Goal: Task Accomplishment & Management: Manage account settings

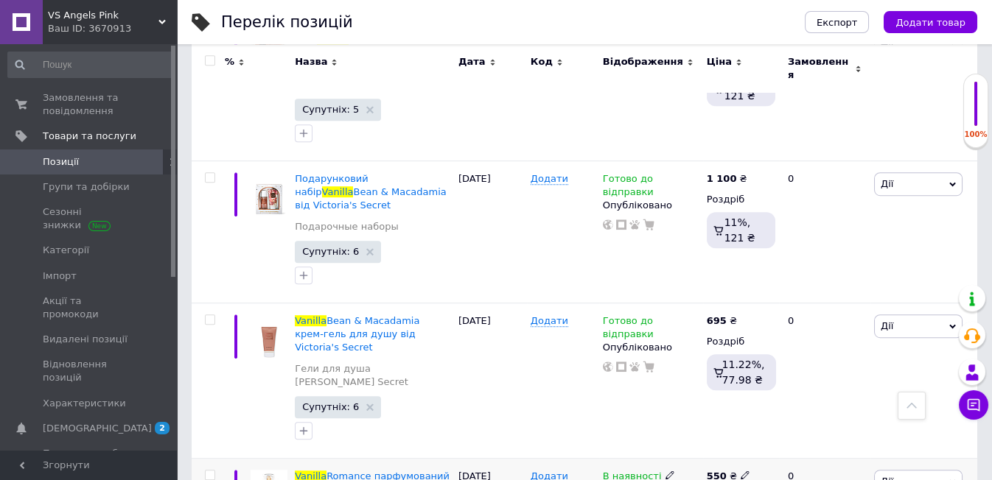
scroll to position [2556, 0]
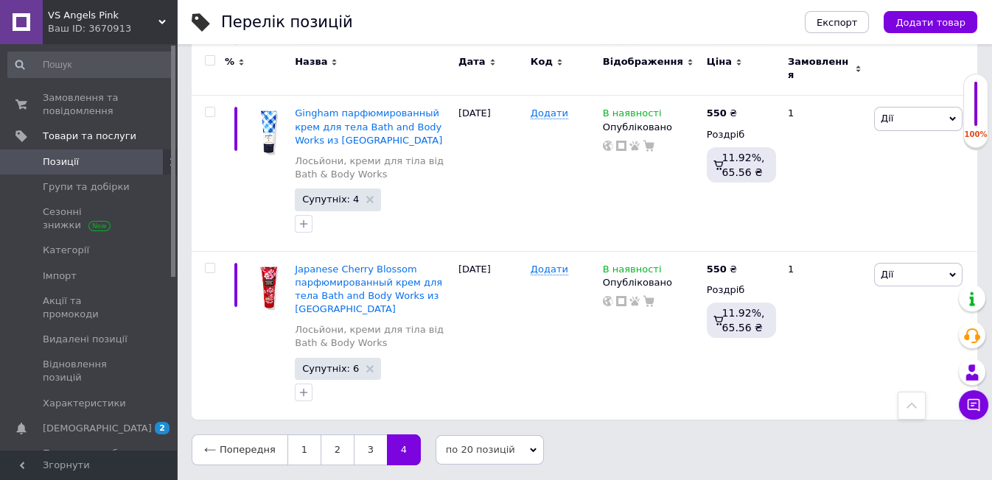
scroll to position [1026, 0]
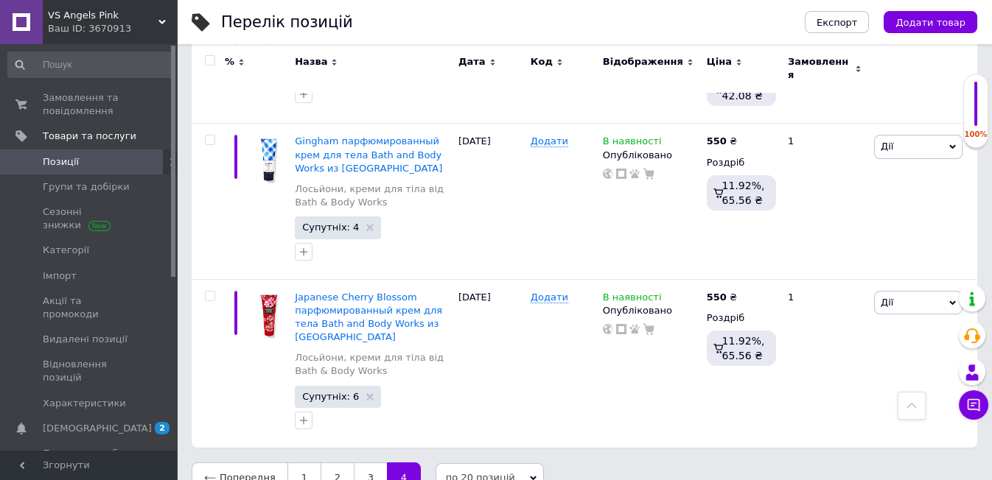
click at [101, 161] on span "Позиції" at bounding box center [90, 161] width 94 height 13
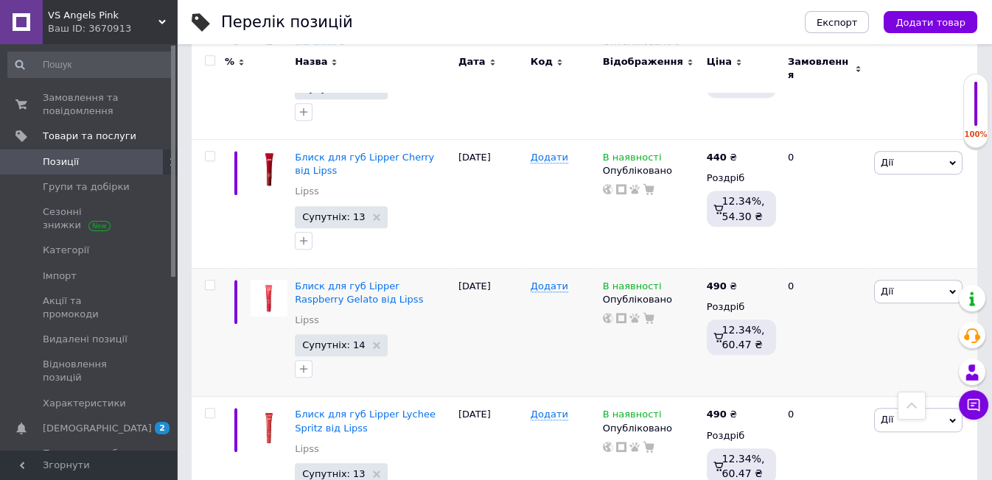
scroll to position [2425, 0]
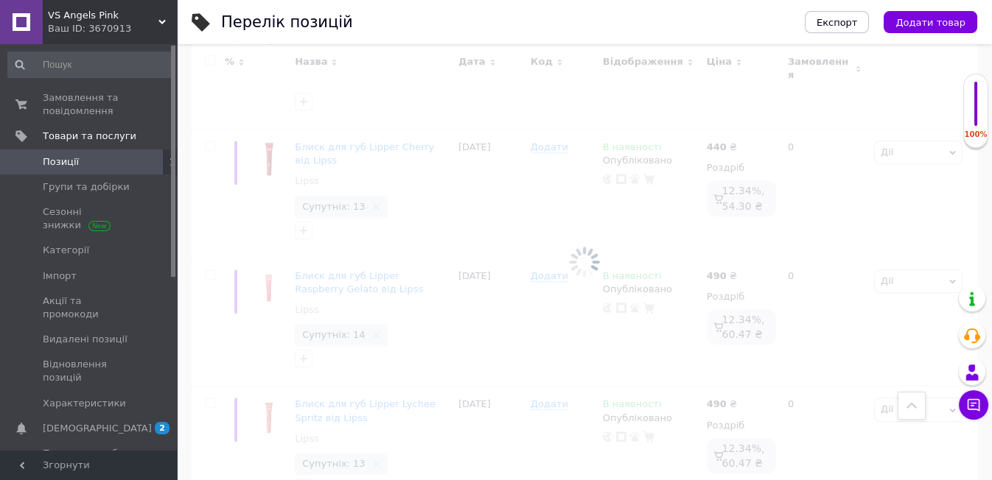
scroll to position [2399, 0]
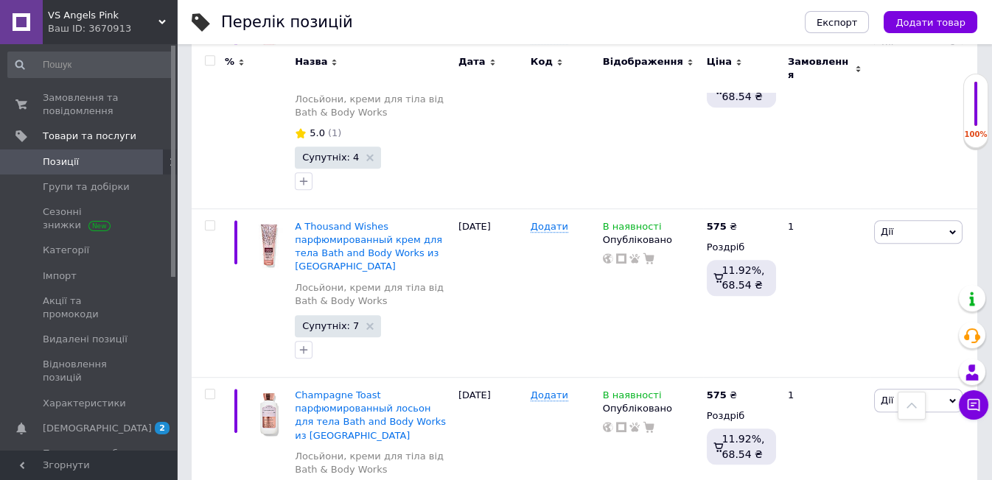
scroll to position [2892, 0]
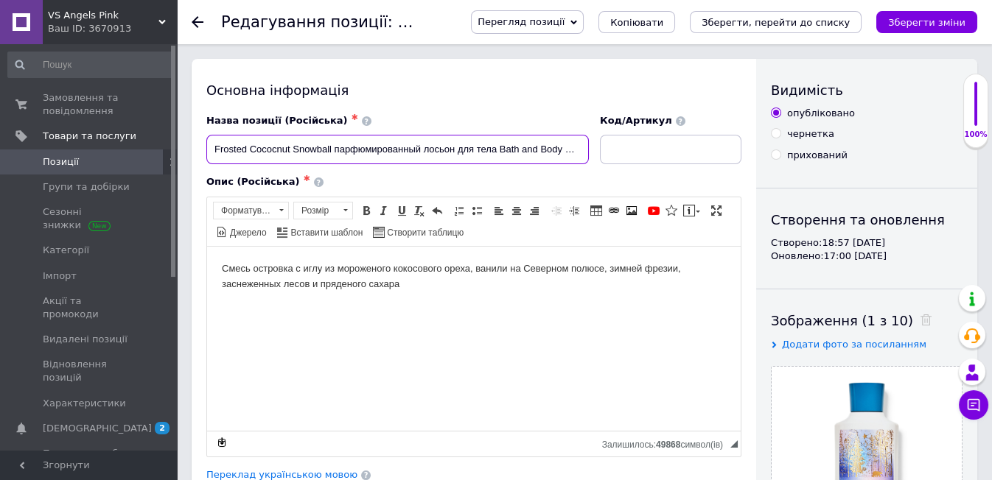
drag, startPoint x: 211, startPoint y: 144, endPoint x: 334, endPoint y: 177, distance: 128.1
click at [334, 177] on div "Назва позиції (Російська) ✱ Frosted Cococnut Snowball парфюмированный лосьон дл…" at bounding box center [473, 285] width 535 height 343
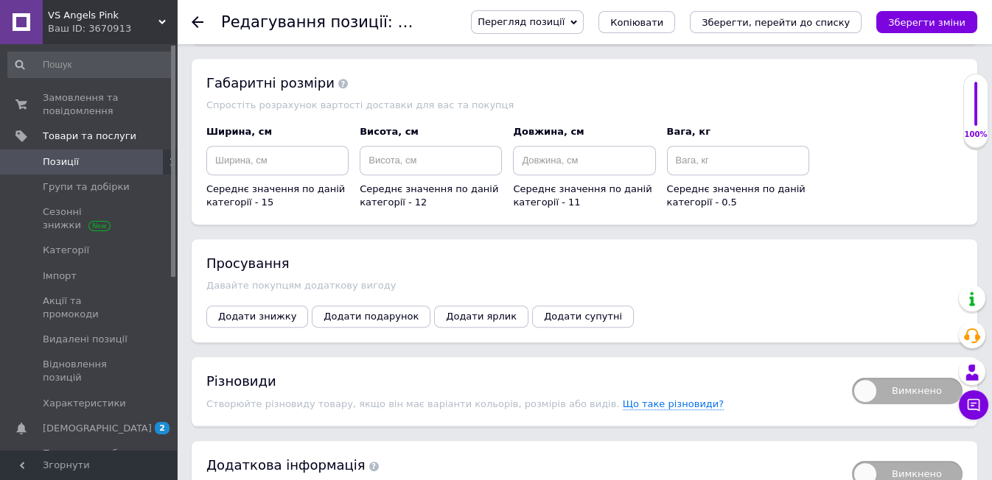
scroll to position [2046, 0]
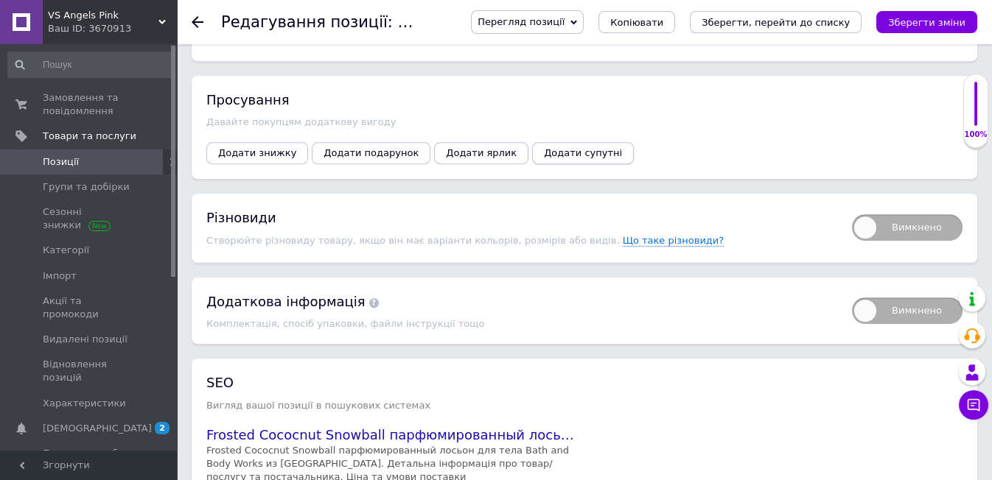
click at [544, 147] on span "Додати супутні" at bounding box center [583, 152] width 78 height 11
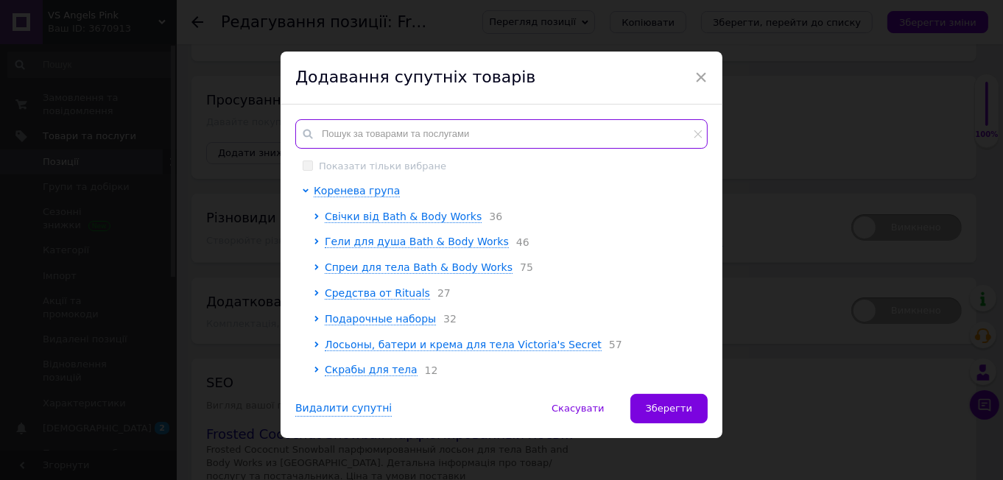
click at [334, 134] on input "text" at bounding box center [501, 133] width 413 height 29
paste input "Frosted Cococnut Snowball"
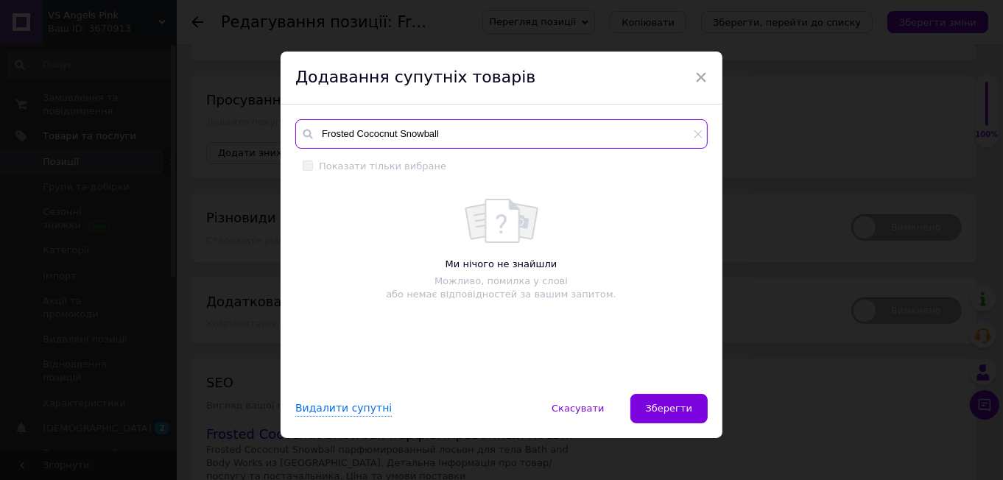
type input "Frosted Cococnut Snowball"
drag, startPoint x: 318, startPoint y: 130, endPoint x: 906, endPoint y: 110, distance: 588.2
click at [906, 110] on div "× Додавання супутніх товарів Frosted Cococnut Snowball Показати тільки вибране …" at bounding box center [501, 240] width 1003 height 480
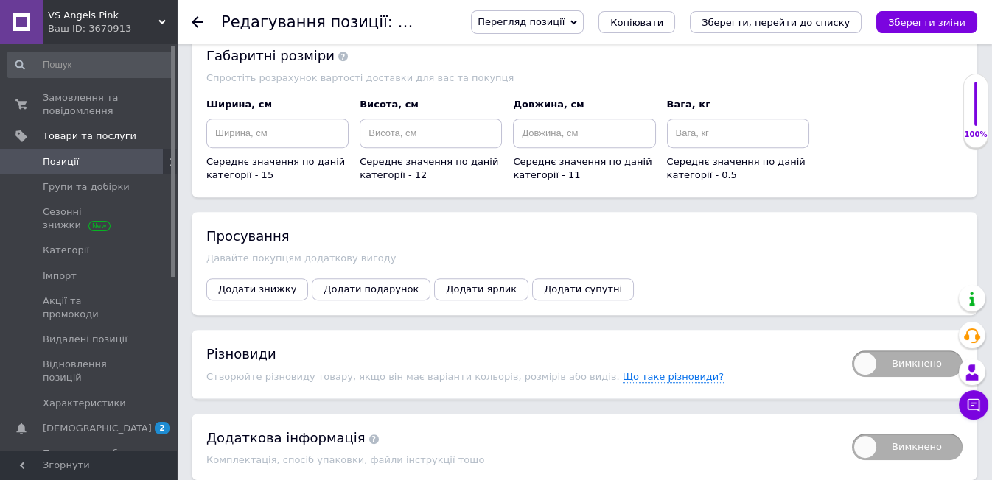
scroll to position [1636, 0]
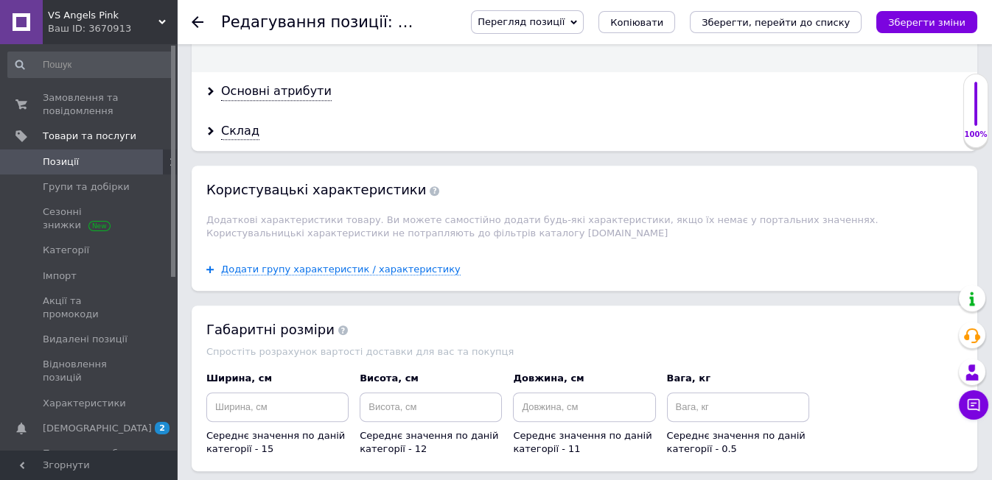
click at [195, 18] on use at bounding box center [198, 22] width 12 height 12
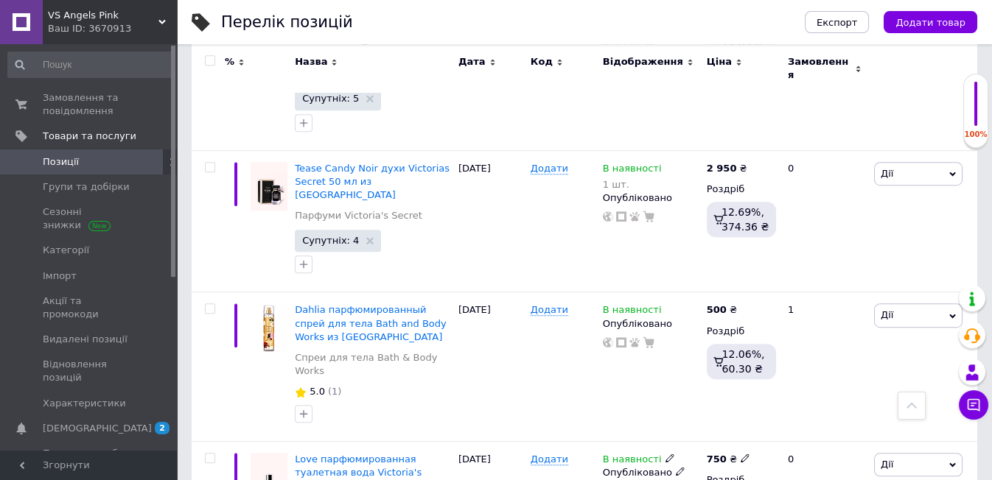
scroll to position [2456, 0]
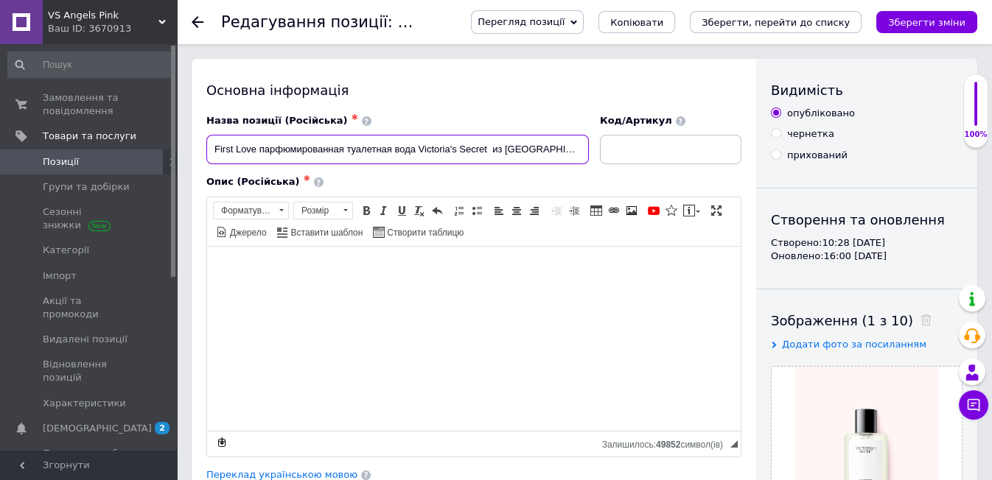
drag, startPoint x: 209, startPoint y: 148, endPoint x: 259, endPoint y: 164, distance: 52.4
click at [259, 164] on input "First Love парфюмированная туалетная вода Victoria's Secret из [GEOGRAPHIC_DATA]" at bounding box center [397, 149] width 382 height 29
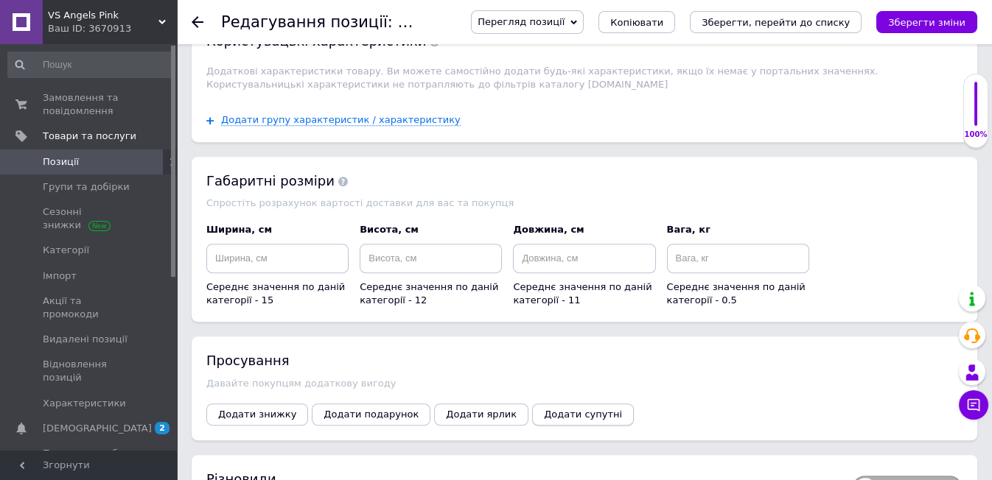
scroll to position [1585, 0]
click at [544, 410] on span "Додати супутні" at bounding box center [583, 415] width 78 height 11
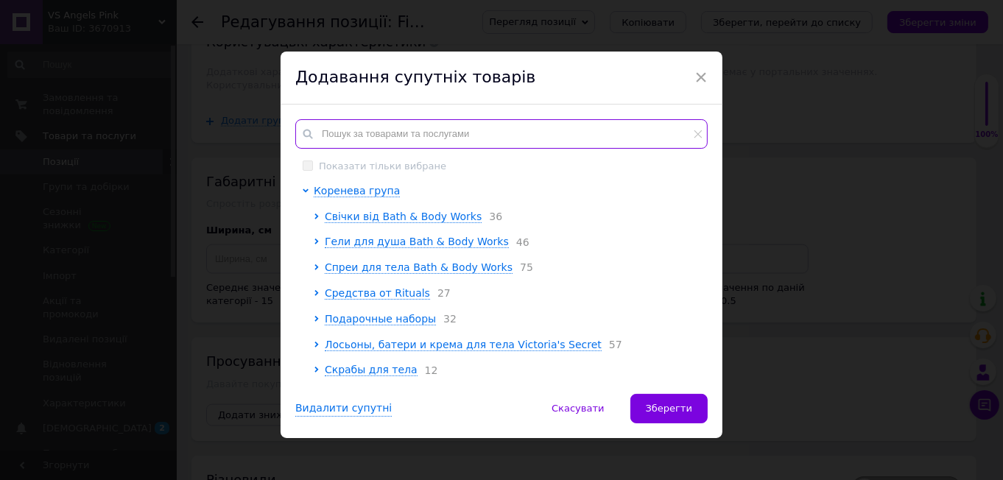
click at [345, 136] on input "text" at bounding box center [501, 133] width 413 height 29
paste input "First Love"
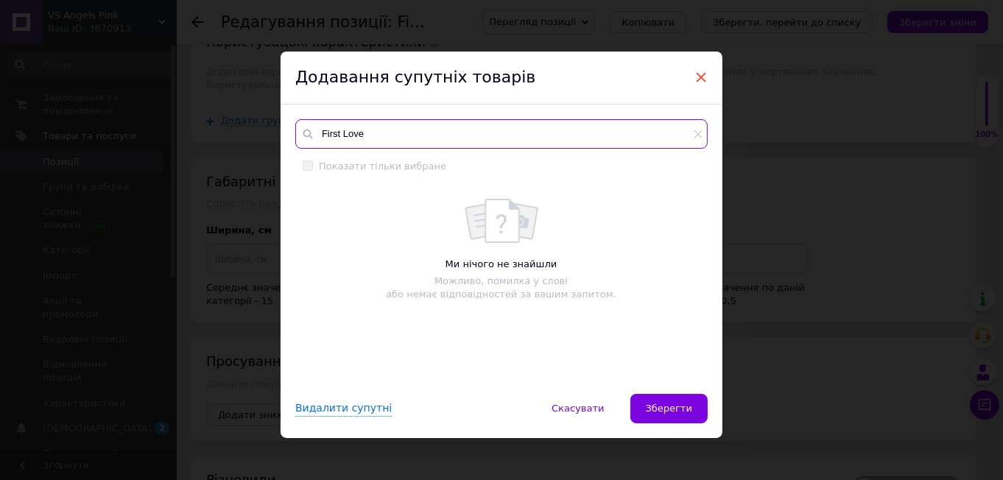
type input "First Love"
click at [698, 82] on span "×" at bounding box center [701, 77] width 13 height 25
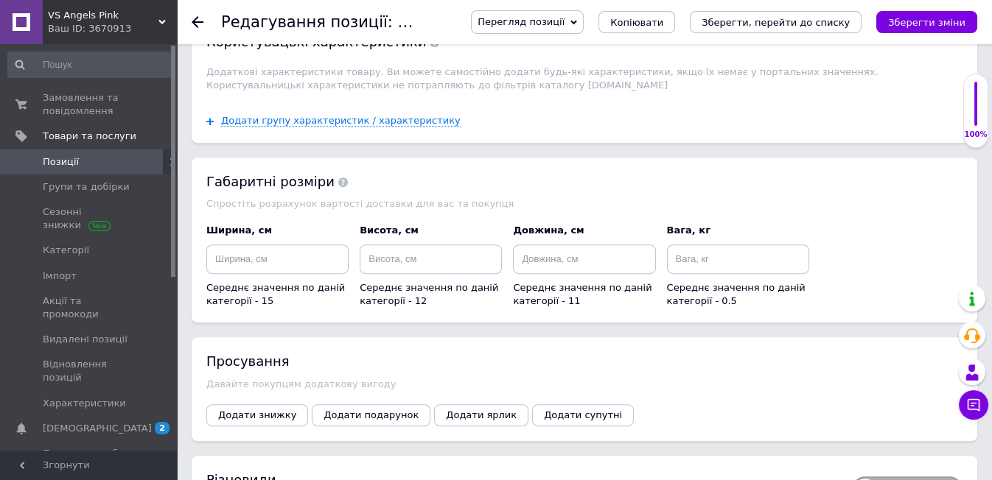
click at [200, 21] on icon at bounding box center [198, 22] width 12 height 12
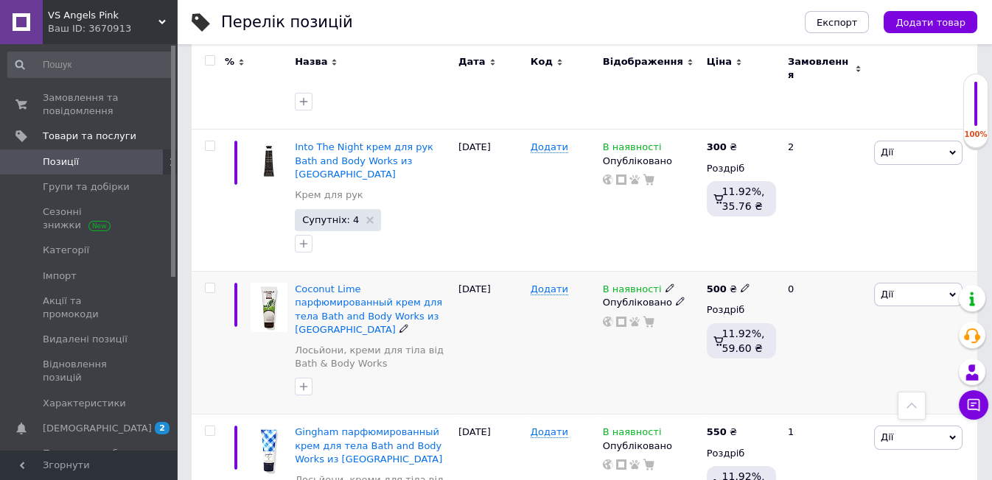
scroll to position [409, 0]
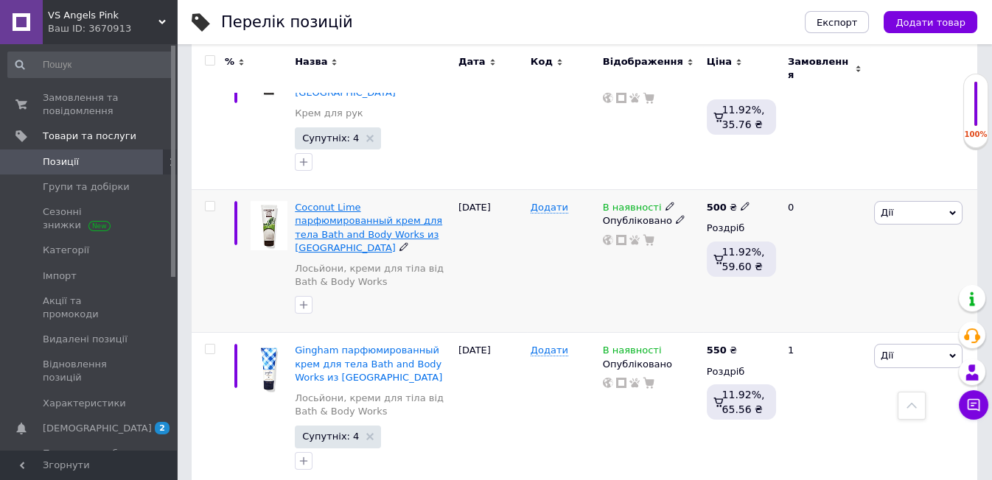
click at [357, 202] on span "Coconut Lime парфюмированный крем для тела Bath and Body Works из [GEOGRAPHIC_D…" at bounding box center [368, 228] width 147 height 52
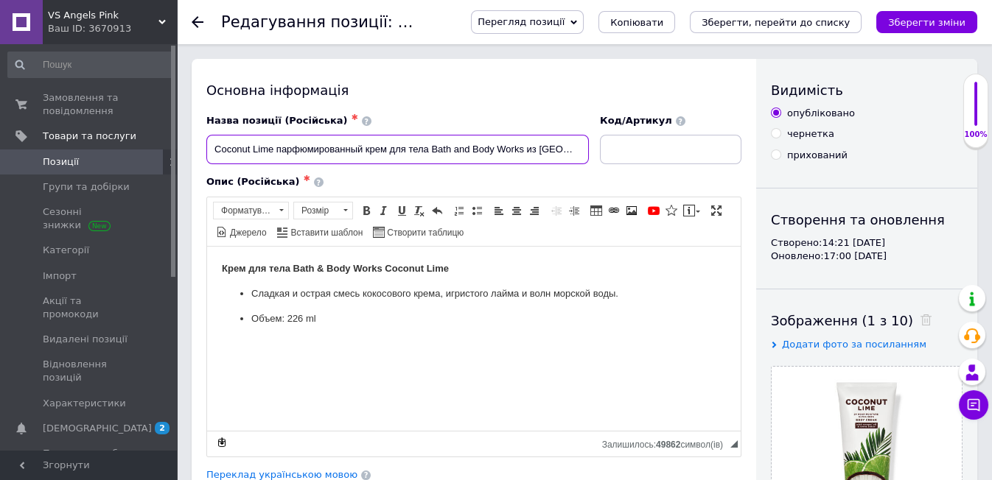
drag, startPoint x: 211, startPoint y: 143, endPoint x: 273, endPoint y: 161, distance: 64.4
click at [273, 161] on input "Coconut Lime парфюмированный крем для тела Bath and Body Works из [GEOGRAPHIC_D…" at bounding box center [397, 149] width 382 height 29
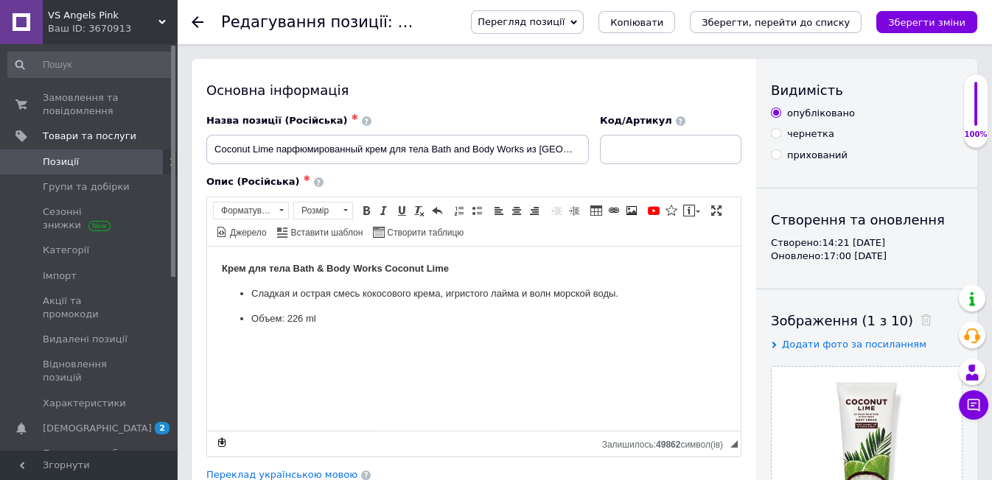
click at [112, 162] on span "Позиції" at bounding box center [90, 161] width 94 height 13
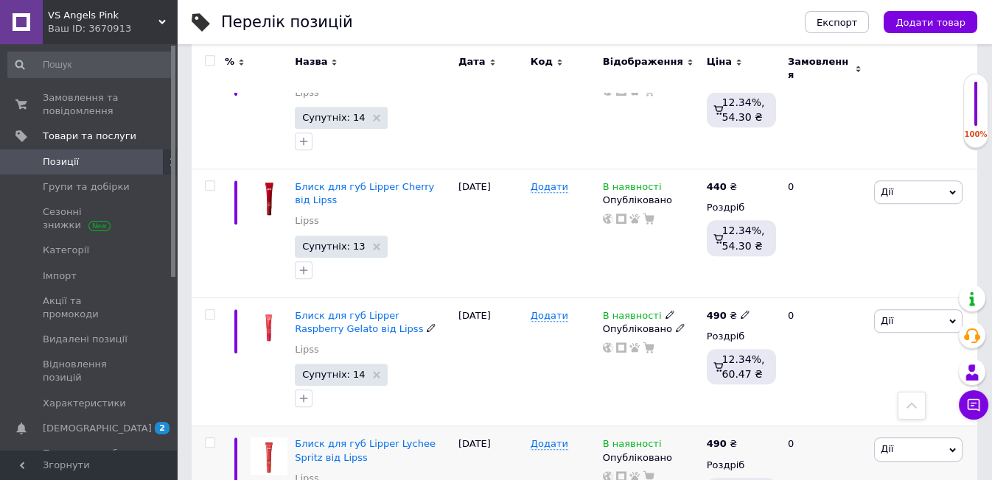
scroll to position [2425, 0]
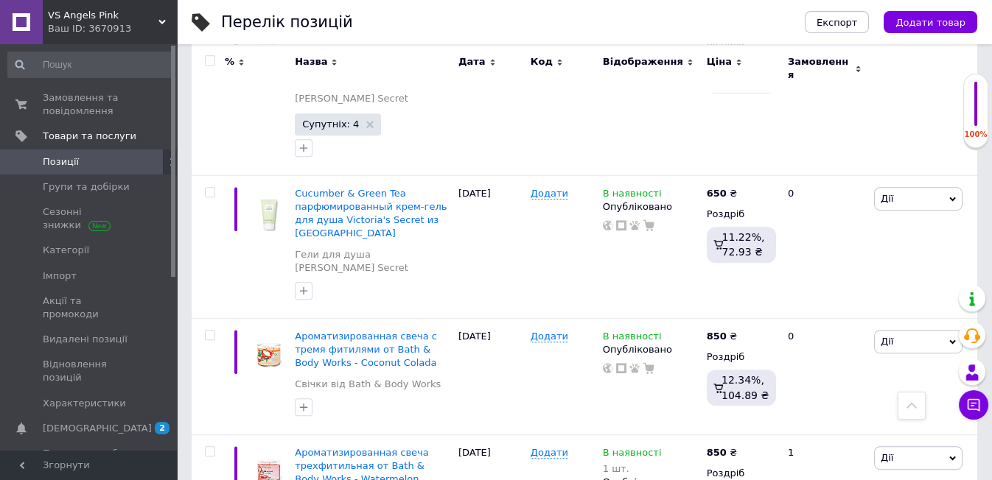
scroll to position [2399, 0]
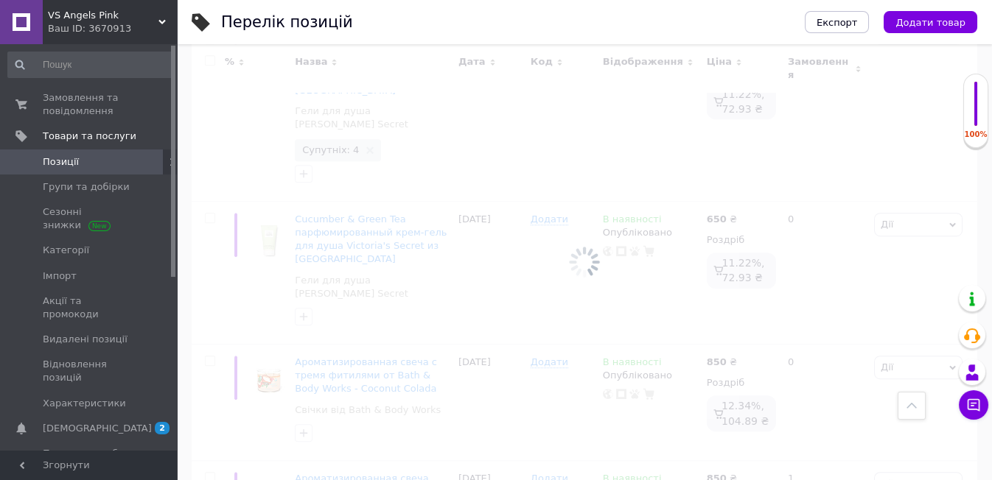
scroll to position [2400, 0]
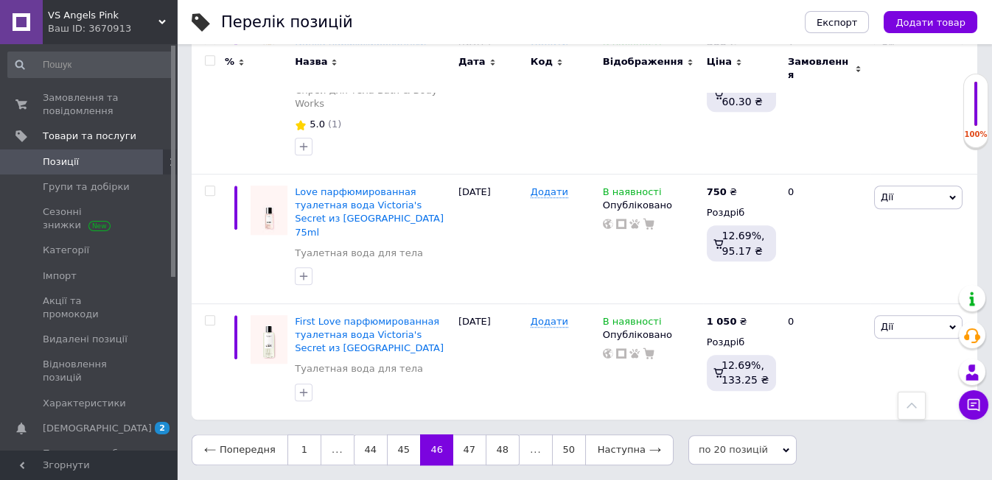
scroll to position [2456, 0]
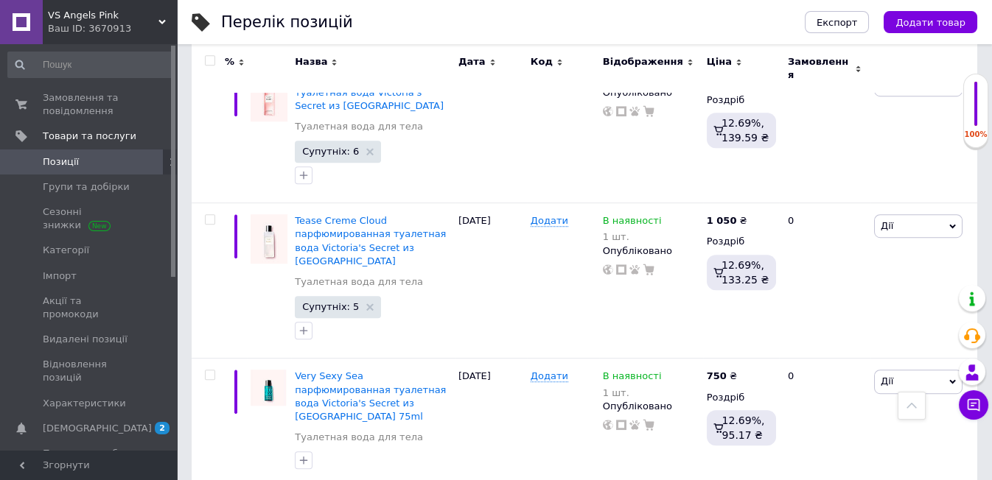
scroll to position [2350, 0]
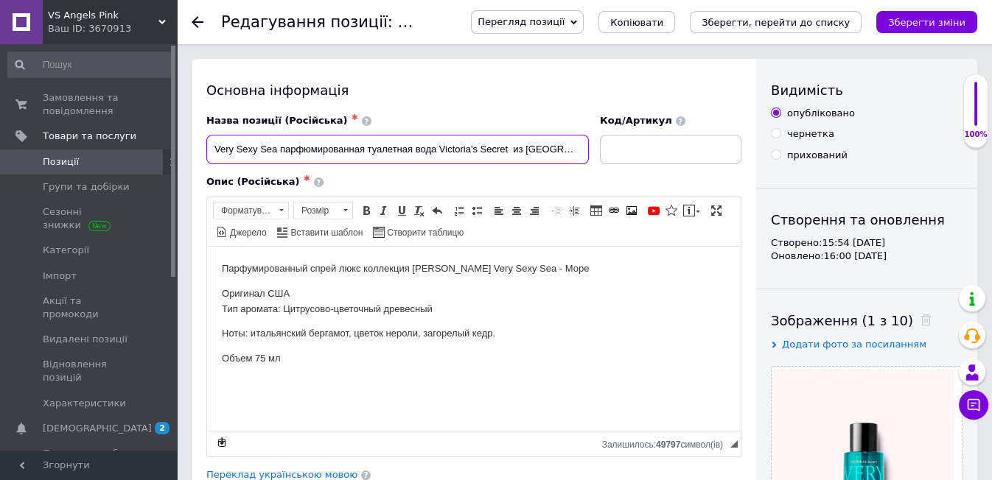
drag, startPoint x: 212, startPoint y: 151, endPoint x: 278, endPoint y: 182, distance: 73.2
click at [278, 182] on div "Назва позиції (Російська) ✱ Very Sexy Sea парфюмированная туалетная вода Victor…" at bounding box center [473, 285] width 535 height 343
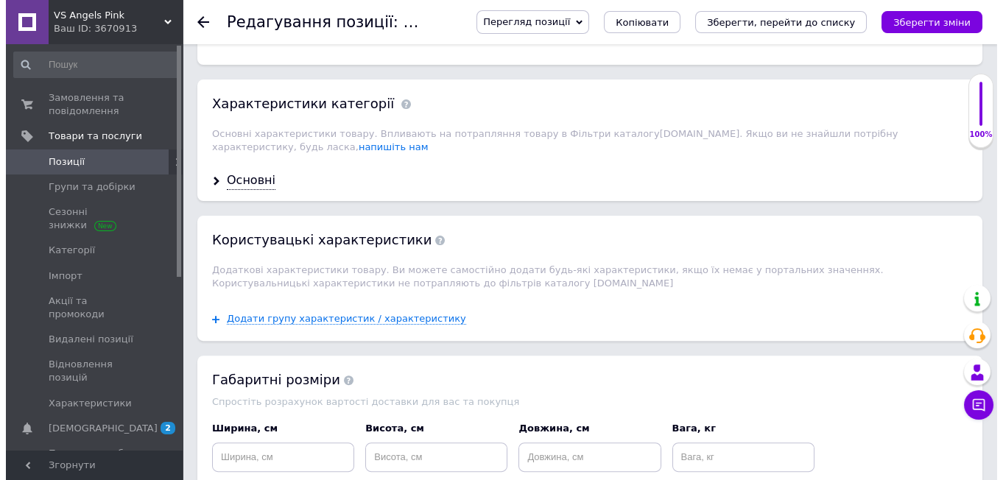
scroll to position [1637, 0]
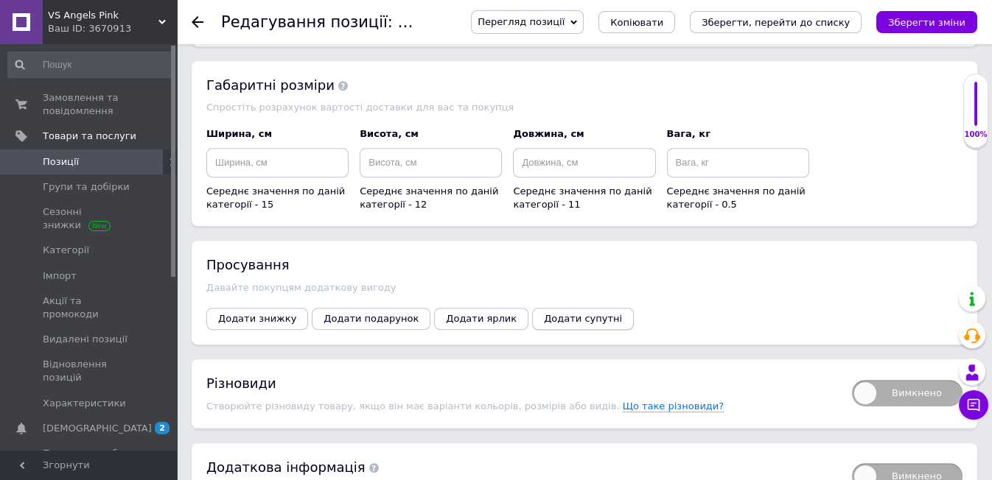
click at [544, 313] on span "Додати супутні" at bounding box center [583, 318] width 78 height 11
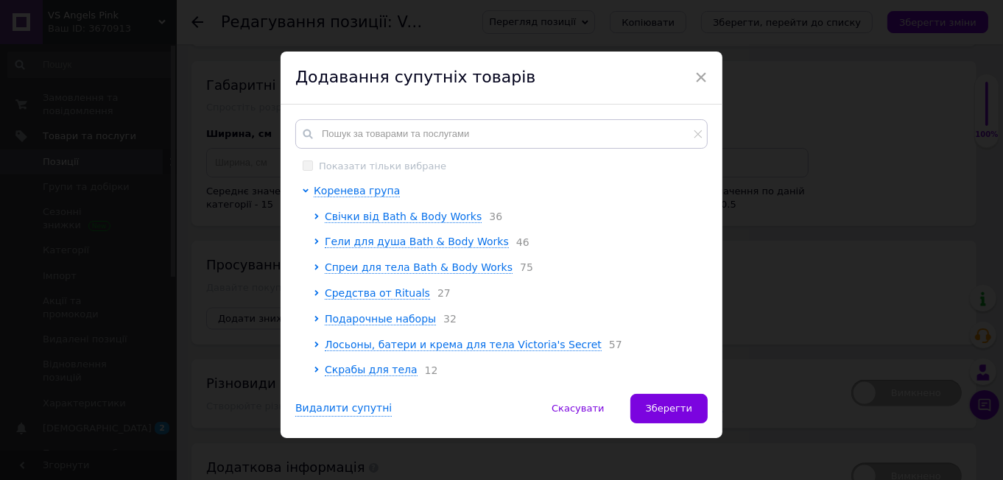
click at [311, 135] on icon at bounding box center [308, 134] width 15 height 15
click at [326, 132] on input "text" at bounding box center [501, 133] width 413 height 29
paste input "Very Sexy Sea"
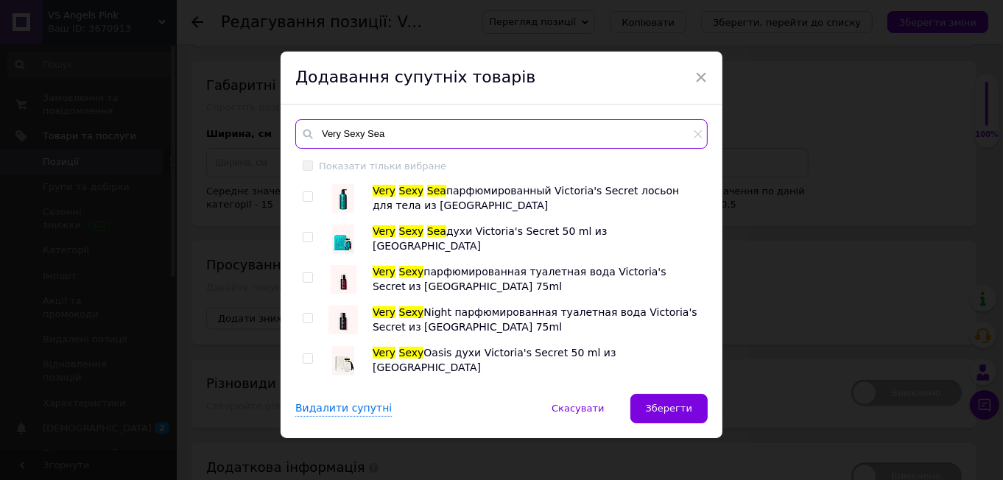
type input "Very Sexy Sea"
click at [306, 194] on input "checkbox" at bounding box center [308, 197] width 10 height 10
checkbox input "true"
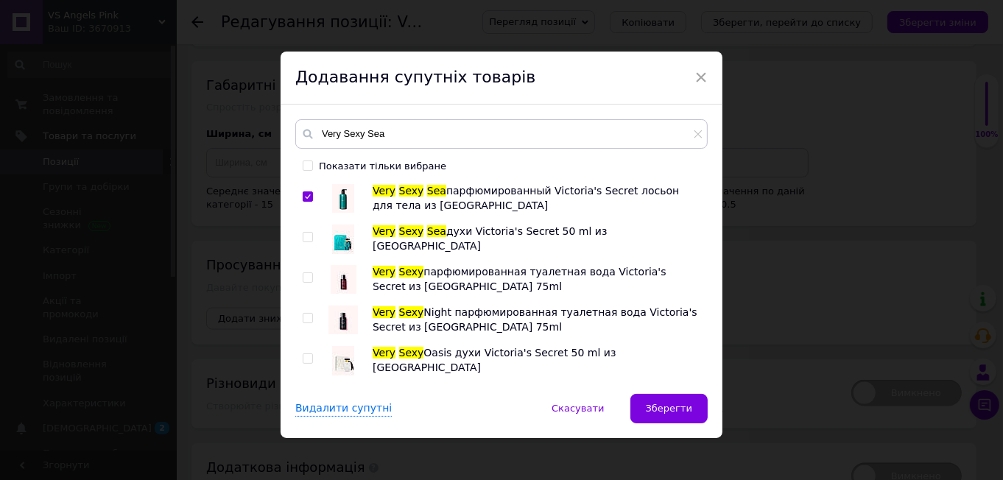
drag, startPoint x: 304, startPoint y: 236, endPoint x: 418, endPoint y: 287, distance: 125.0
click at [304, 235] on input "checkbox" at bounding box center [308, 238] width 10 height 10
checkbox input "true"
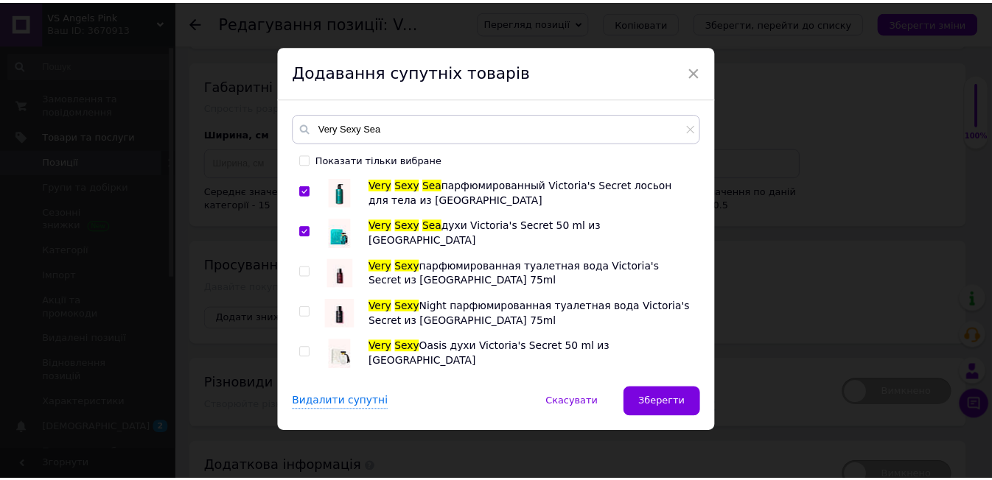
scroll to position [8, 0]
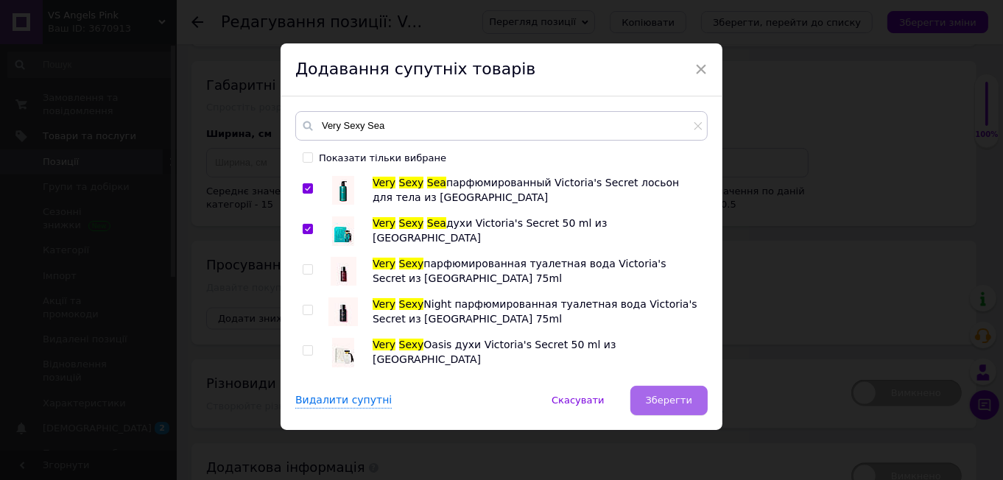
click at [673, 400] on span "Зберегти" at bounding box center [669, 400] width 46 height 11
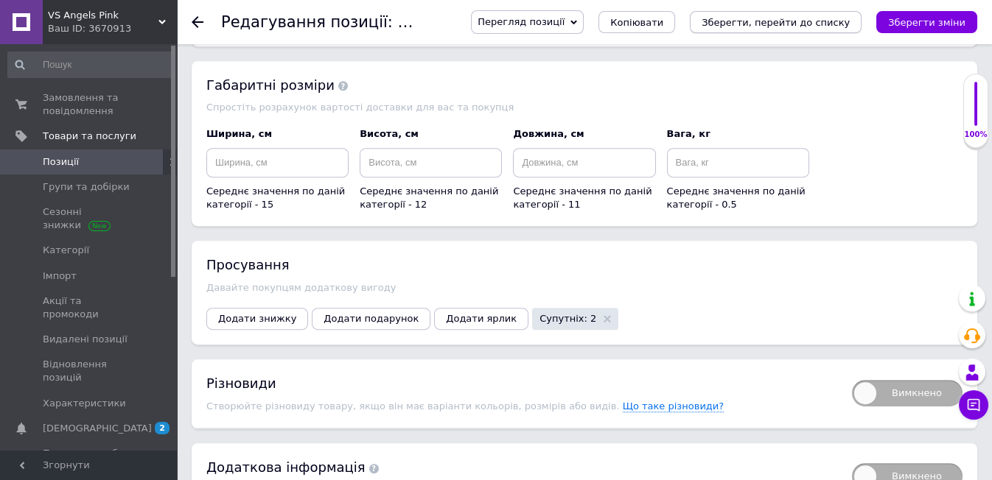
click at [784, 23] on icon "Зберегти, перейти до списку" at bounding box center [775, 22] width 148 height 11
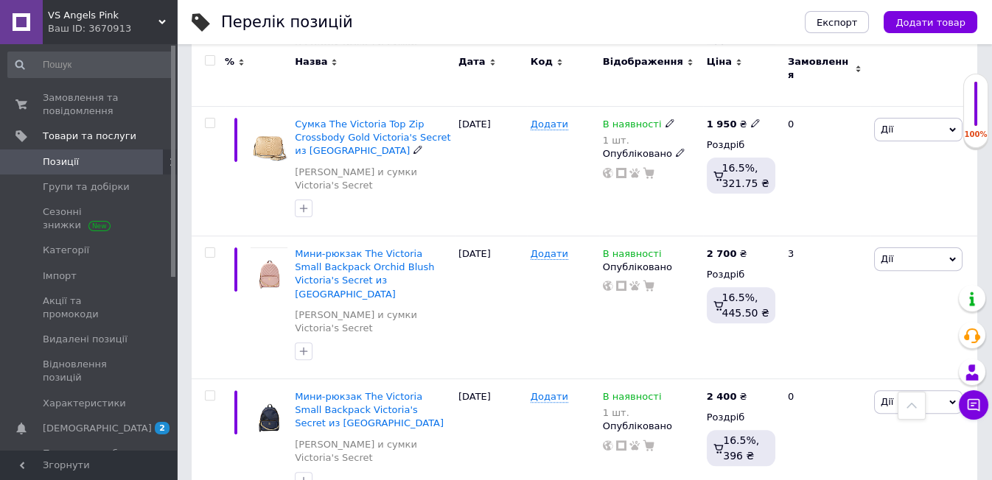
scroll to position [1473, 0]
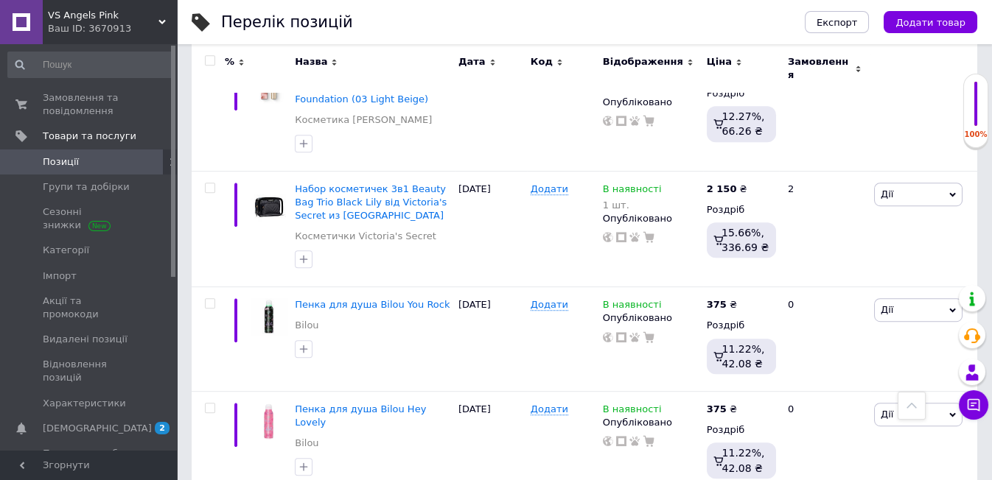
scroll to position [2324, 0]
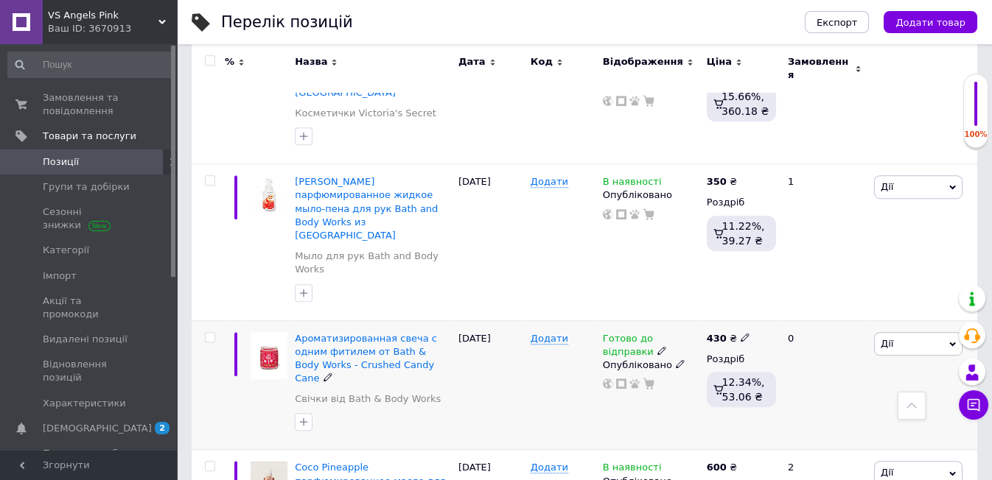
scroll to position [2362, 0]
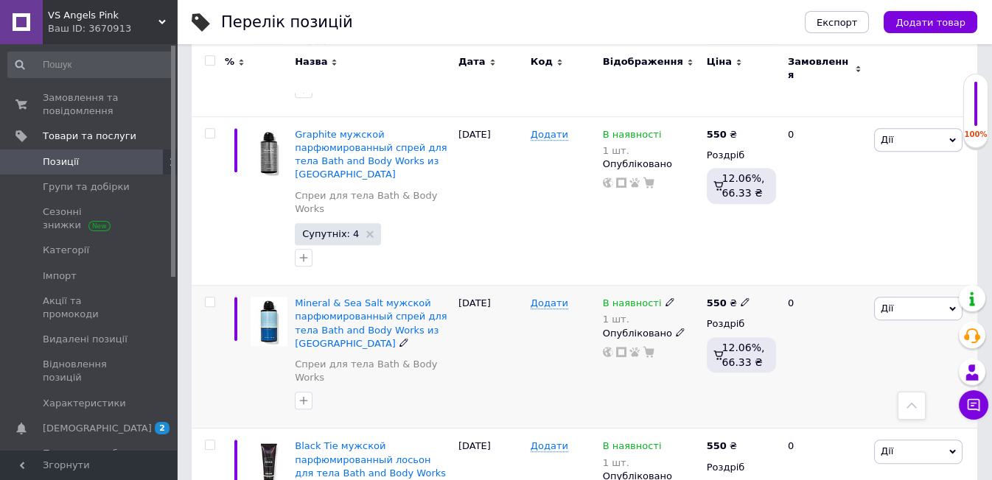
scroll to position [2105, 0]
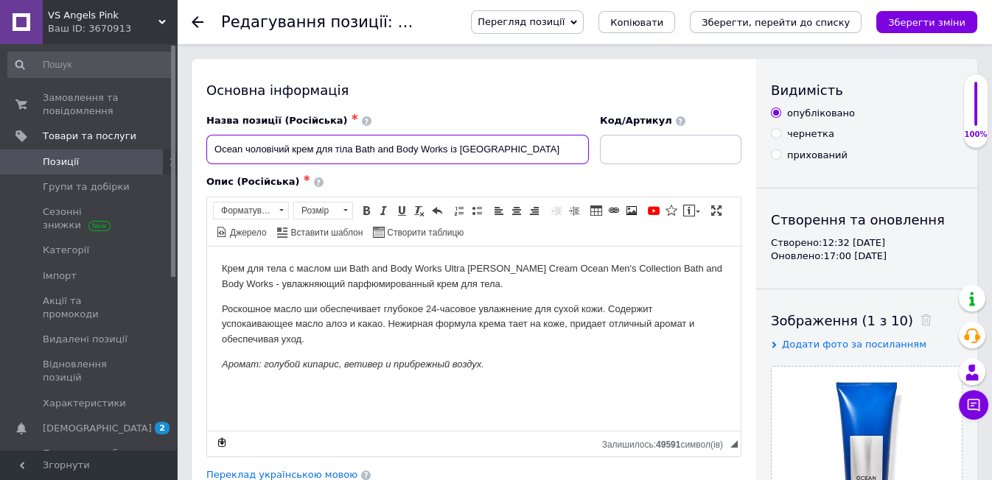
drag, startPoint x: 210, startPoint y: 153, endPoint x: 243, endPoint y: 163, distance: 34.5
click at [243, 163] on input "Ocean чоловічий крем для тіла Bath and Body Works із [GEOGRAPHIC_DATA]" at bounding box center [397, 149] width 382 height 29
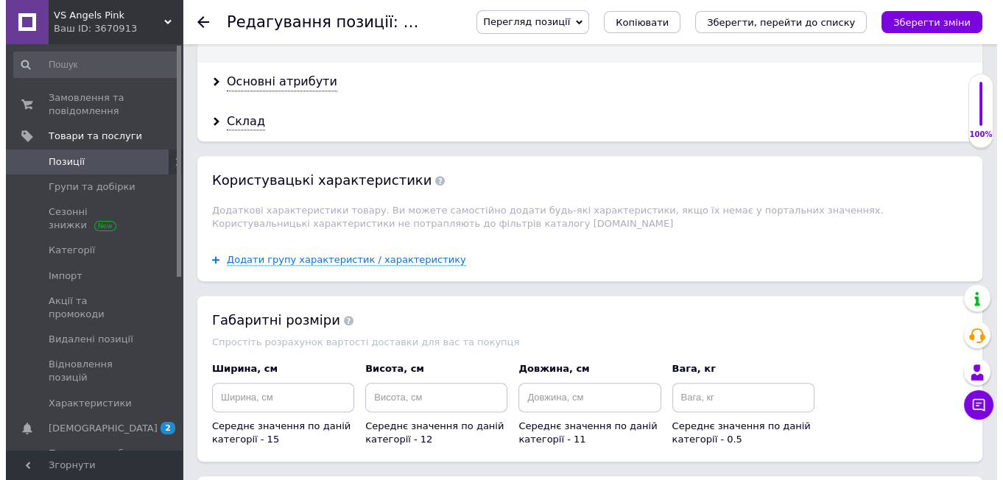
scroll to position [1801, 0]
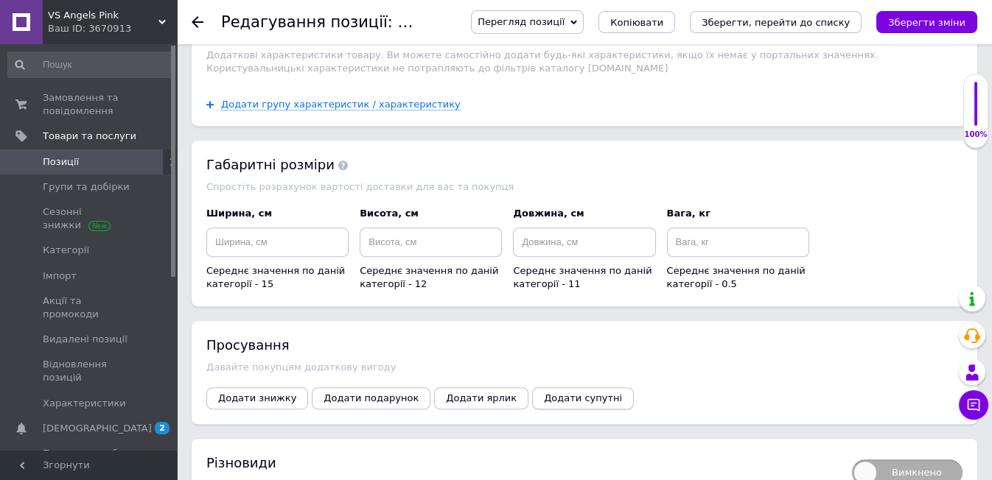
click at [544, 393] on span "Додати супутні" at bounding box center [583, 398] width 78 height 11
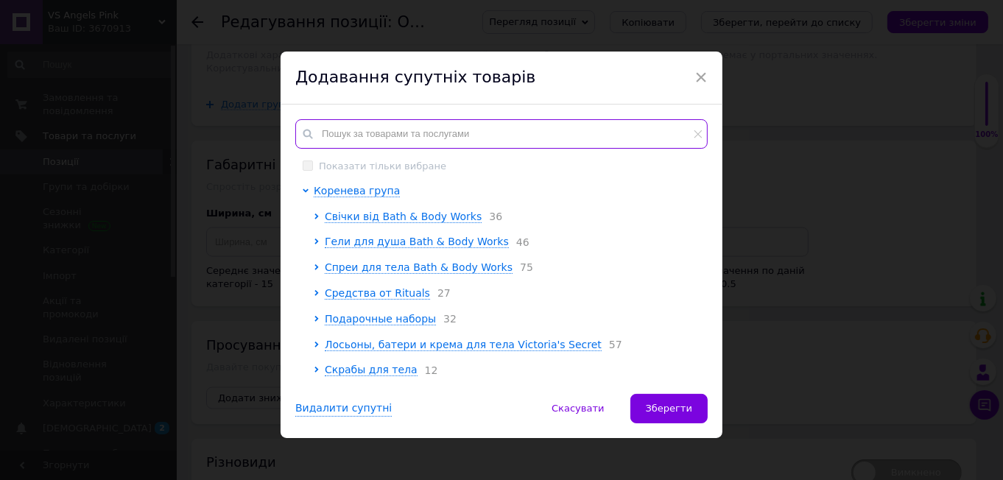
click at [328, 139] on input "text" at bounding box center [501, 133] width 413 height 29
paste input "Ocean"
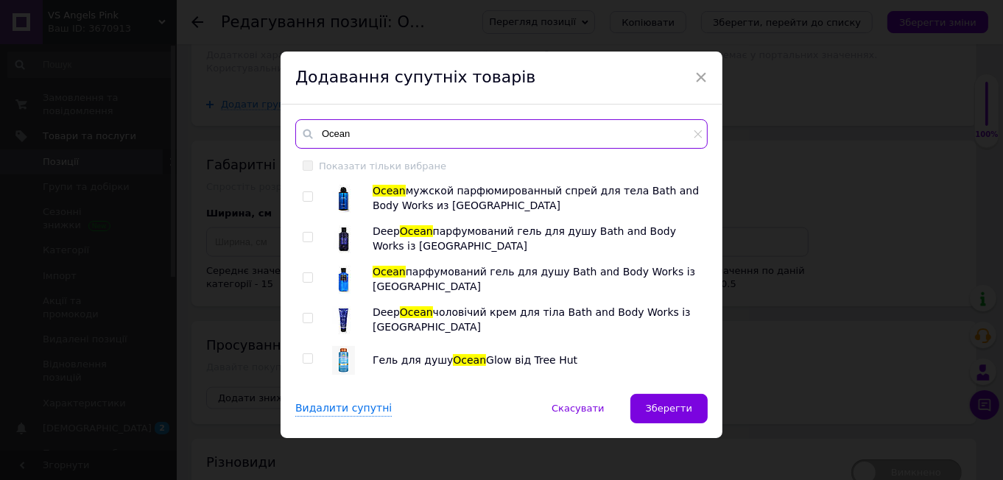
type input "Ocean"
click at [303, 278] on input "checkbox" at bounding box center [308, 278] width 10 height 10
checkbox input "true"
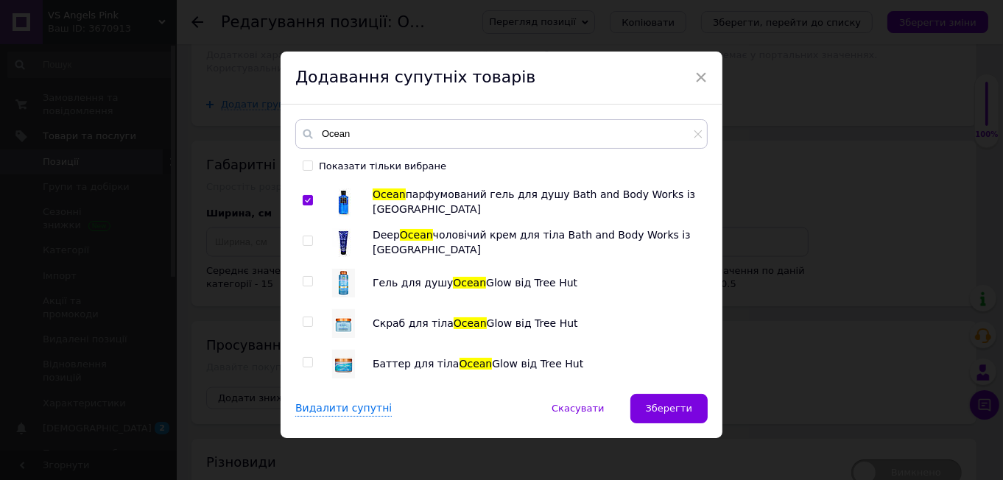
scroll to position [164, 0]
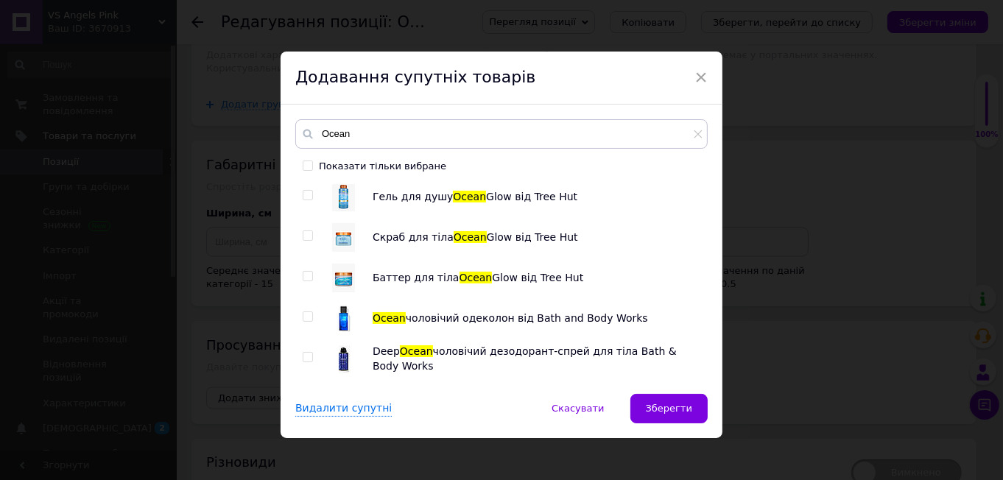
click at [303, 315] on input "checkbox" at bounding box center [308, 317] width 10 height 10
checkbox input "true"
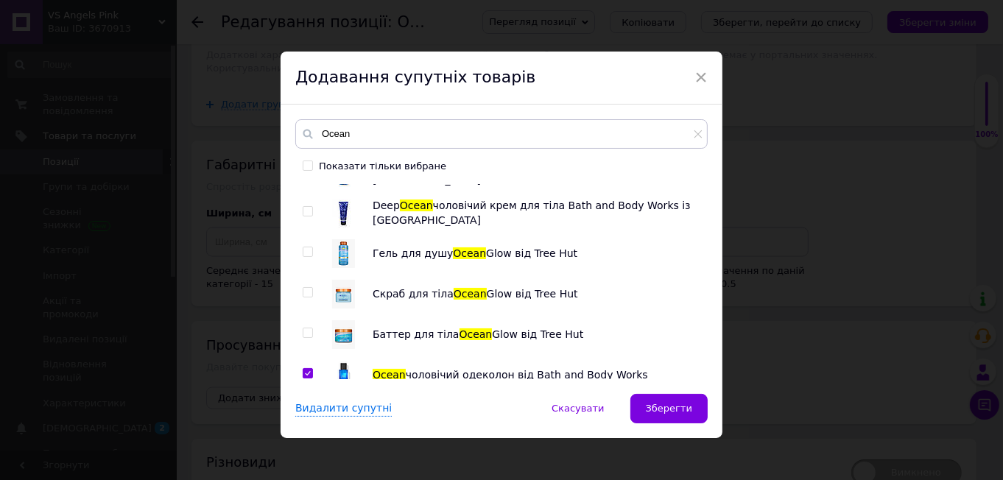
scroll to position [0, 0]
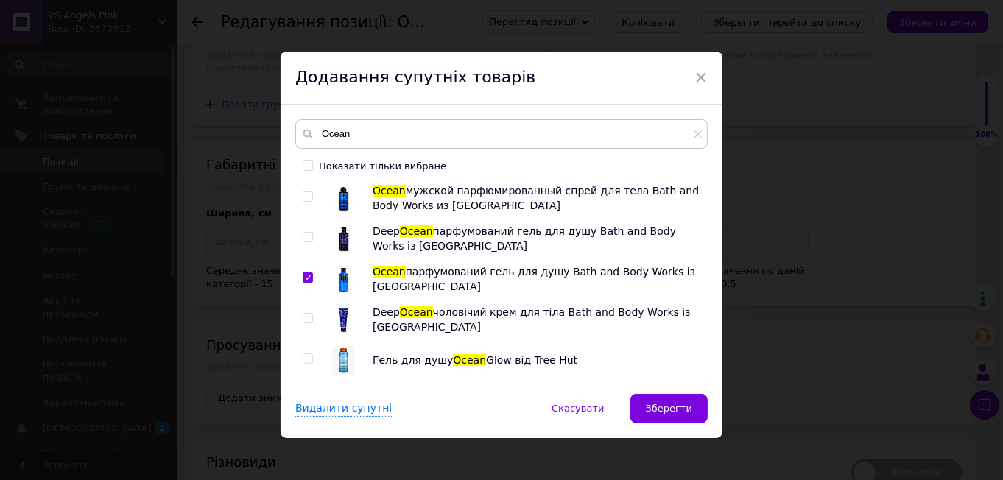
click at [306, 196] on input "checkbox" at bounding box center [308, 197] width 10 height 10
checkbox input "true"
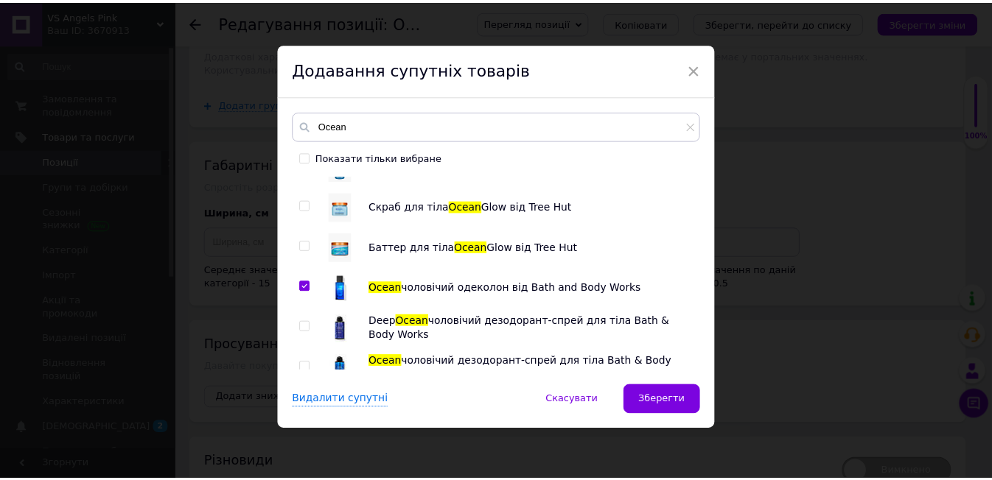
scroll to position [198, 0]
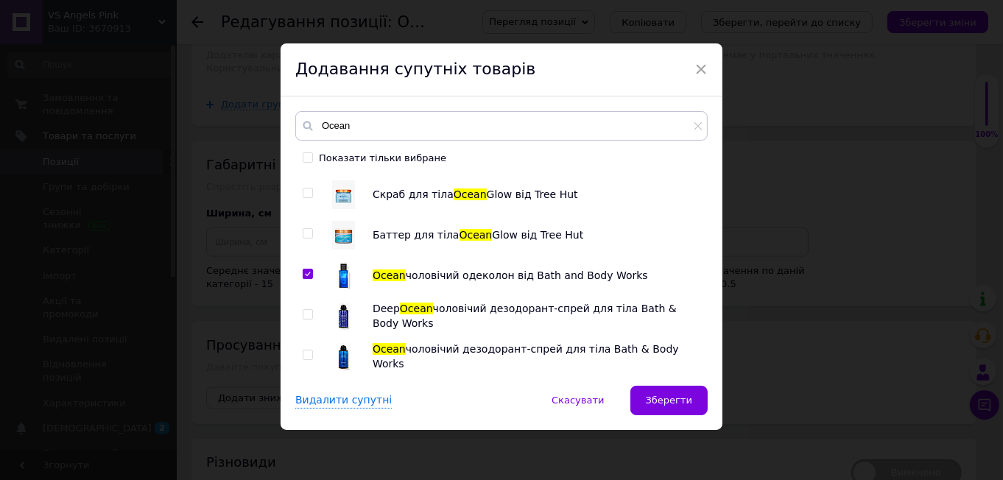
drag, startPoint x: 304, startPoint y: 356, endPoint x: 413, endPoint y: 408, distance: 120.9
click at [306, 357] on input "checkbox" at bounding box center [308, 356] width 10 height 10
checkbox input "true"
click at [687, 396] on span "Зберегти" at bounding box center [669, 400] width 46 height 11
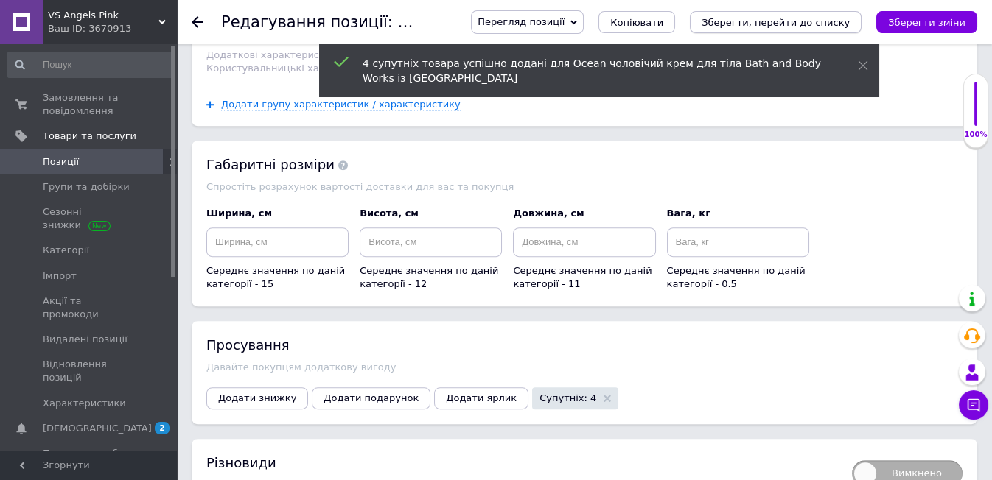
click at [814, 18] on icon "Зберегти, перейти до списку" at bounding box center [775, 22] width 148 height 11
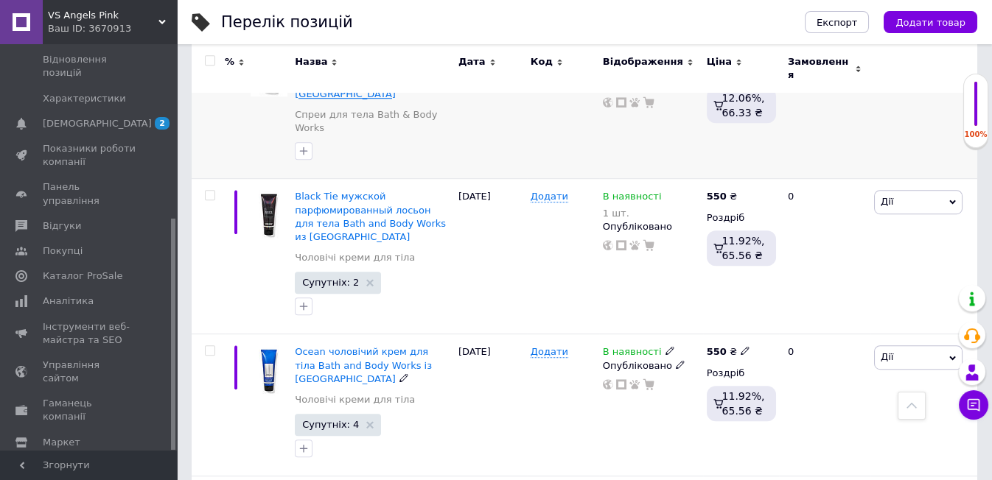
scroll to position [2375, 0]
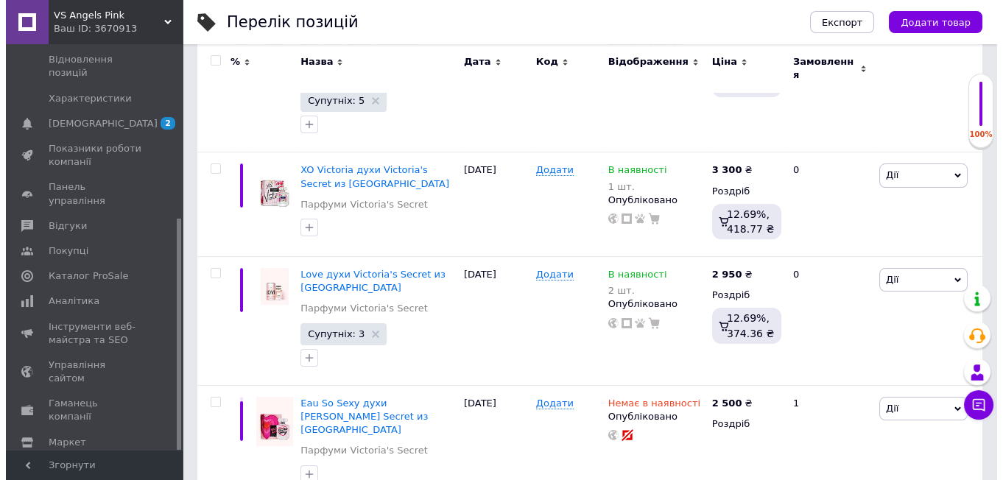
scroll to position [356, 0]
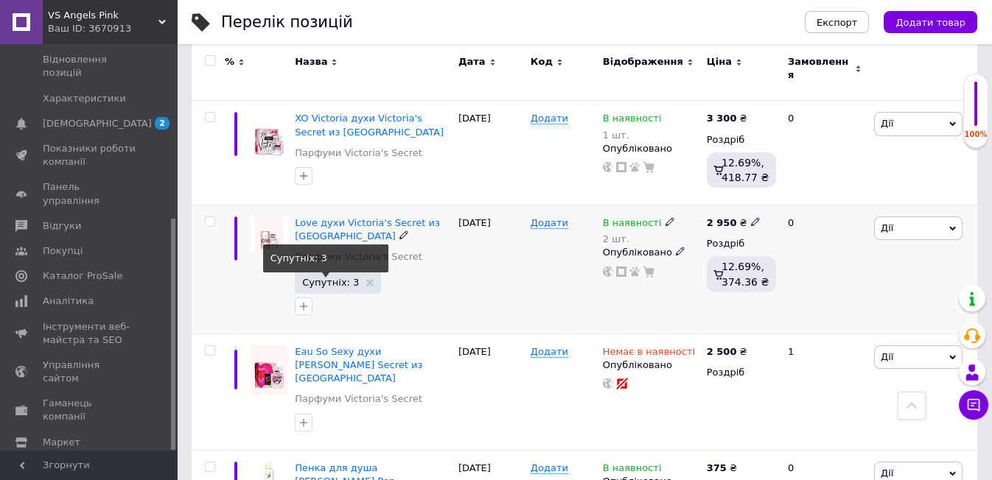
click at [350, 278] on span "Супутніх: 3" at bounding box center [337, 283] width 71 height 10
click at [304, 278] on span "Супутніх: 3" at bounding box center [330, 283] width 57 height 10
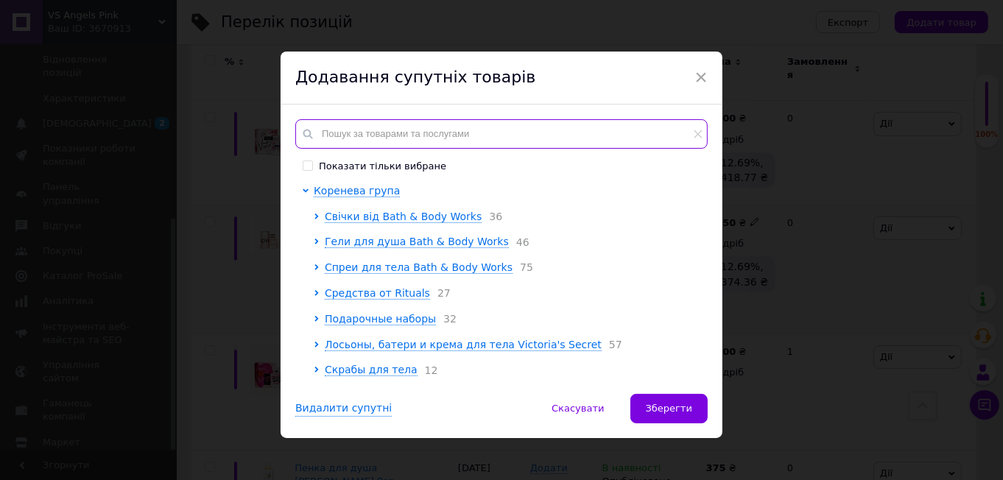
click at [335, 139] on input "text" at bounding box center [501, 133] width 413 height 29
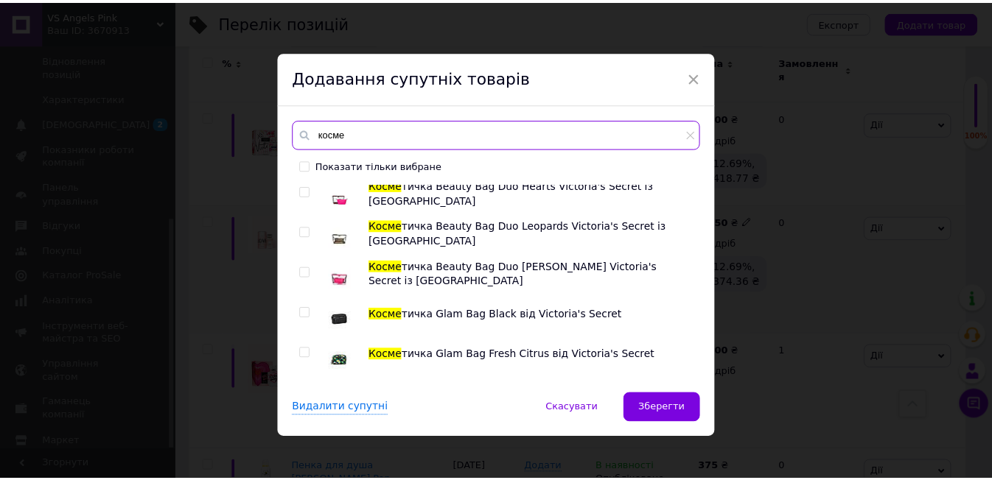
scroll to position [725, 0]
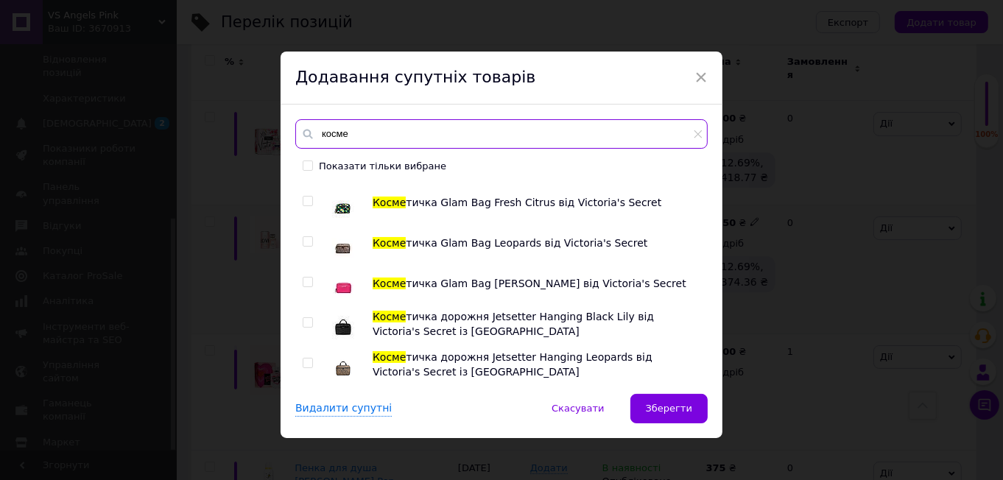
type input "косме"
click at [306, 281] on input "checkbox" at bounding box center [308, 283] width 10 height 10
checkbox input "true"
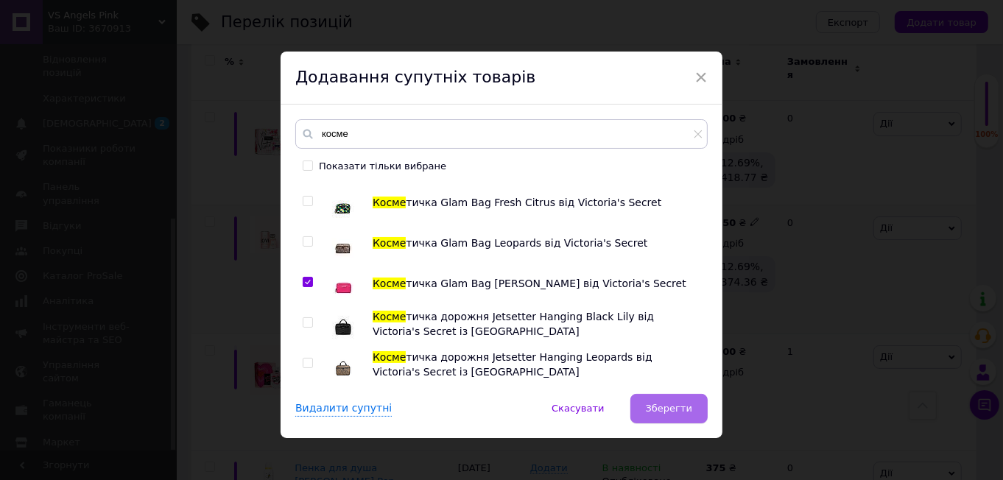
click at [651, 408] on span "Зберегти" at bounding box center [669, 408] width 46 height 11
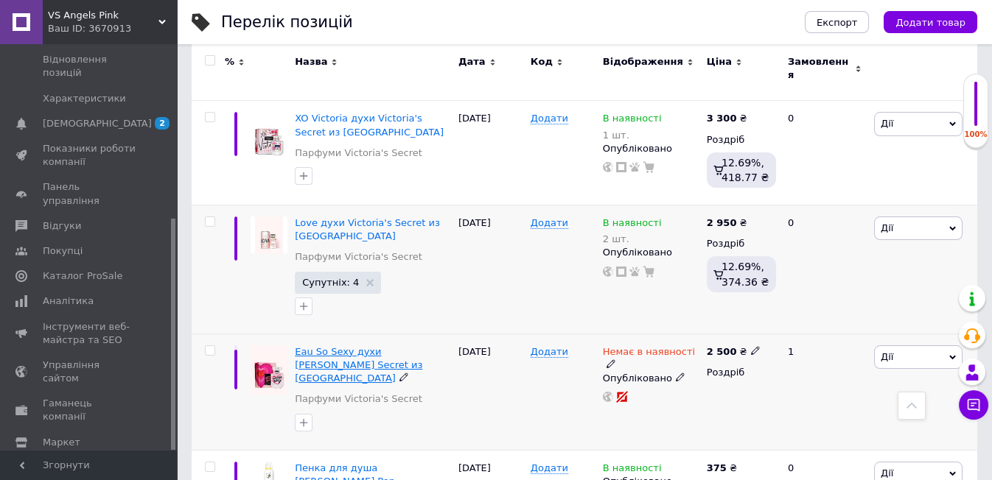
click at [321, 346] on span "Eau So Sexy духи [PERSON_NAME] Secret из [GEOGRAPHIC_DATA]" at bounding box center [358, 365] width 127 height 38
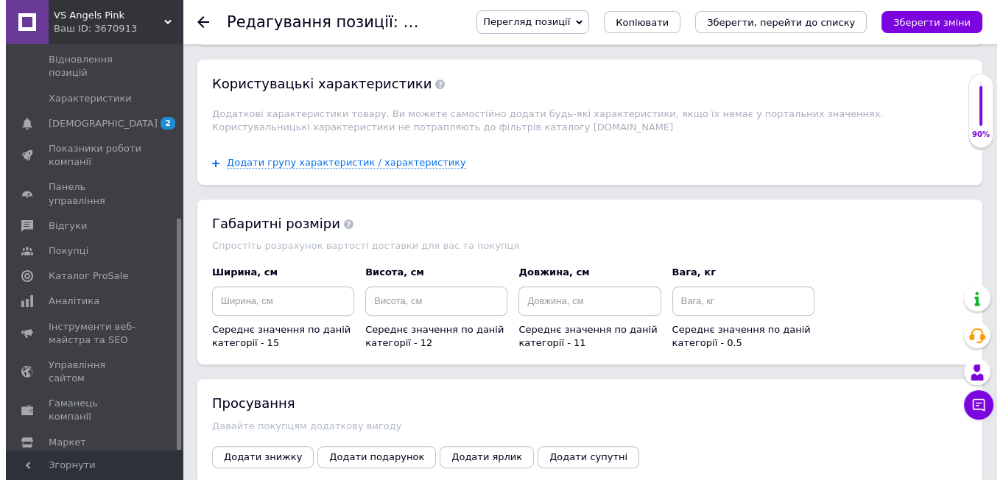
scroll to position [1637, 0]
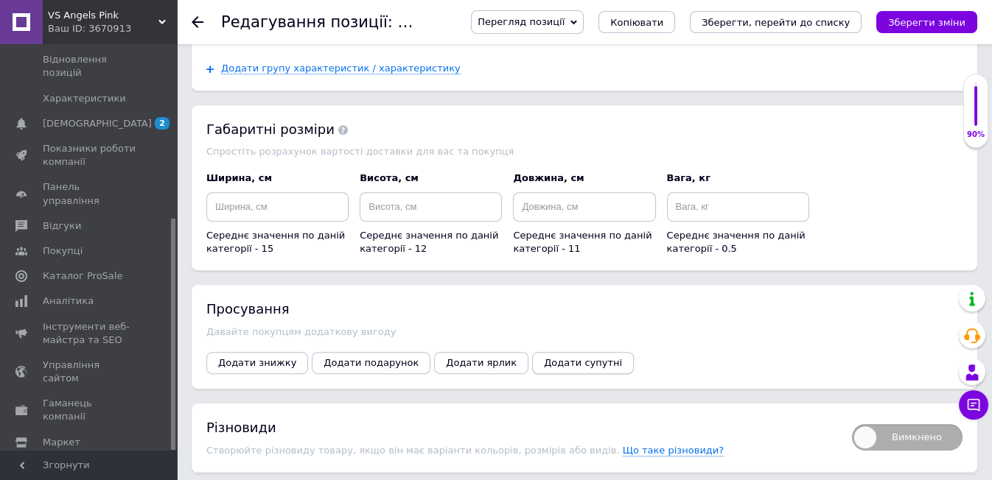
click at [544, 357] on span "Додати супутні" at bounding box center [583, 362] width 78 height 11
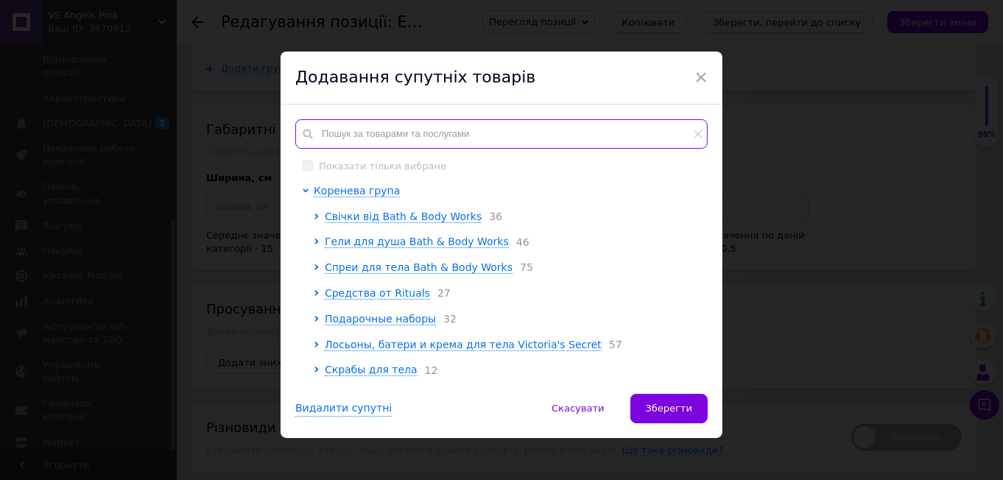
click at [337, 133] on input "text" at bounding box center [501, 133] width 413 height 29
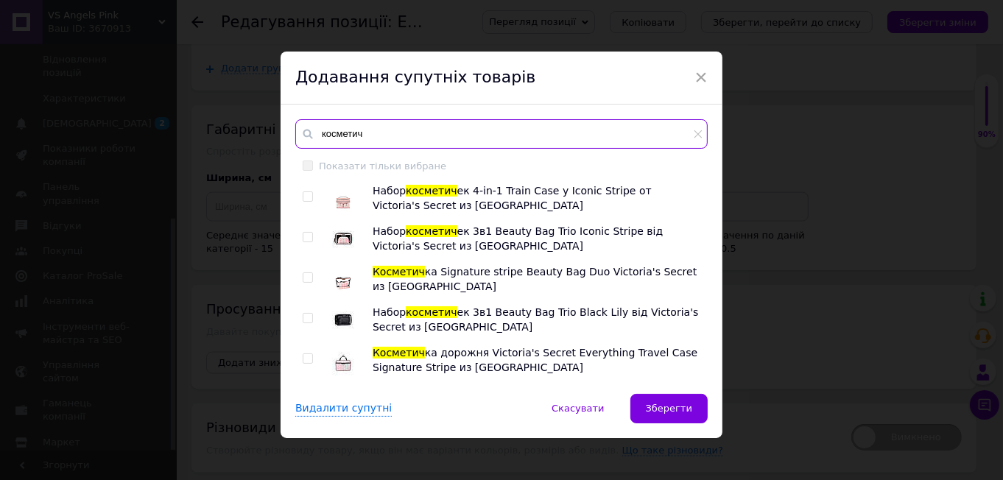
type input "косметич"
click at [310, 193] on input "checkbox" at bounding box center [308, 197] width 10 height 10
checkbox input "true"
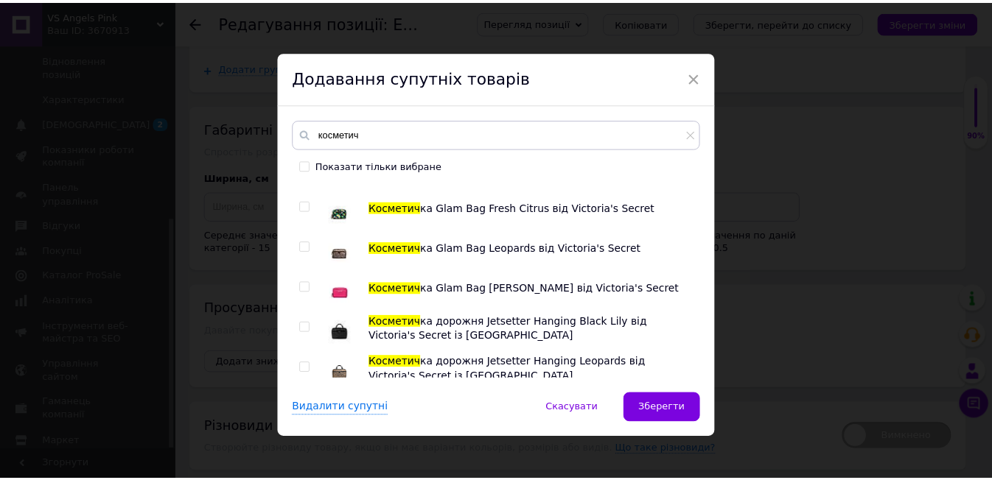
scroll to position [725, 0]
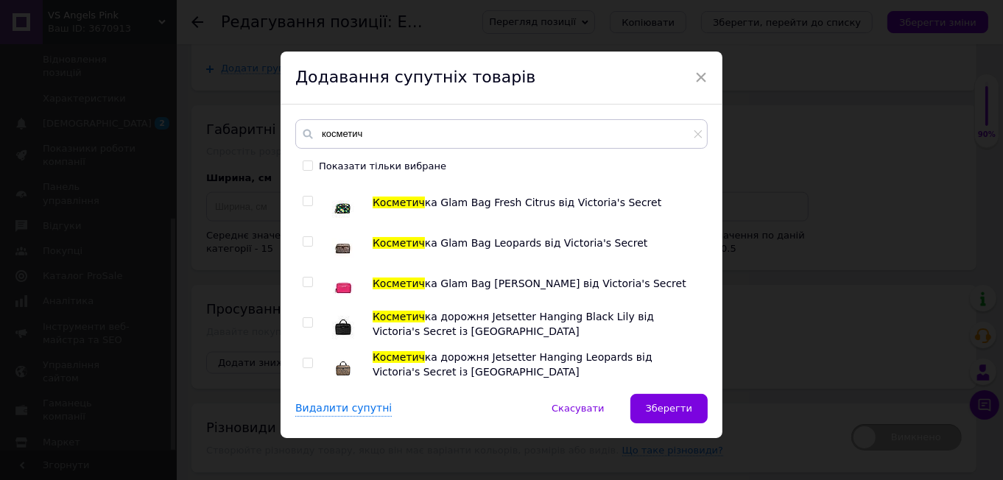
click at [305, 283] on input "checkbox" at bounding box center [308, 283] width 10 height 10
checkbox input "true"
click at [666, 408] on span "Зберегти" at bounding box center [669, 408] width 46 height 11
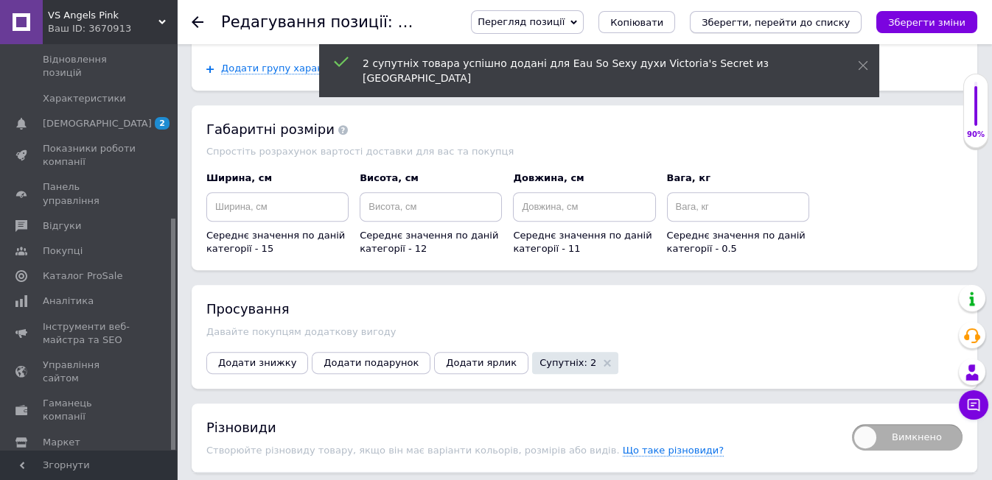
click at [798, 20] on icon "Зберегти, перейти до списку" at bounding box center [775, 22] width 148 height 11
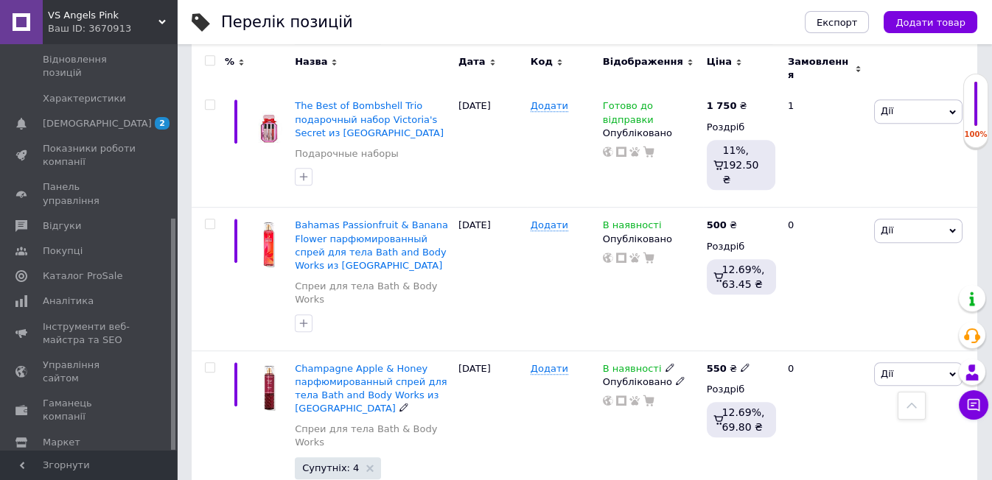
scroll to position [2346, 0]
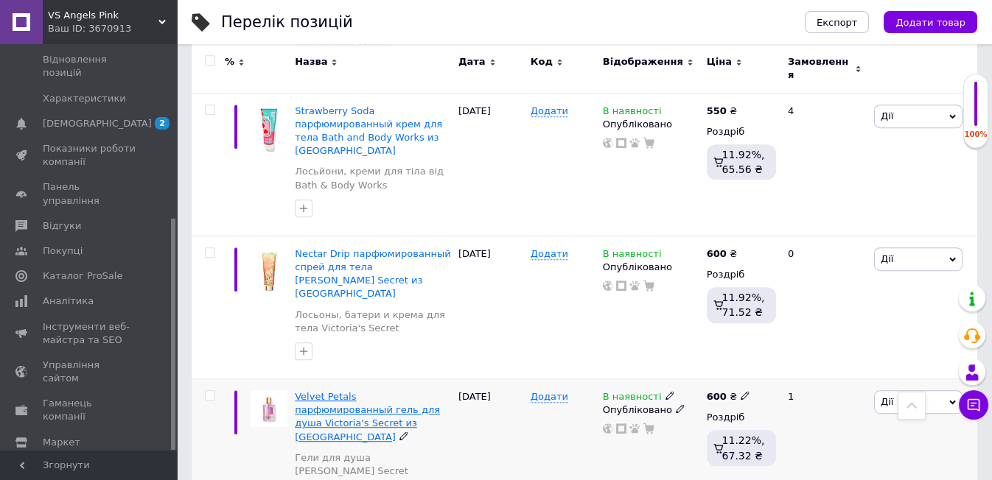
scroll to position [2252, 0]
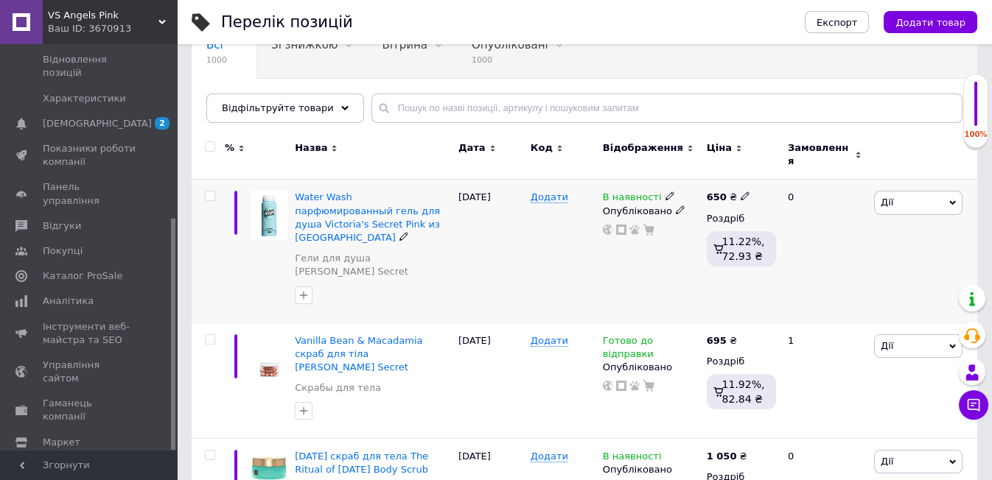
scroll to position [206, 0]
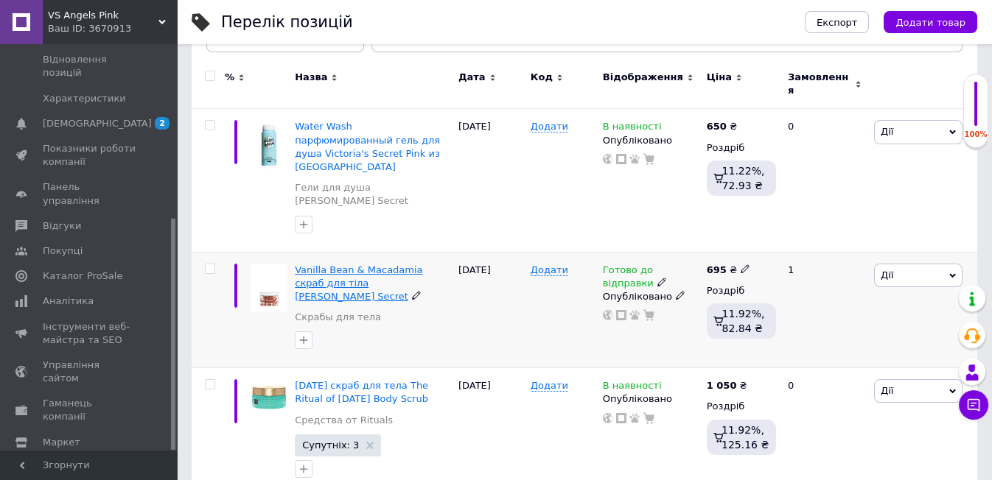
click at [318, 264] on span "Vanilla Bean & Macadamia скраб для тіла [PERSON_NAME] Secret" at bounding box center [358, 283] width 127 height 38
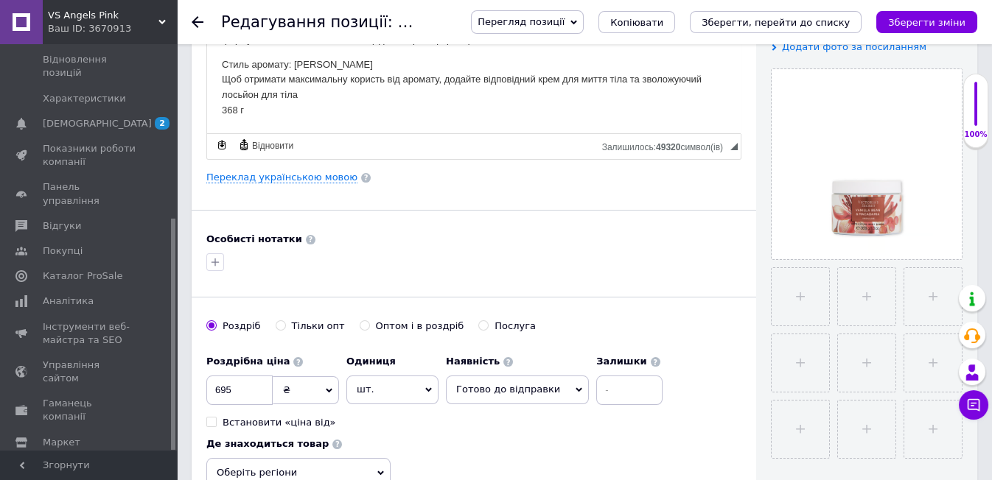
scroll to position [327, 0]
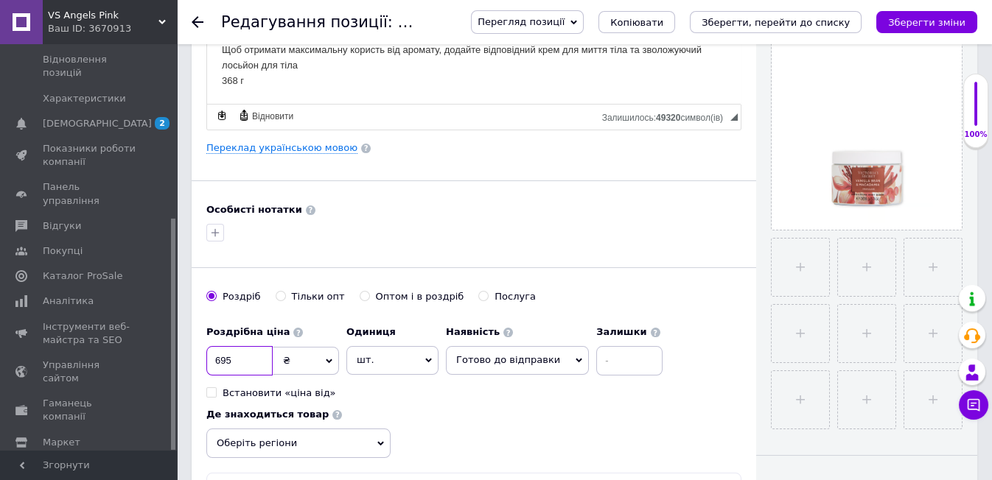
click at [232, 347] on input "695" at bounding box center [239, 360] width 66 height 29
type input "6"
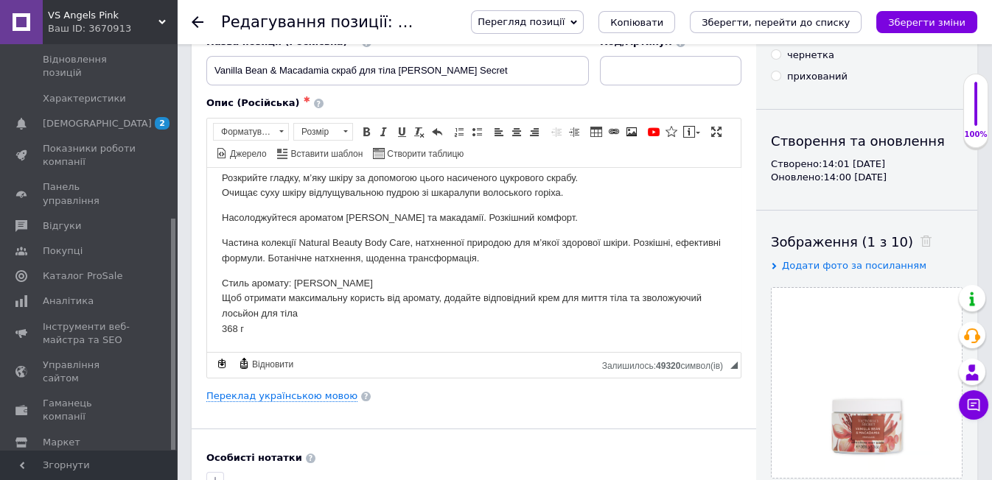
scroll to position [0, 0]
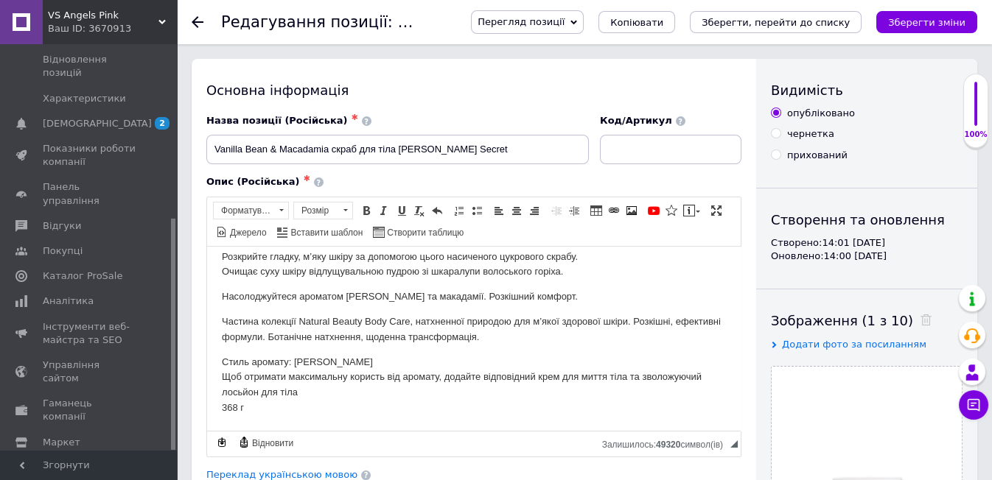
type input "850"
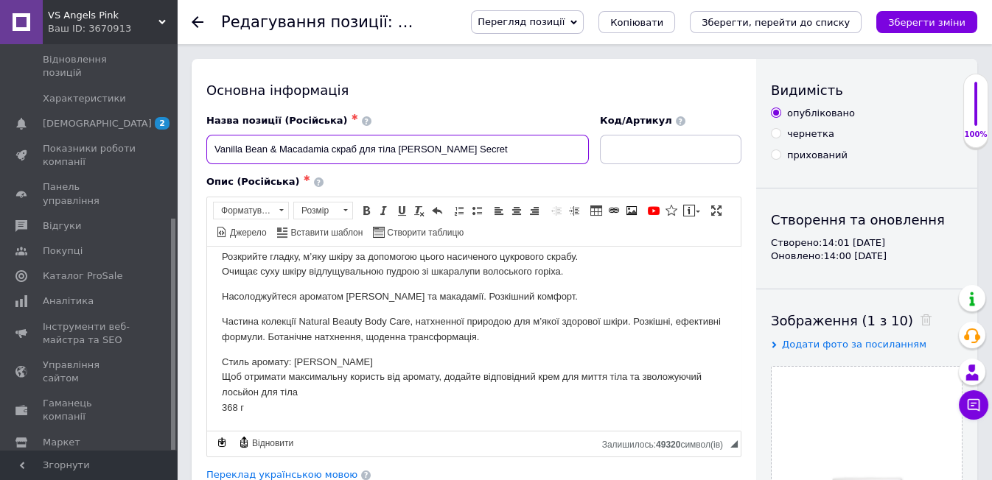
drag, startPoint x: 211, startPoint y: 145, endPoint x: 330, endPoint y: 158, distance: 119.3
click at [330, 158] on input "Vanilla Bean & Macadamia скраб для тіла [PERSON_NAME] Secret" at bounding box center [397, 149] width 382 height 29
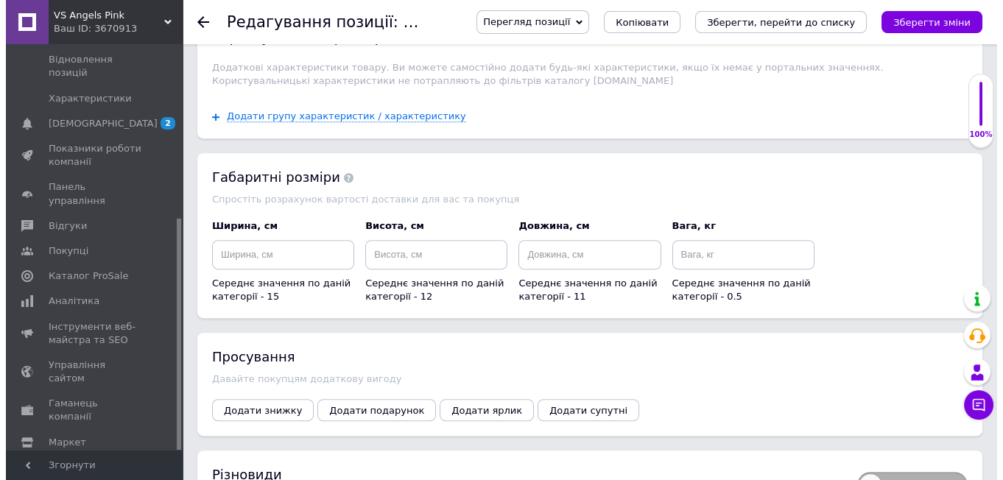
scroll to position [1882, 0]
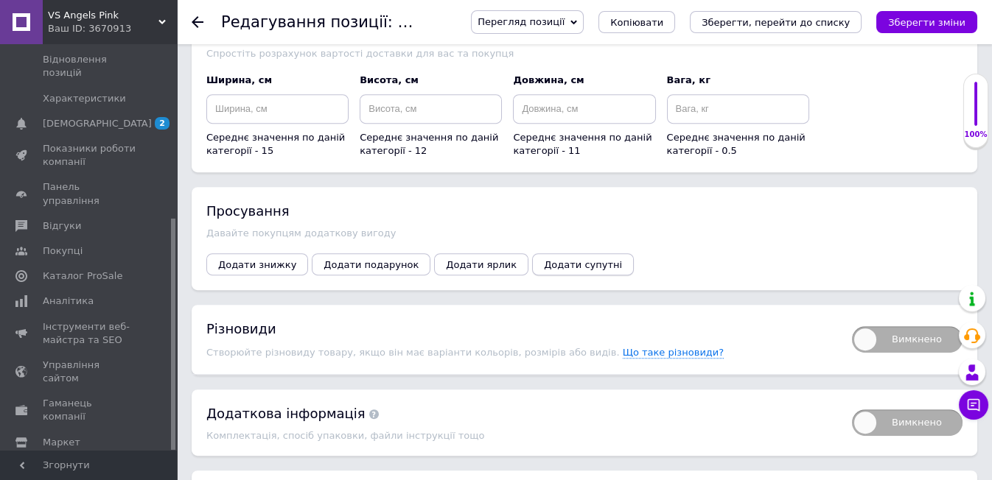
click at [544, 259] on span "Додати супутні" at bounding box center [583, 264] width 78 height 11
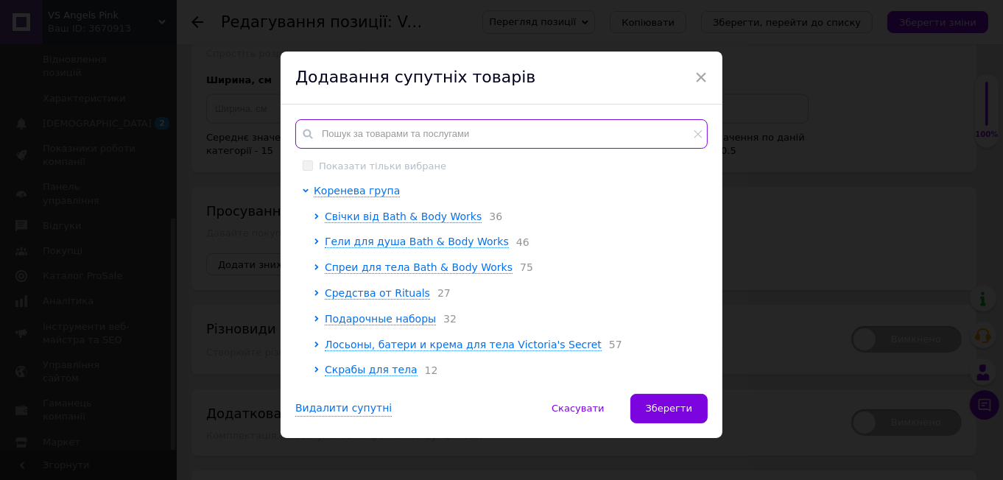
click at [331, 128] on input "text" at bounding box center [501, 133] width 413 height 29
paste input "Vanilla Bean & Macadamia"
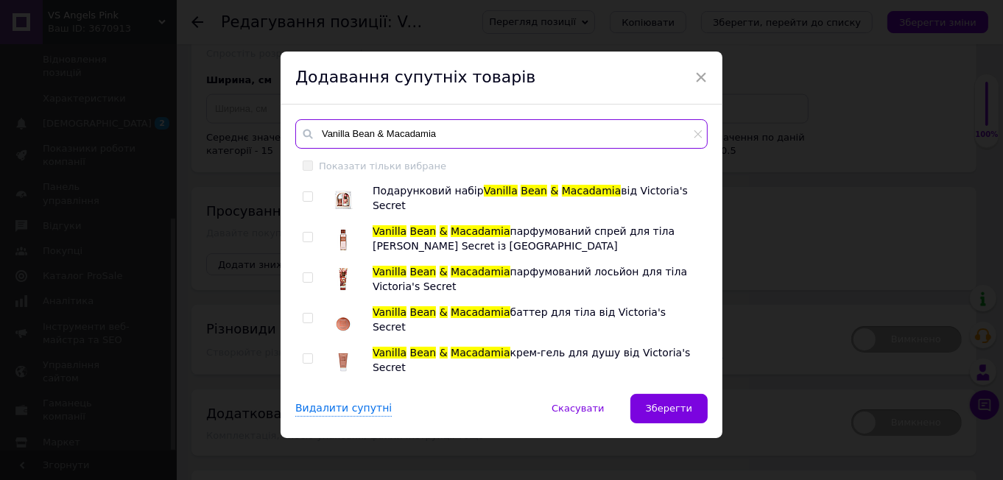
type input "Vanilla Bean & Macadamia"
click at [306, 196] on input "checkbox" at bounding box center [308, 197] width 10 height 10
checkbox input "true"
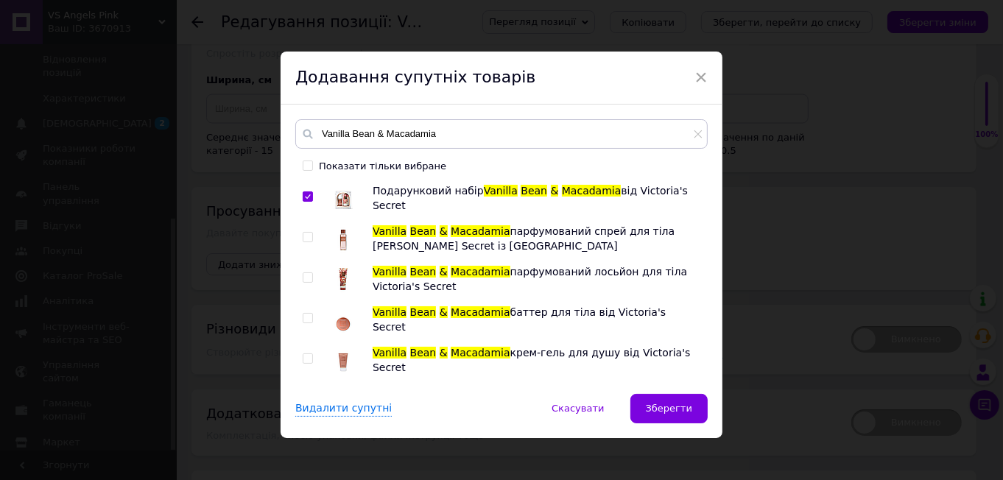
click at [303, 234] on input "checkbox" at bounding box center [308, 238] width 10 height 10
checkbox input "true"
click at [306, 278] on input "checkbox" at bounding box center [308, 278] width 10 height 10
checkbox input "true"
click at [308, 317] on input "checkbox" at bounding box center [308, 319] width 10 height 10
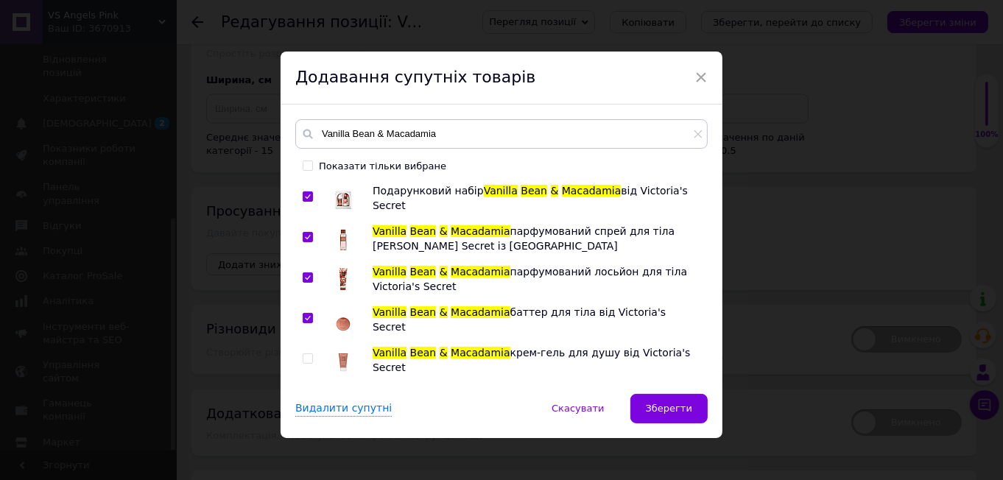
checkbox input "true"
click at [306, 357] on input "checkbox" at bounding box center [308, 359] width 10 height 10
checkbox input "true"
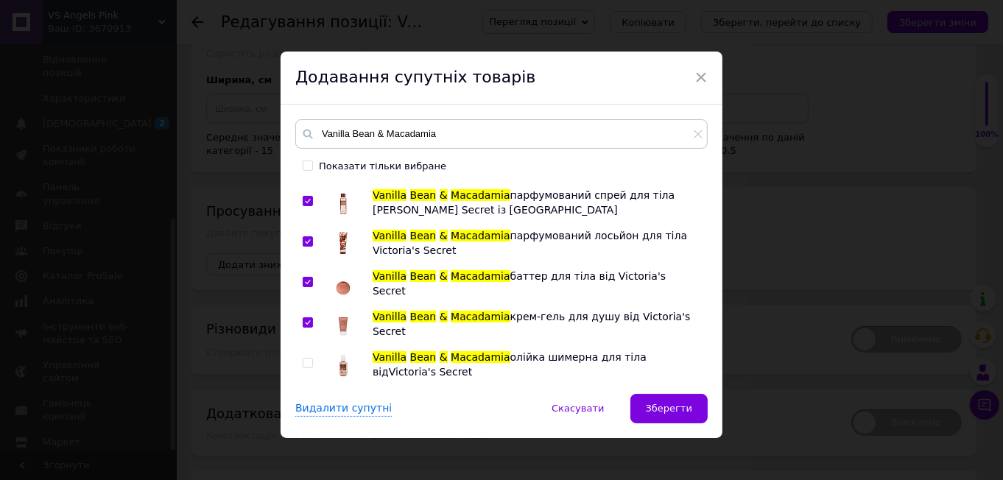
click at [304, 362] on input "checkbox" at bounding box center [308, 364] width 10 height 10
checkbox input "true"
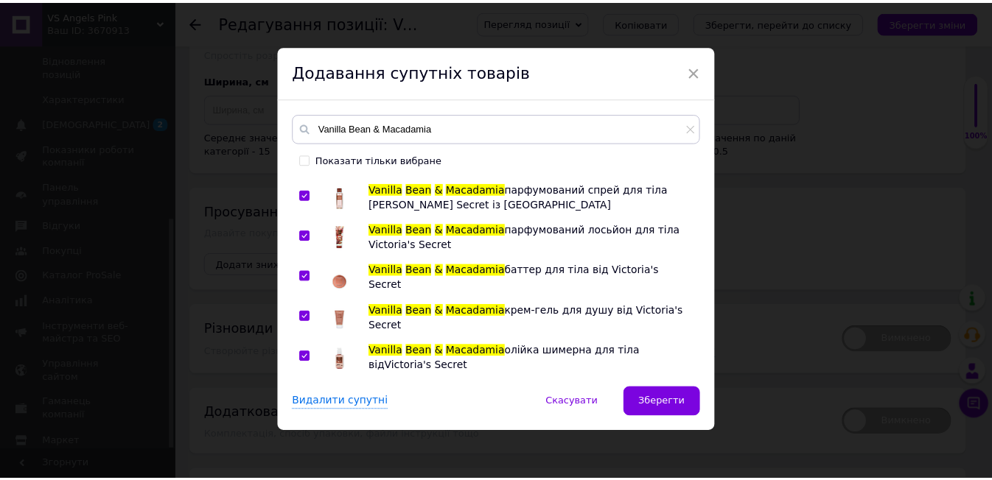
scroll to position [8, 0]
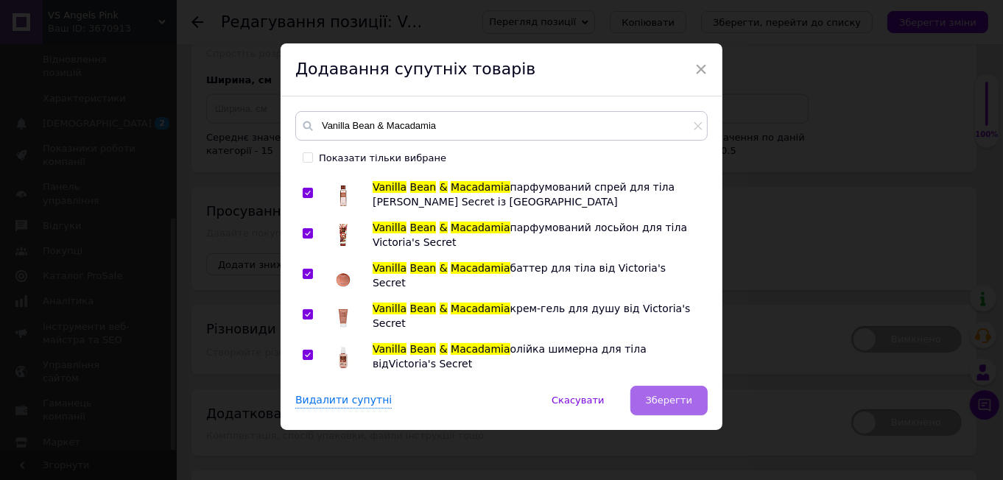
click at [679, 399] on span "Зберегти" at bounding box center [669, 400] width 46 height 11
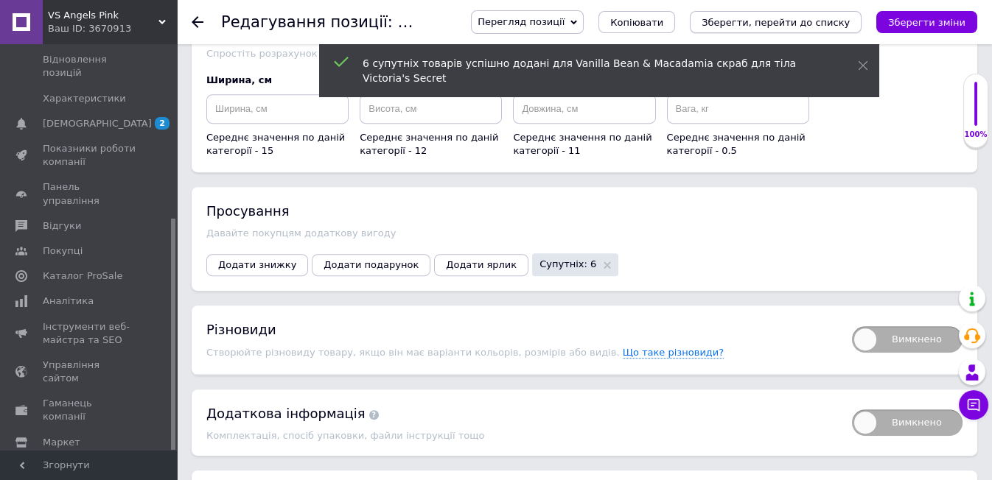
click at [802, 17] on icon "Зберегти, перейти до списку" at bounding box center [775, 22] width 148 height 11
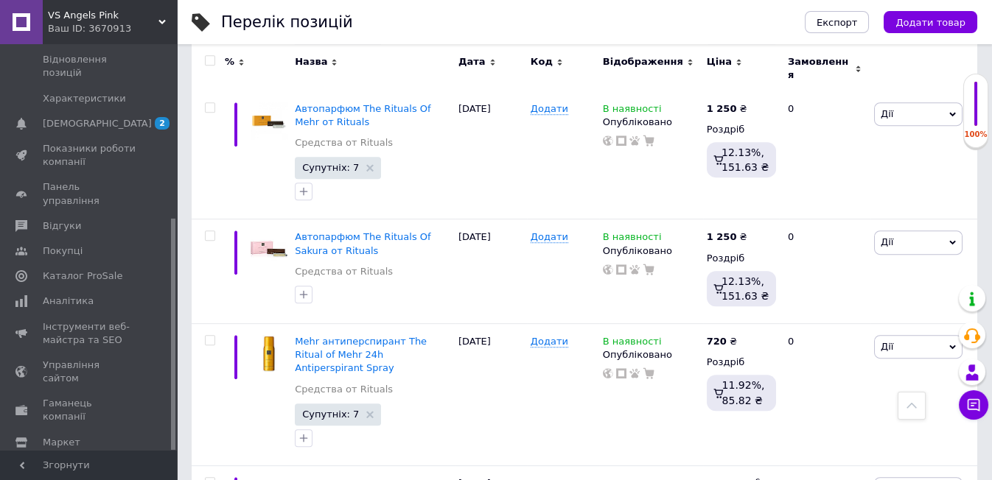
scroll to position [1473, 0]
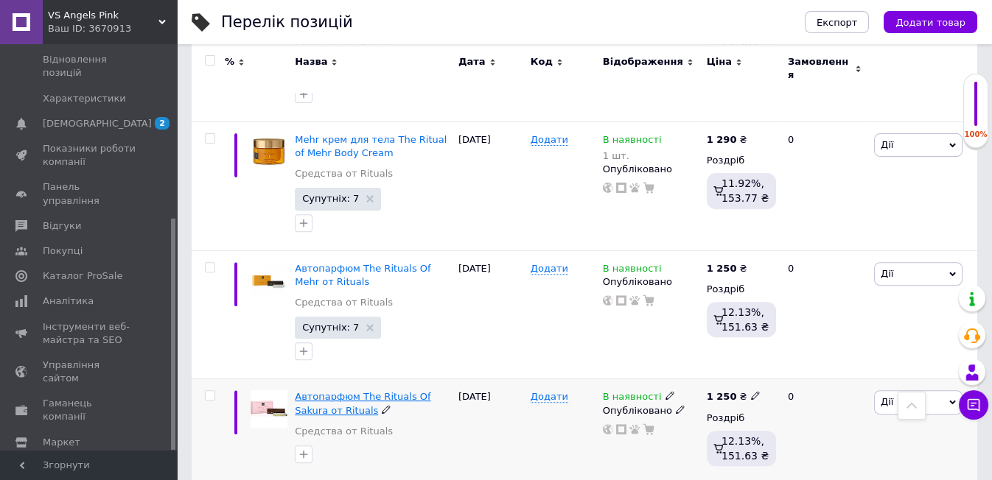
click at [307, 391] on span "Автопарфюм The Rituals Of Sakura от Rituals" at bounding box center [363, 403] width 136 height 24
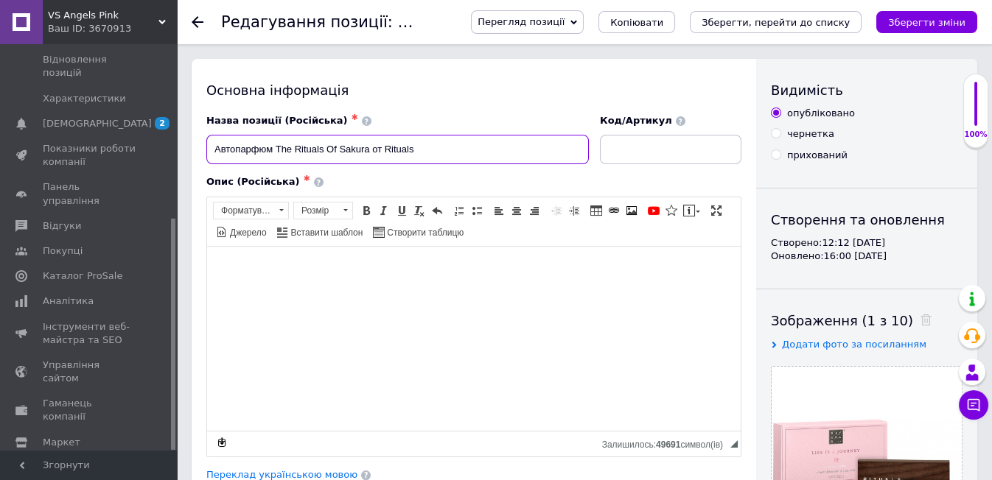
drag, startPoint x: 340, startPoint y: 152, endPoint x: 371, endPoint y: 172, distance: 37.8
click at [371, 172] on div "Назва позиції (Російська) ✱ Автопарфюм The Rituals Of Sakura от Rituals Код/Арт…" at bounding box center [473, 285] width 535 height 343
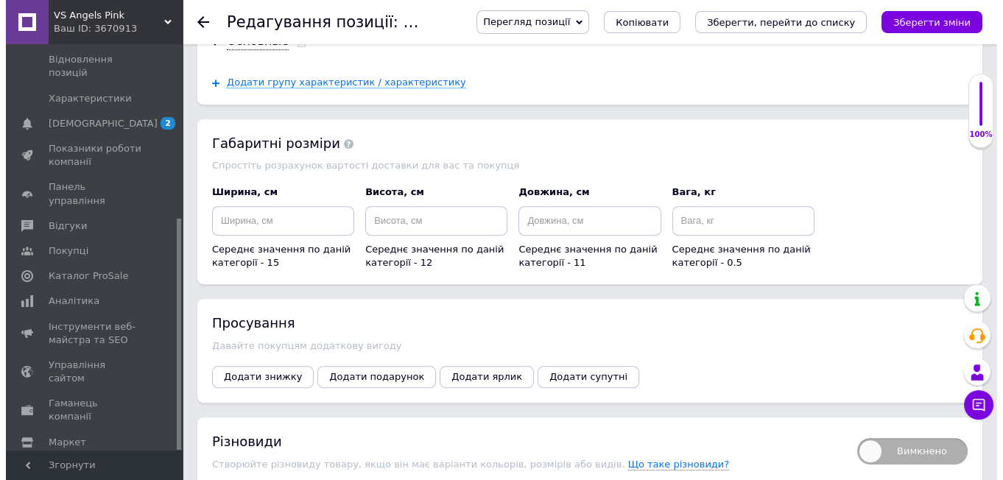
scroll to position [1801, 0]
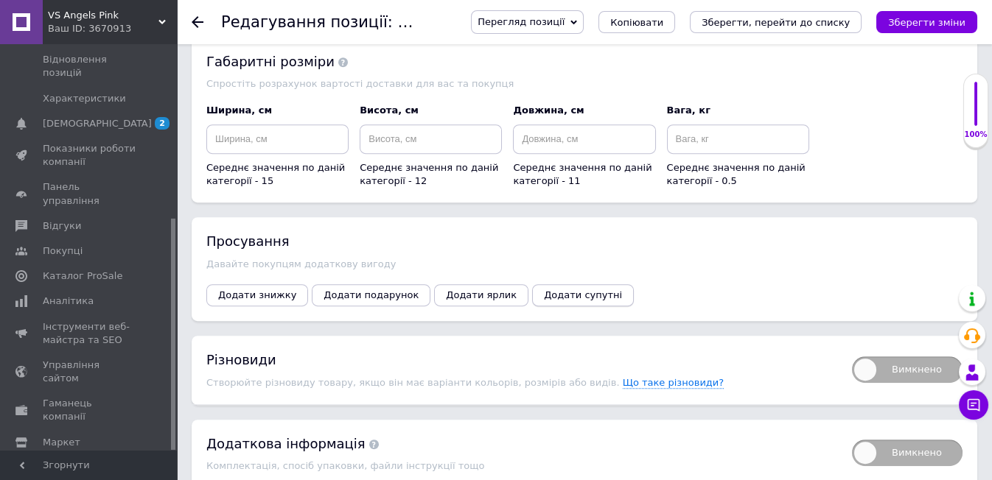
click at [544, 290] on span "Додати супутні" at bounding box center [583, 295] width 78 height 11
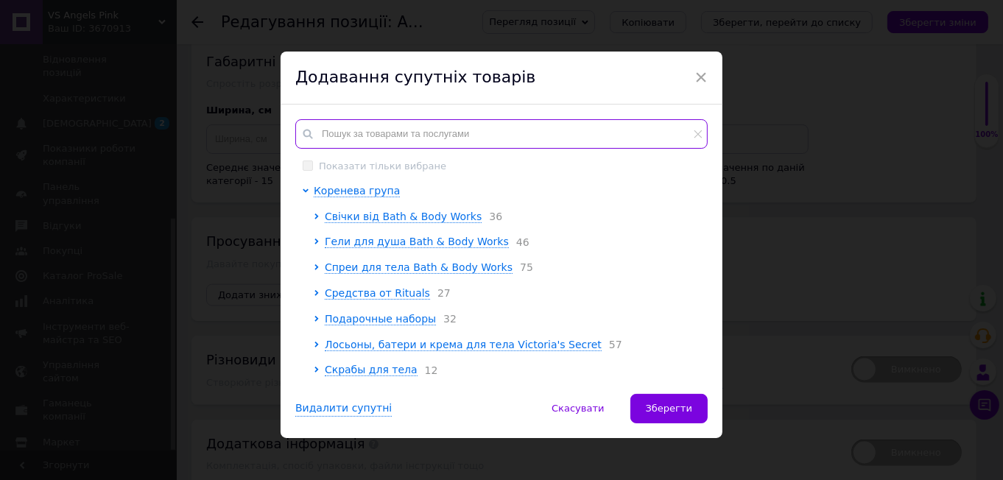
click at [349, 134] on input "text" at bounding box center [501, 133] width 413 height 29
paste input "Sakura"
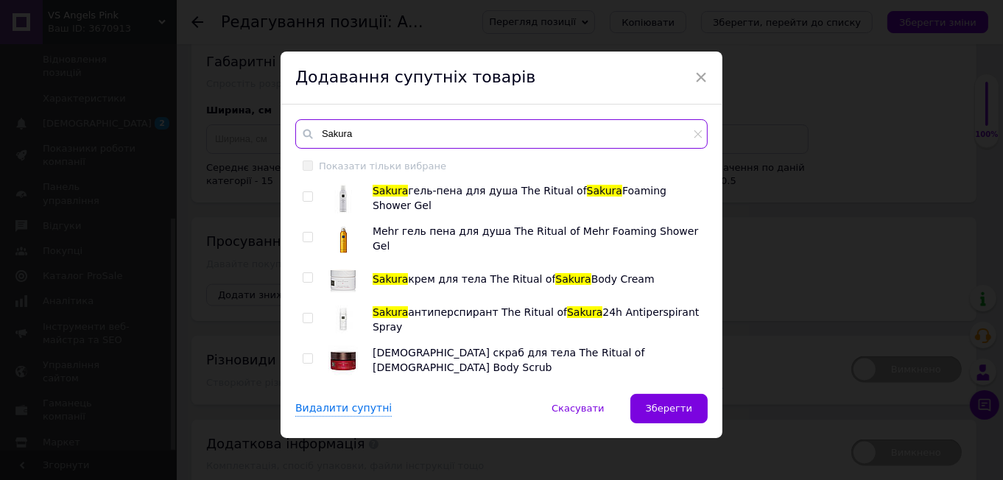
type input "Sakura"
click at [308, 194] on input "checkbox" at bounding box center [308, 197] width 10 height 10
checkbox input "true"
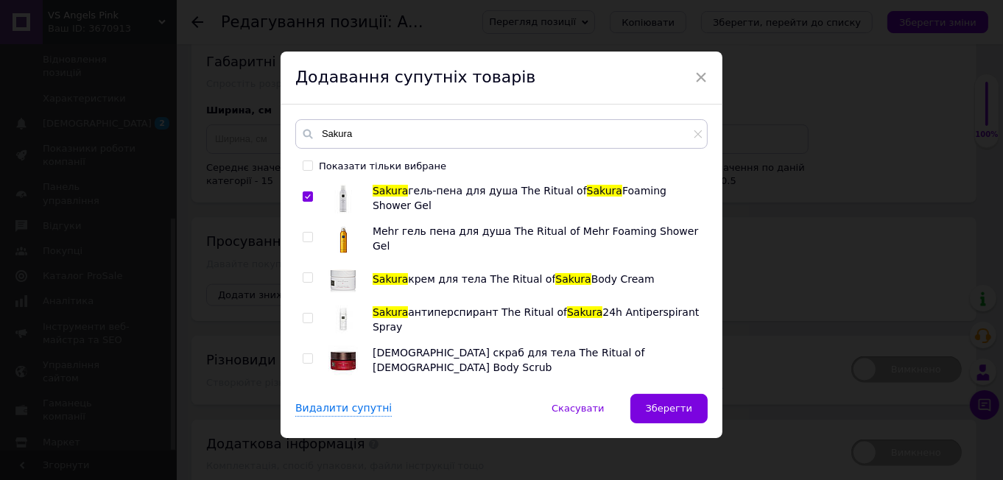
click at [304, 280] on input "checkbox" at bounding box center [308, 278] width 10 height 10
checkbox input "true"
click at [307, 315] on input "checkbox" at bounding box center [308, 319] width 10 height 10
checkbox input "true"
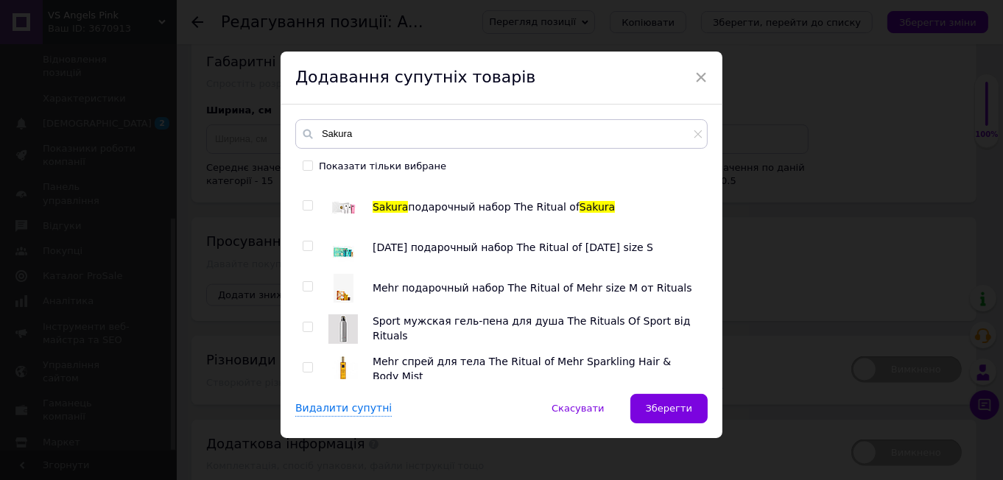
scroll to position [409, 0]
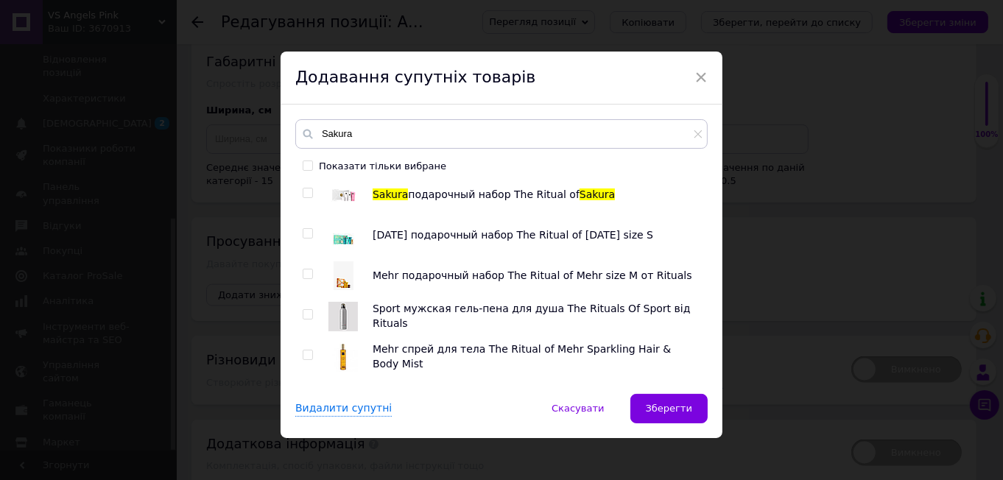
click at [303, 190] on input "checkbox" at bounding box center [308, 194] width 10 height 10
checkbox input "true"
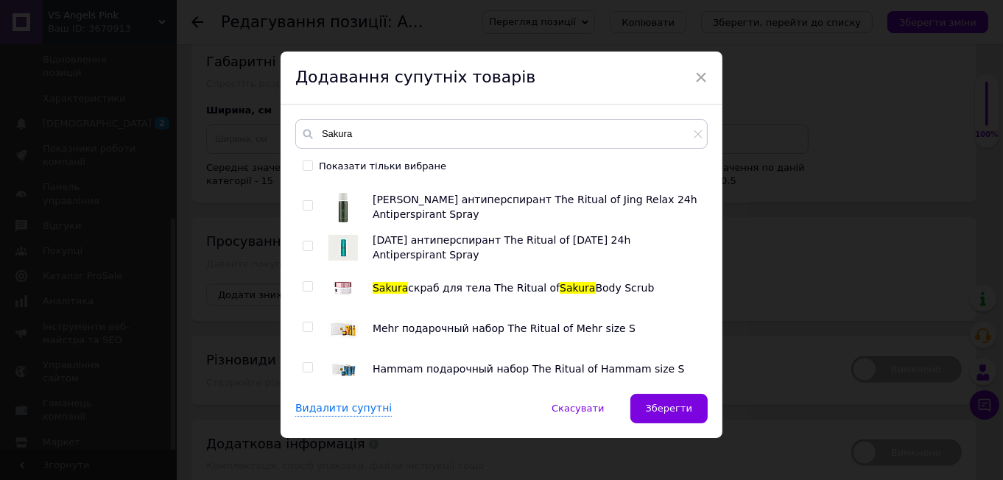
scroll to position [737, 0]
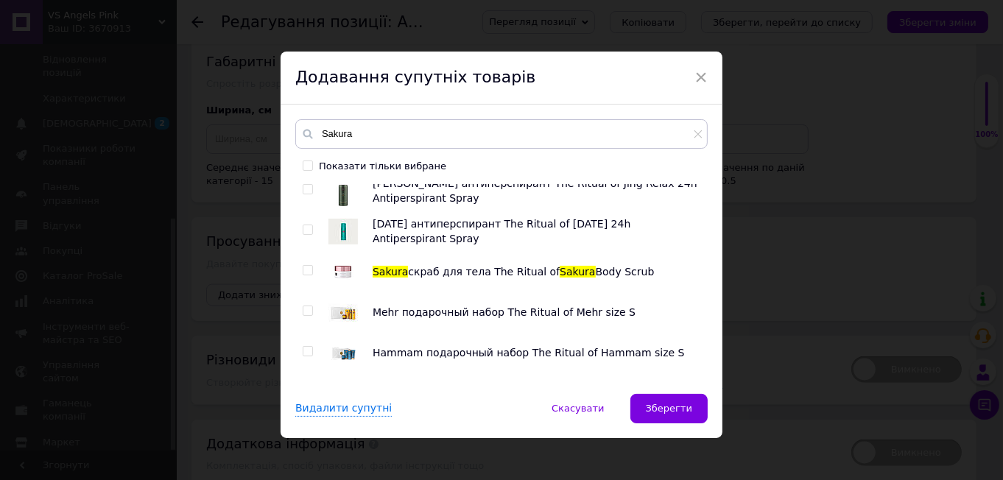
click at [305, 269] on input "checkbox" at bounding box center [308, 271] width 10 height 10
checkbox input "true"
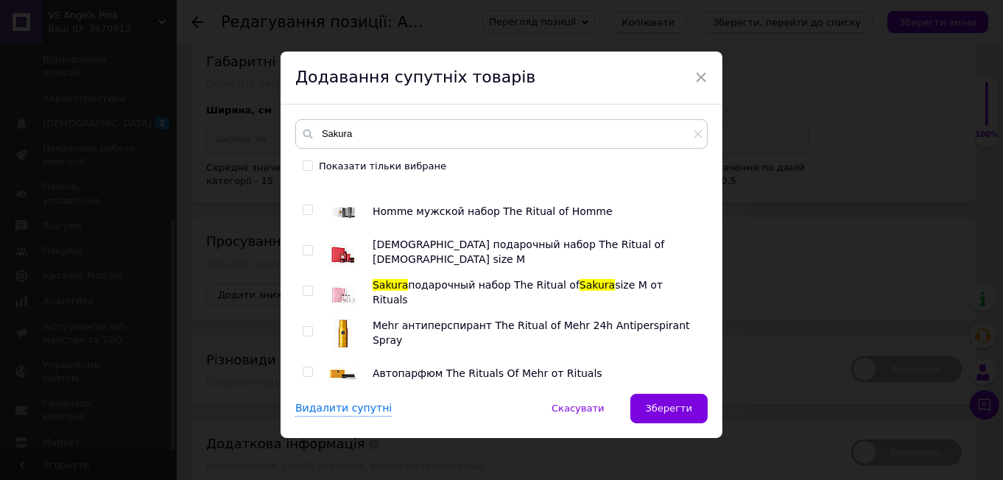
scroll to position [1064, 0]
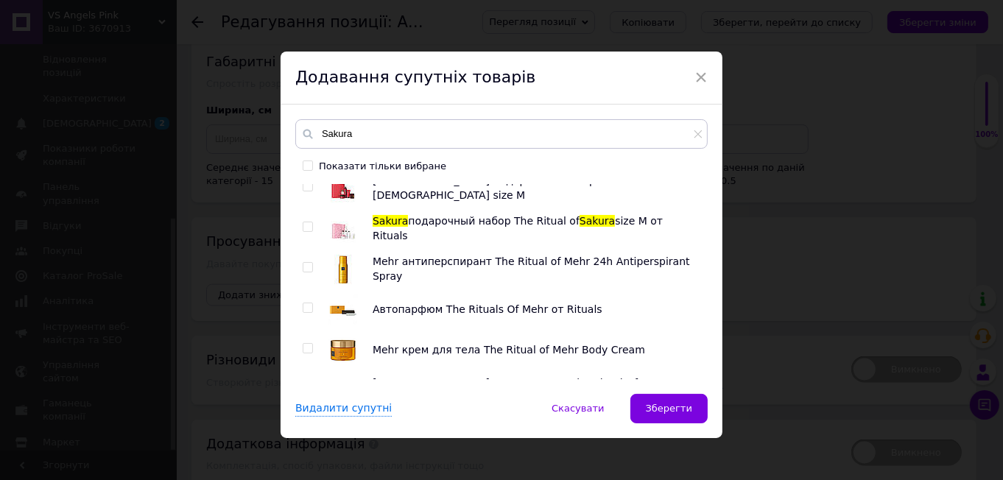
click at [304, 222] on input "checkbox" at bounding box center [308, 227] width 10 height 10
checkbox input "true"
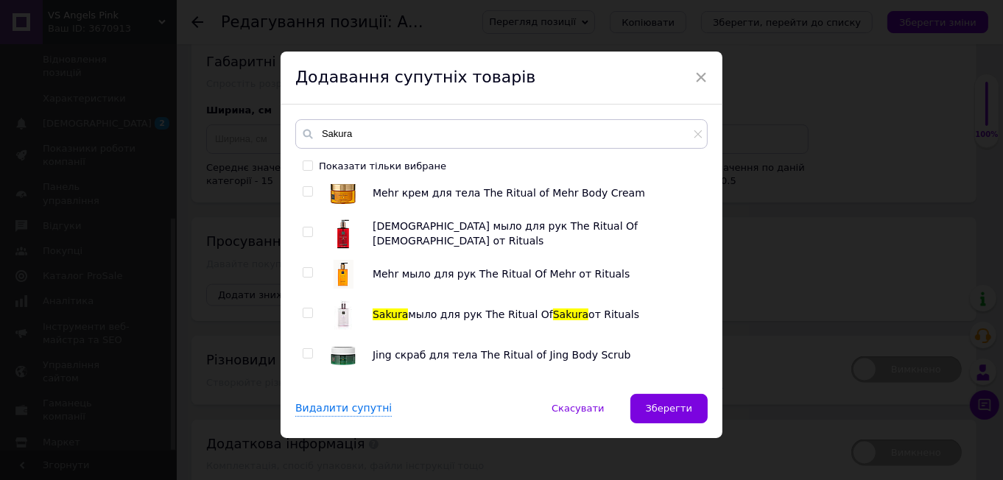
scroll to position [1227, 0]
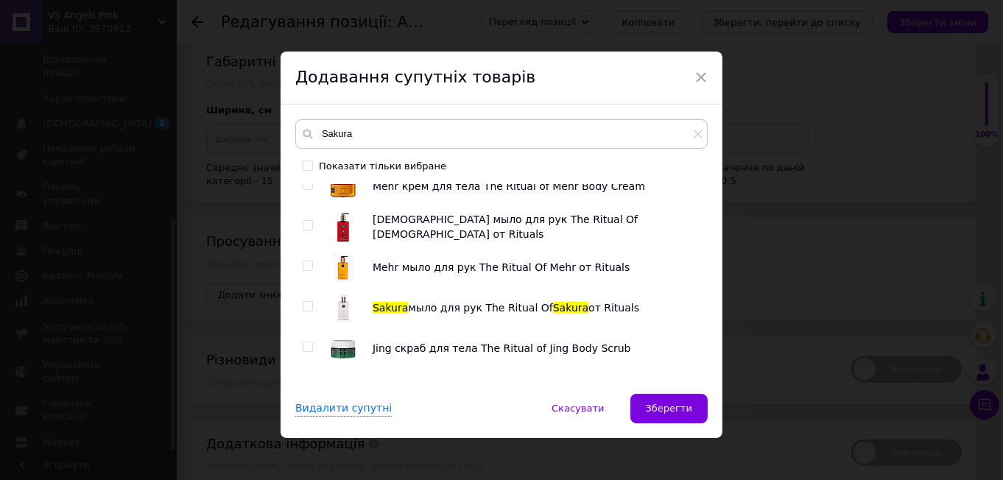
click at [306, 302] on input "checkbox" at bounding box center [308, 307] width 10 height 10
checkbox input "true"
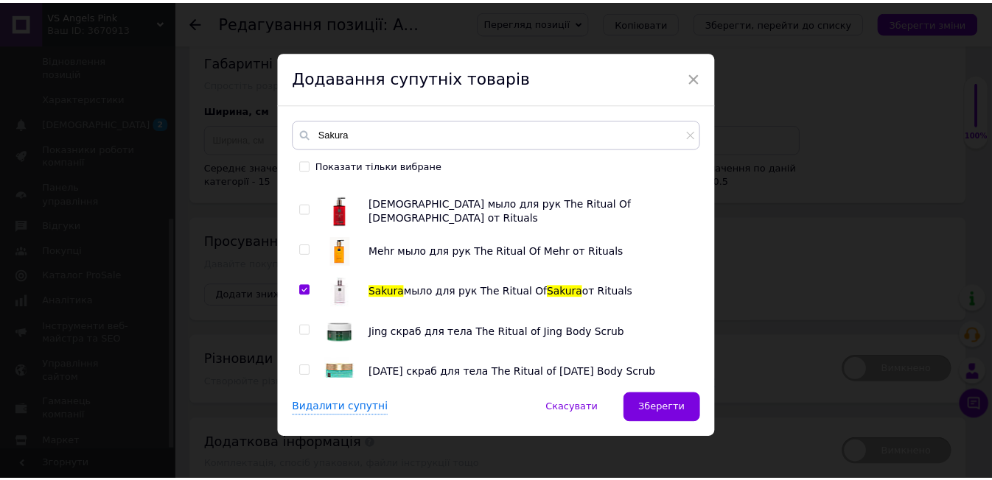
scroll to position [1252, 0]
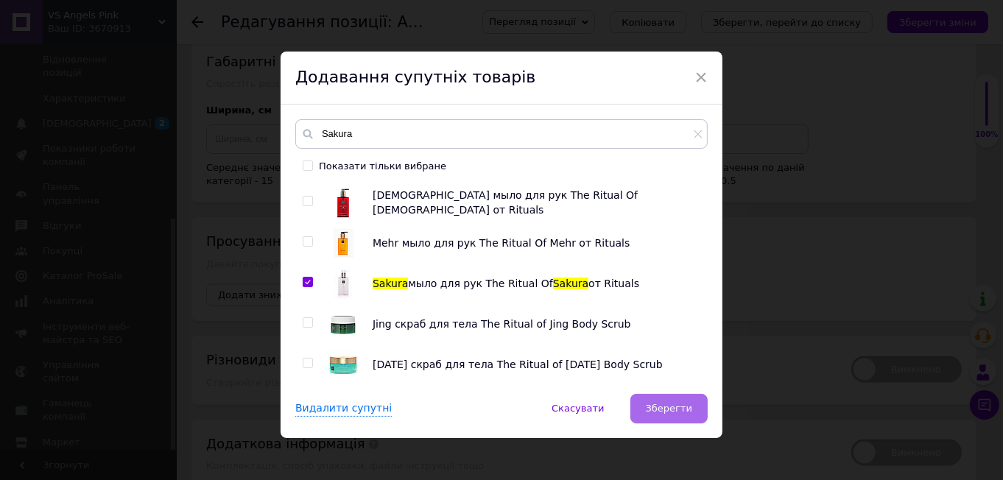
click at [691, 402] on button "Зберегти" at bounding box center [669, 408] width 77 height 29
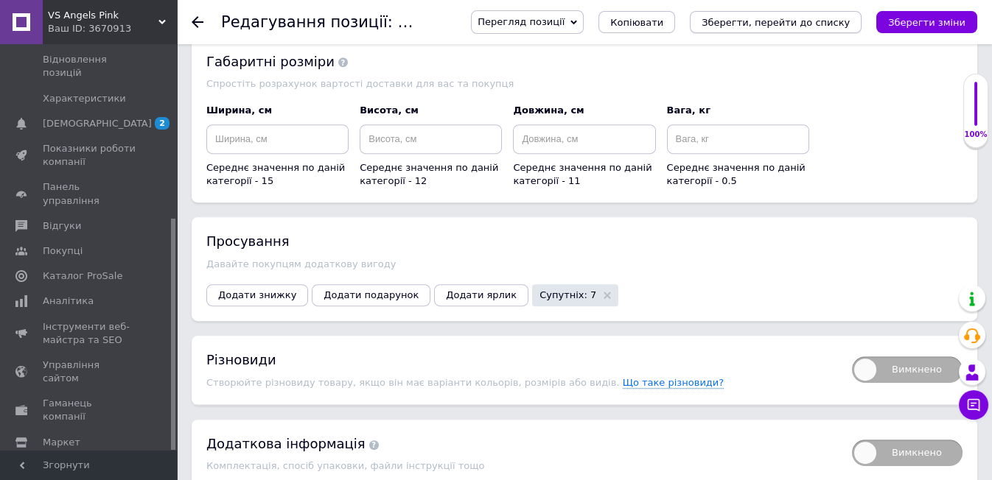
click at [757, 24] on icon "Зберегти, перейти до списку" at bounding box center [775, 22] width 148 height 11
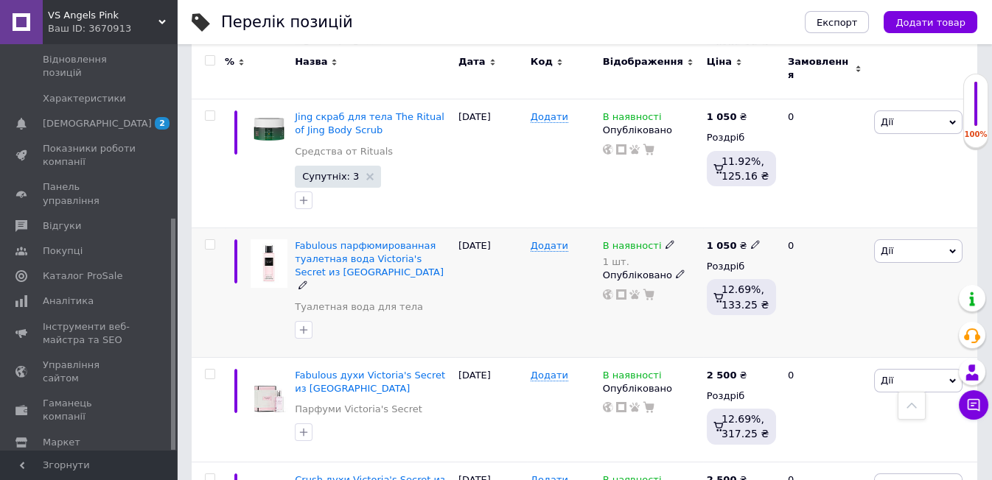
scroll to position [654, 0]
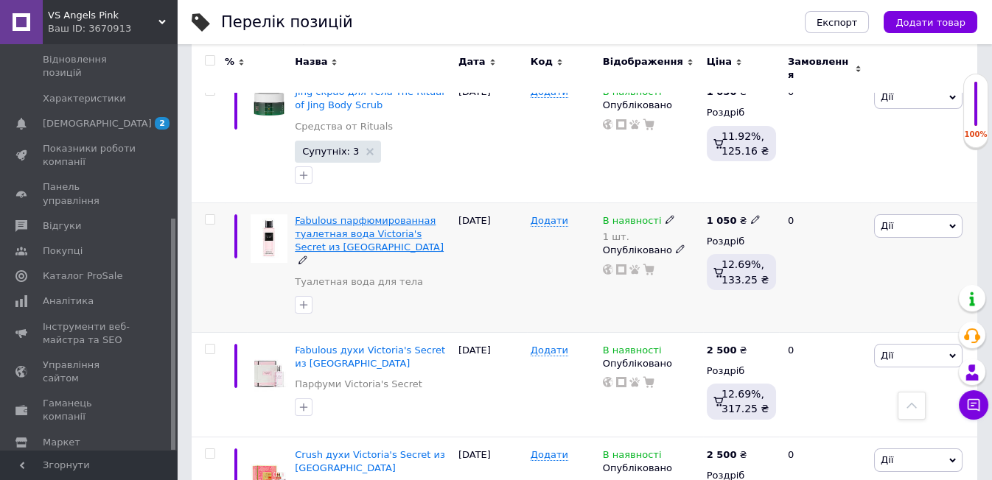
click at [338, 215] on span "Fabulous парфюмированная туалетная вода Victoria's Secret из [GEOGRAPHIC_DATA]" at bounding box center [369, 234] width 149 height 38
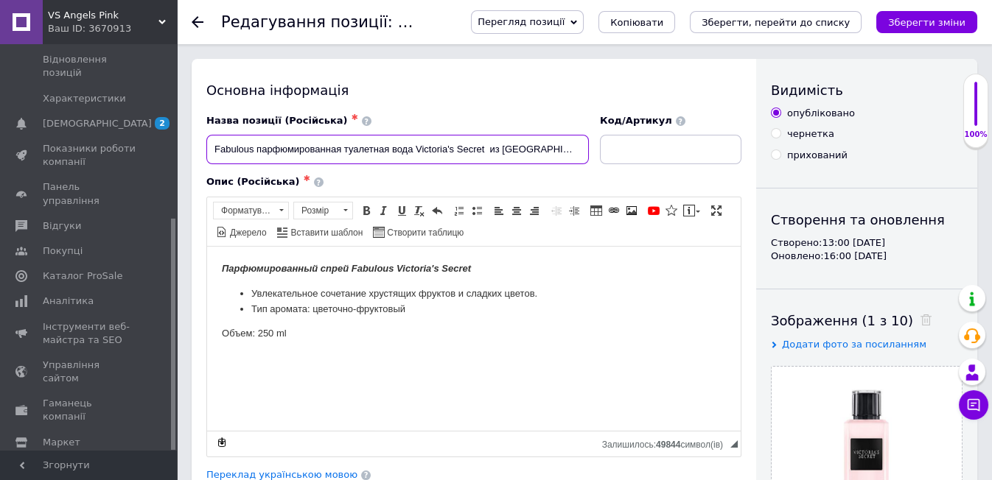
drag, startPoint x: 211, startPoint y: 145, endPoint x: 253, endPoint y: 164, distance: 46.2
click at [253, 164] on div "Назва позиції (Російська) ✱ Fabulous парфюмированная туалетная вода Victoria's …" at bounding box center [397, 139] width 393 height 61
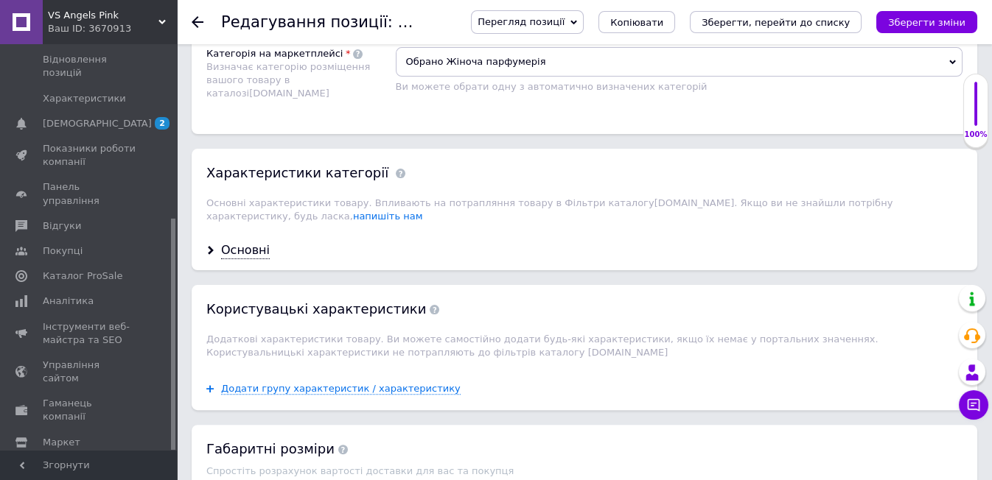
scroll to position [1555, 0]
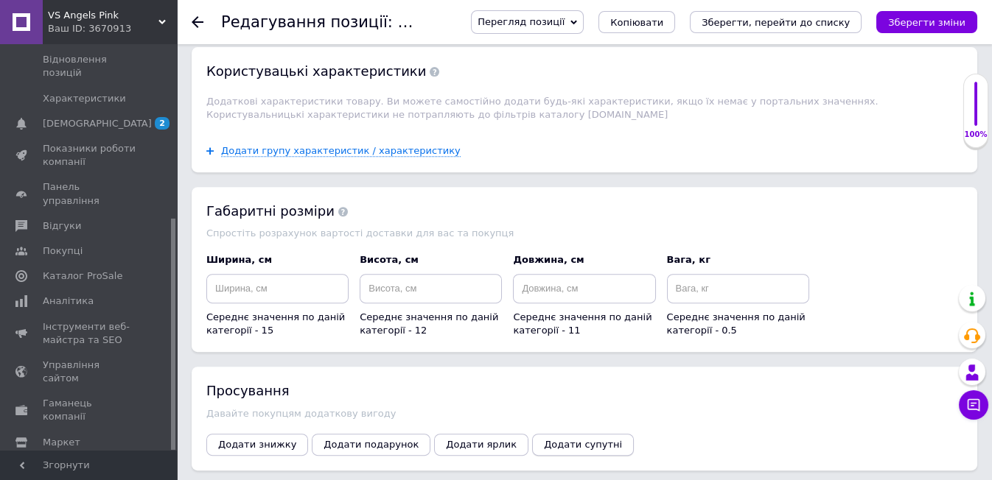
click at [544, 439] on span "Додати супутні" at bounding box center [583, 444] width 78 height 11
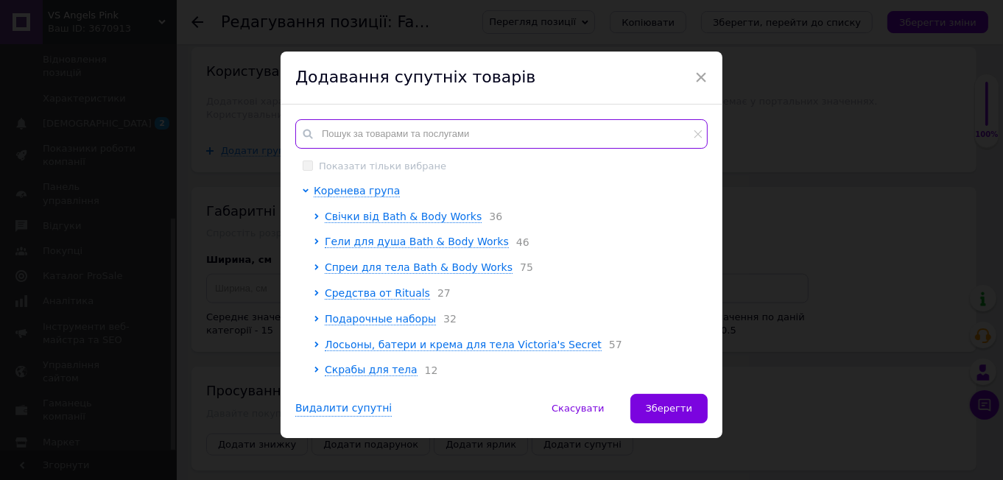
click at [330, 144] on input "text" at bounding box center [501, 133] width 413 height 29
paste input "Fabulous"
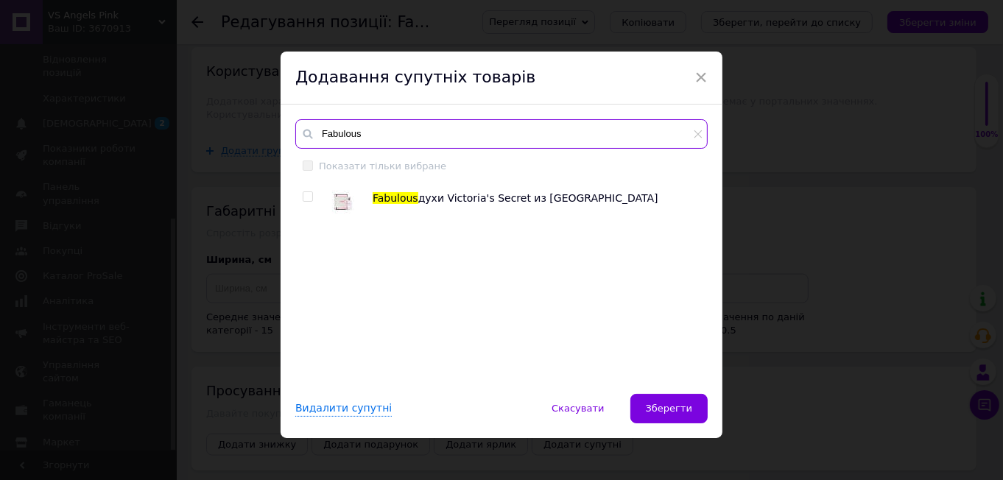
type input "Fabulous"
click at [308, 194] on input "checkbox" at bounding box center [308, 197] width 10 height 10
checkbox input "true"
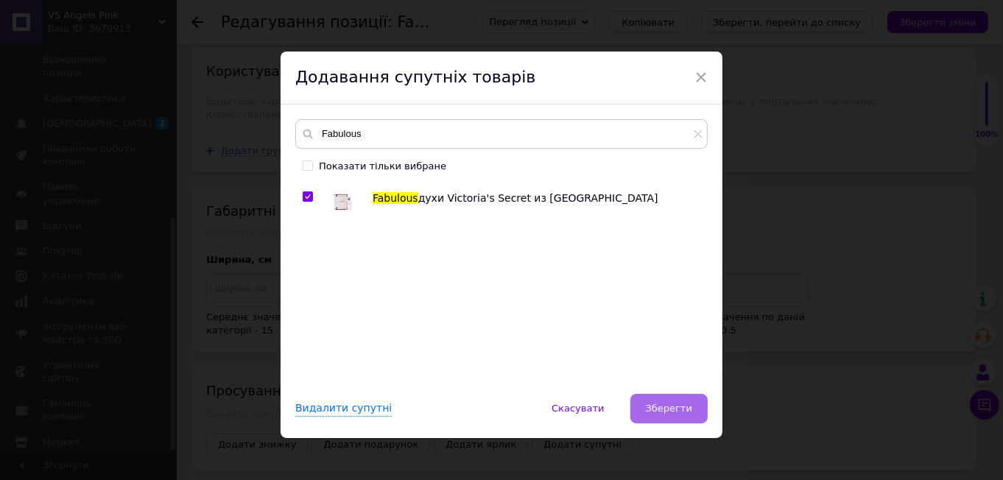
click at [681, 403] on span "Зберегти" at bounding box center [669, 408] width 46 height 11
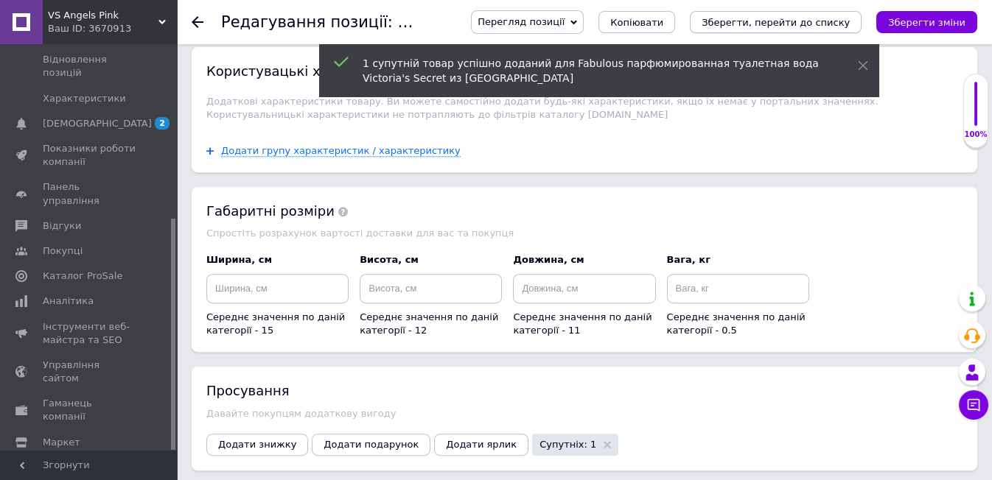
click at [797, 14] on button "Зберегти, перейти до списку" at bounding box center [776, 22] width 172 height 22
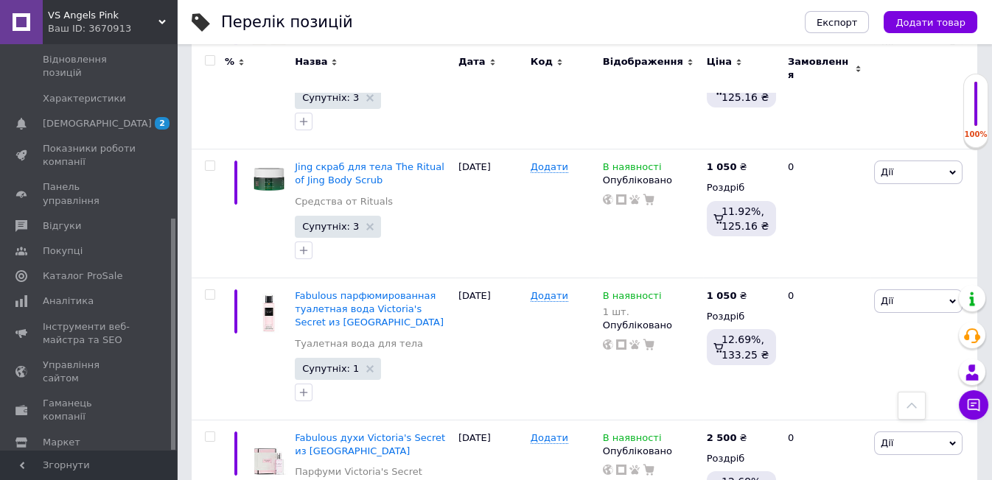
scroll to position [572, 0]
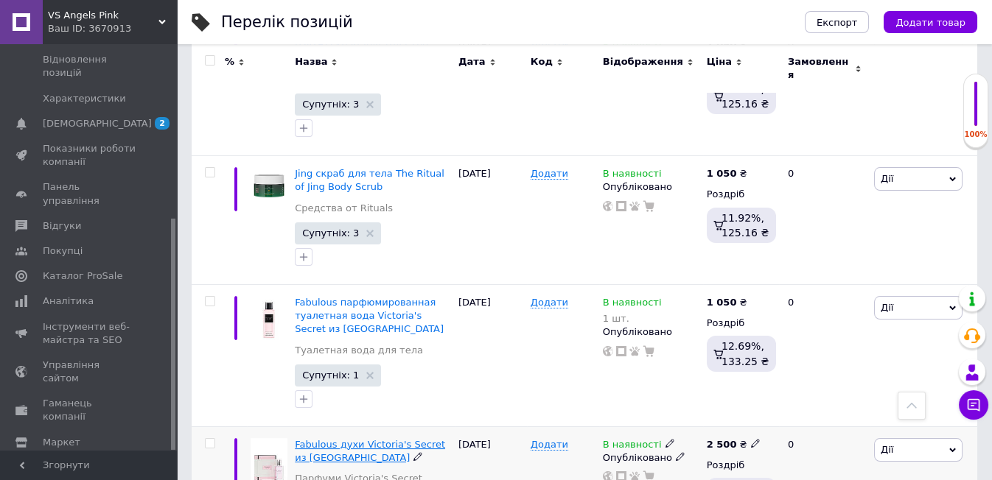
click at [318, 439] on span "Fabulous духи Victoria's Secret из [GEOGRAPHIC_DATA]" at bounding box center [370, 451] width 150 height 24
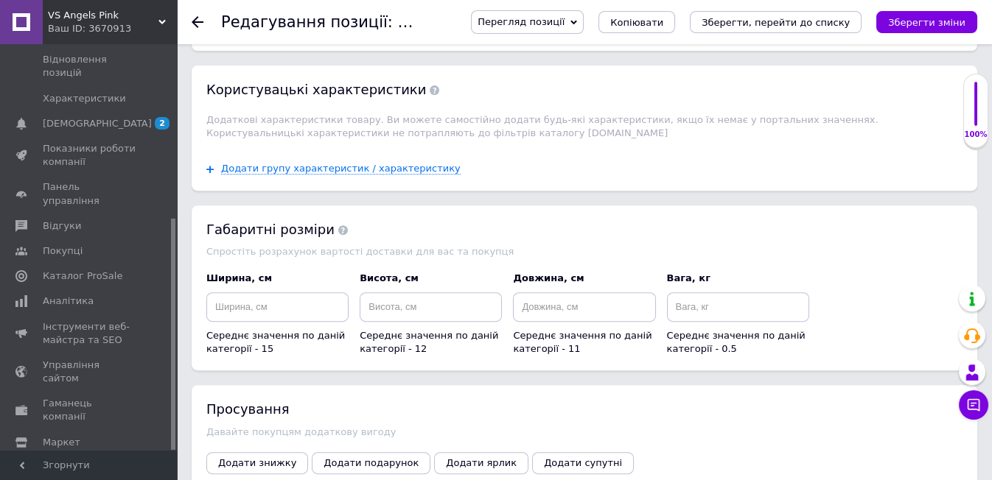
scroll to position [1637, 0]
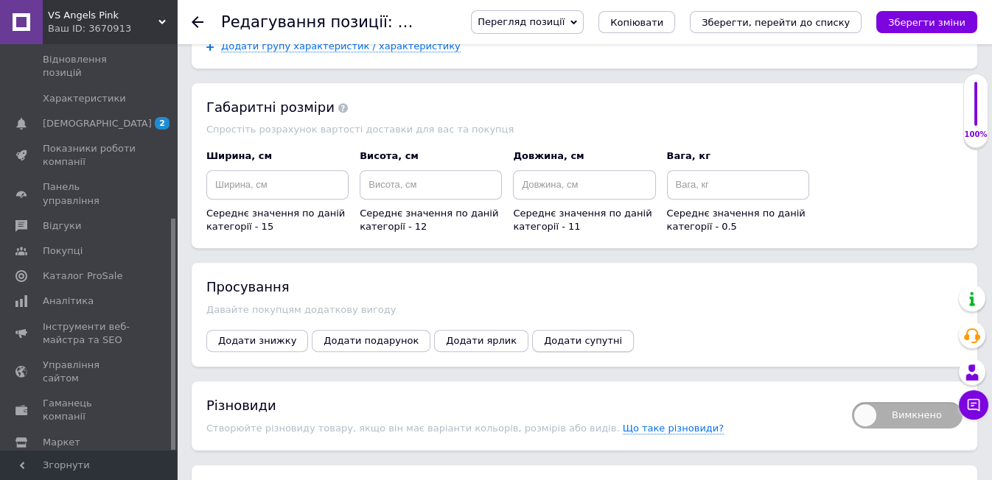
click at [547, 335] on span "Додати супутні" at bounding box center [583, 340] width 78 height 11
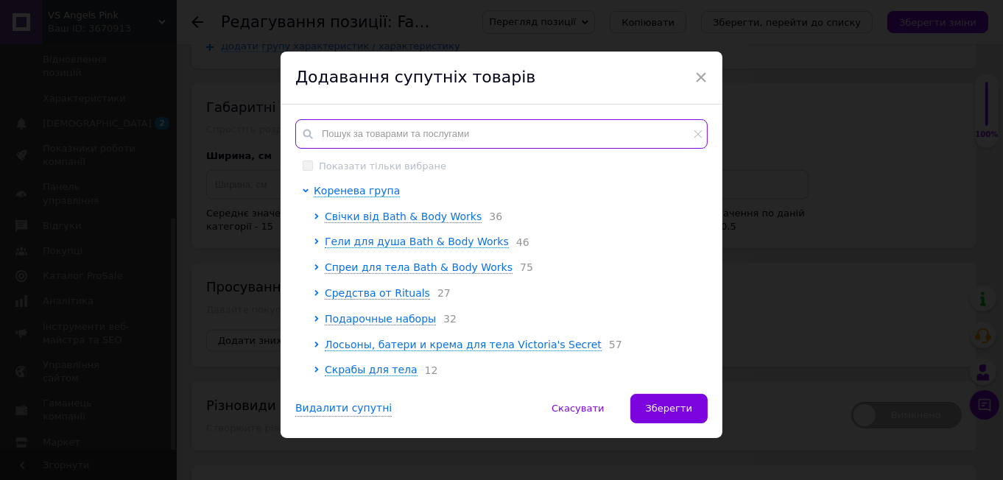
click at [326, 136] on input "text" at bounding box center [501, 133] width 413 height 29
paste input "Fabulous"
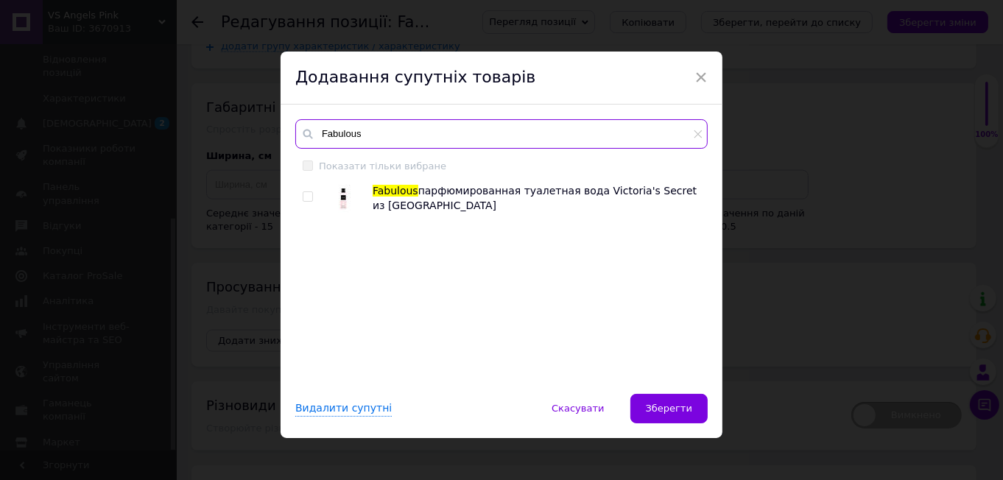
click at [368, 129] on input "Fabulous" at bounding box center [501, 133] width 413 height 29
type input "Fabulous"
click at [306, 194] on input "checkbox" at bounding box center [308, 197] width 10 height 10
checkbox input "true"
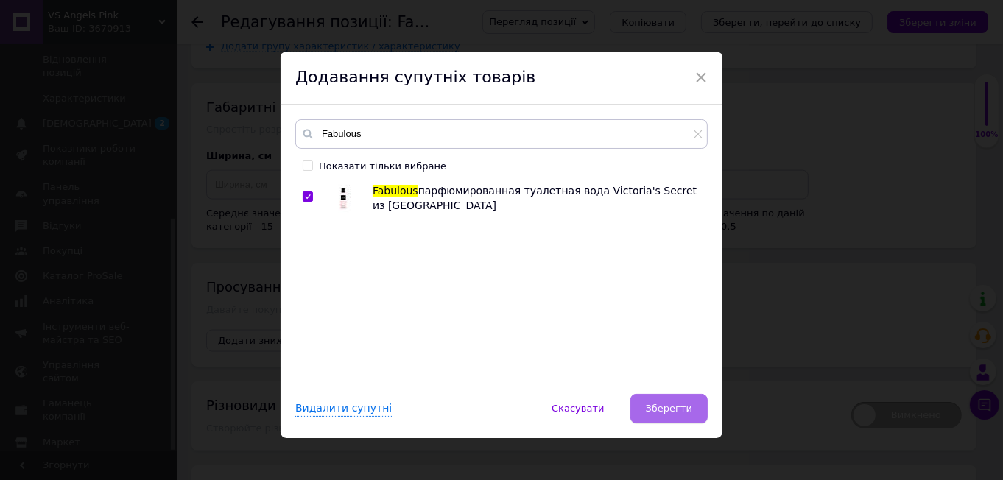
click at [672, 394] on button "Зберегти" at bounding box center [669, 408] width 77 height 29
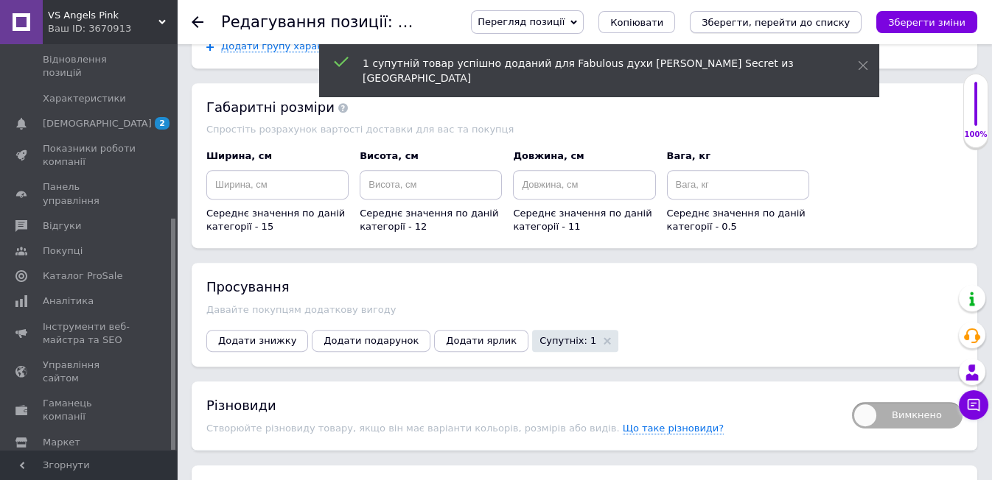
click at [813, 26] on icon "Зберегти, перейти до списку" at bounding box center [775, 22] width 148 height 11
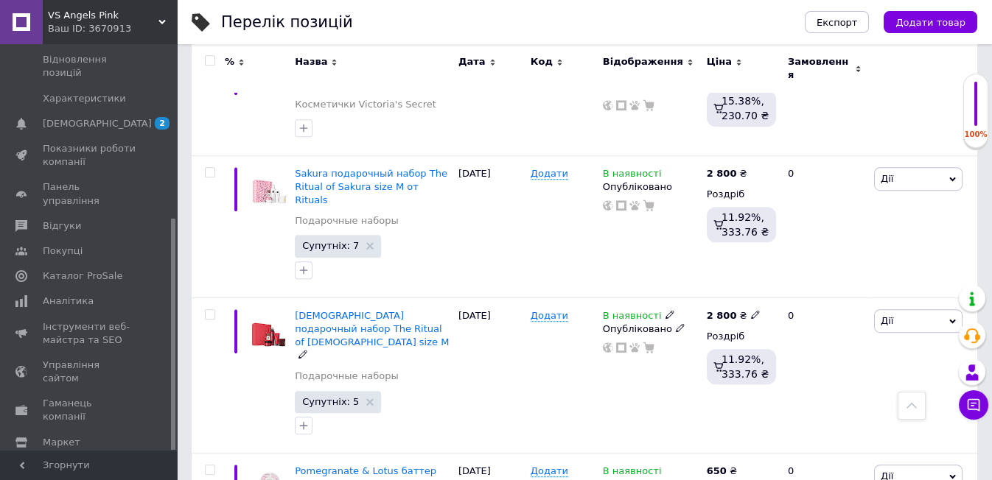
scroll to position [2383, 0]
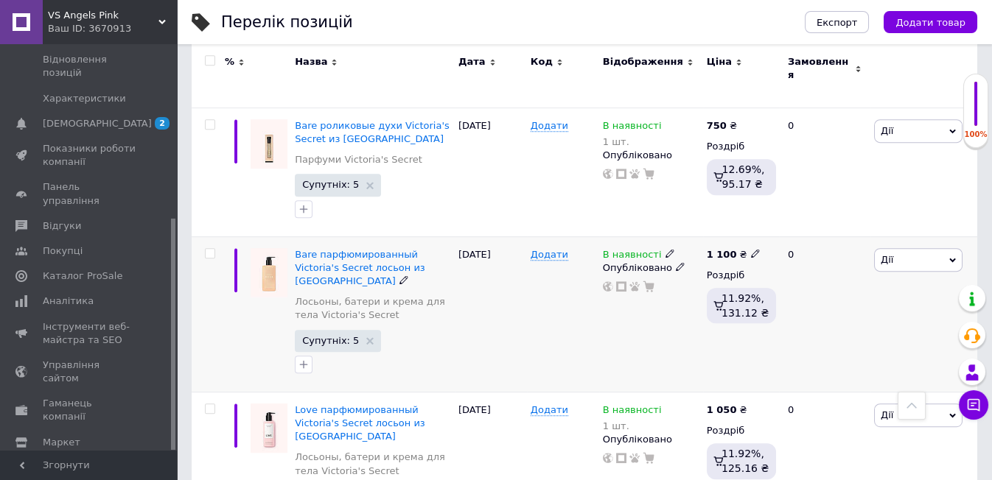
scroll to position [2101, 0]
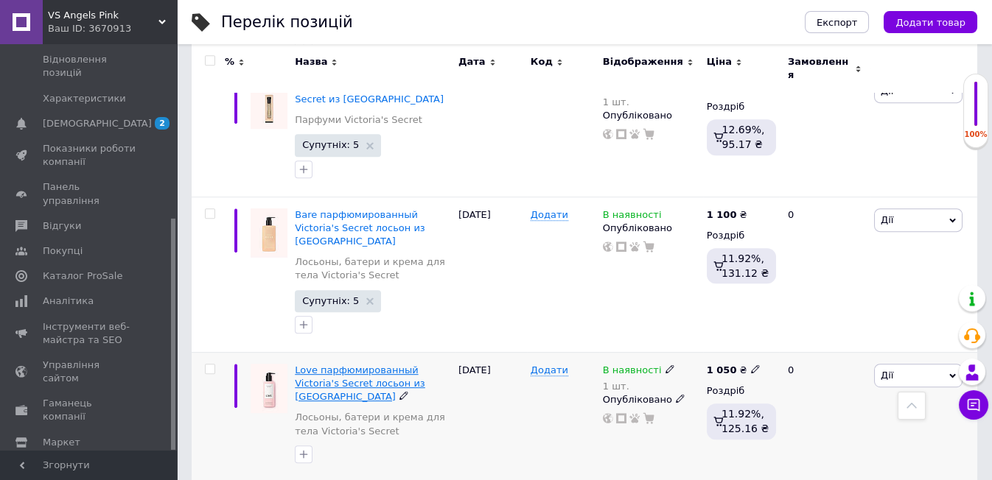
click at [302, 365] on span "Love парфюмированный Victoria's Secret лосьон из [GEOGRAPHIC_DATA]" at bounding box center [360, 384] width 130 height 38
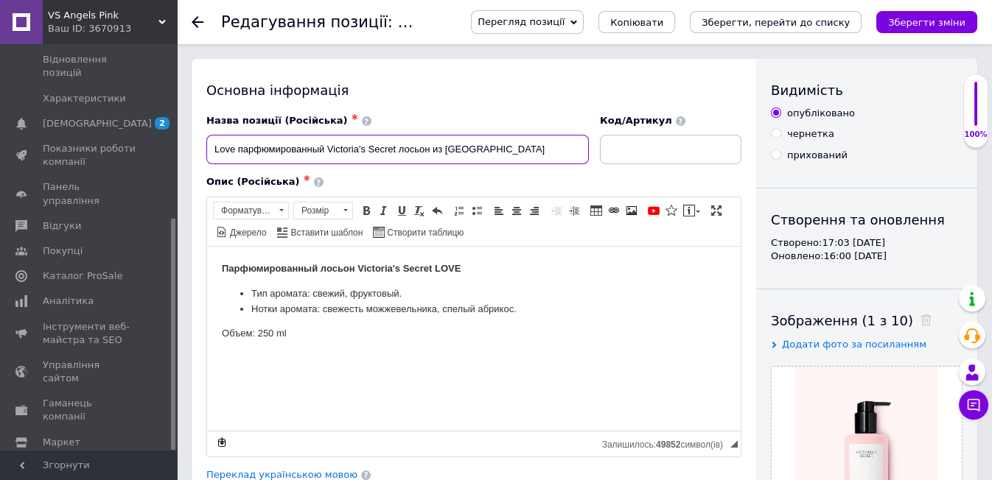
drag, startPoint x: 206, startPoint y: 147, endPoint x: 236, endPoint y: 156, distance: 32.2
click at [236, 156] on input "Love парфюмированный Victoria's Secret лосьон из [GEOGRAPHIC_DATA]" at bounding box center [397, 149] width 382 height 29
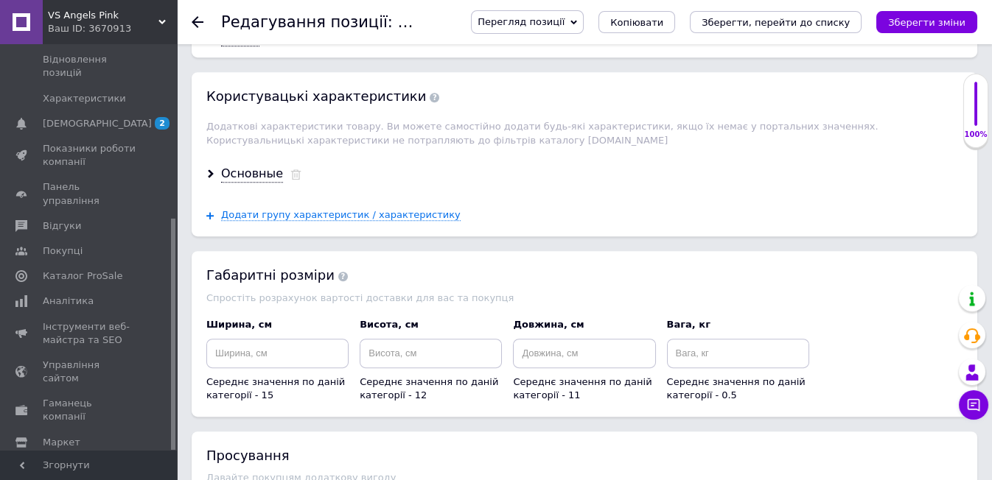
scroll to position [1801, 0]
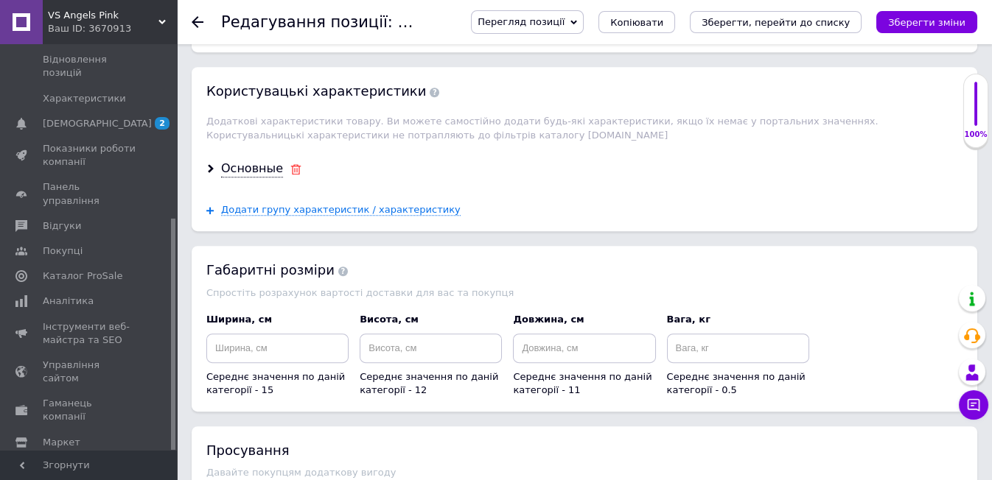
click at [292, 164] on icon at bounding box center [295, 169] width 11 height 10
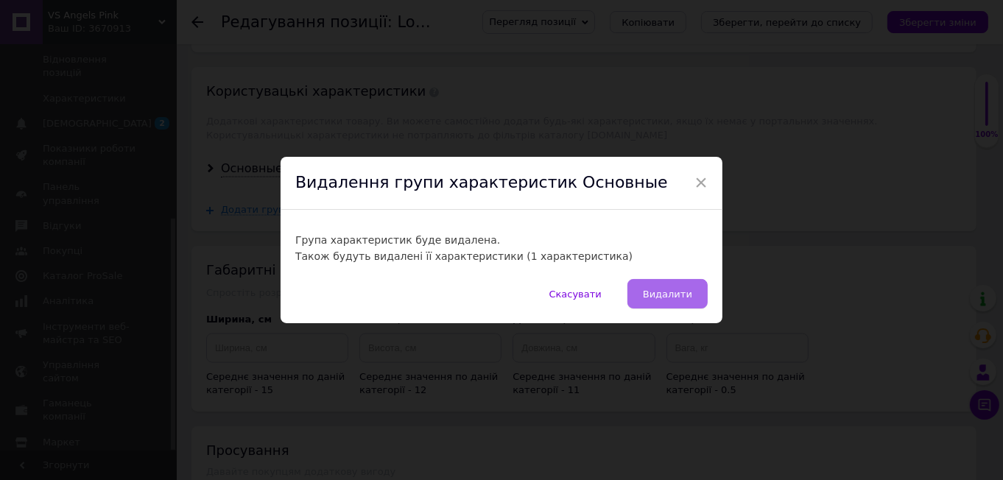
click at [666, 294] on span "Видалити" at bounding box center [667, 294] width 49 height 11
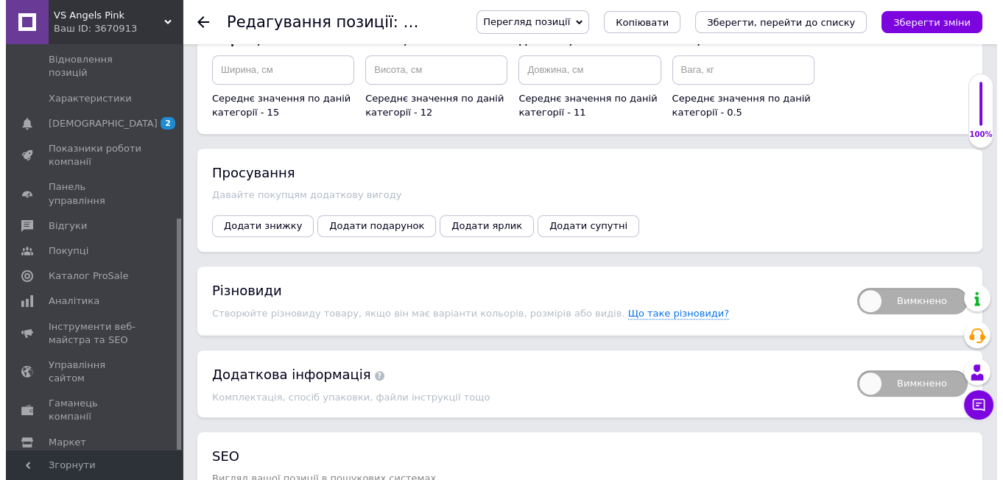
scroll to position [2046, 0]
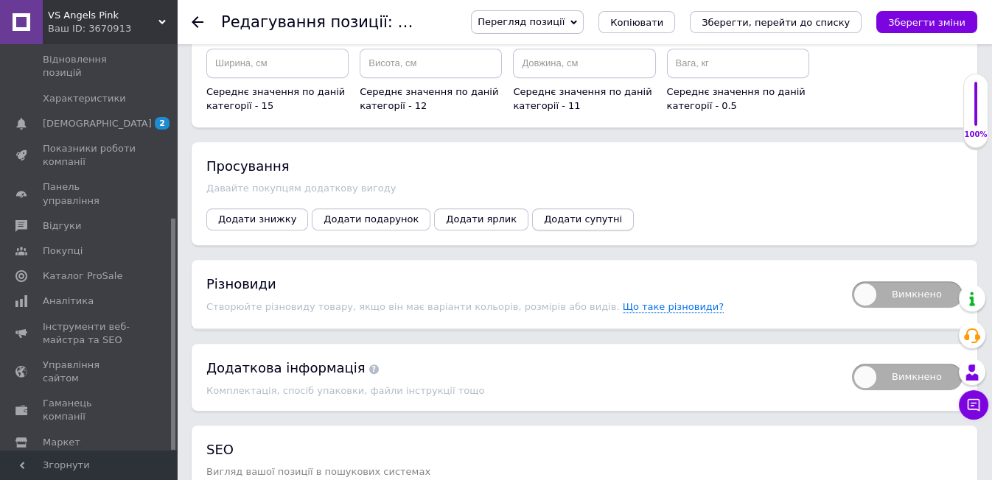
click at [557, 214] on span "Додати супутні" at bounding box center [583, 219] width 78 height 11
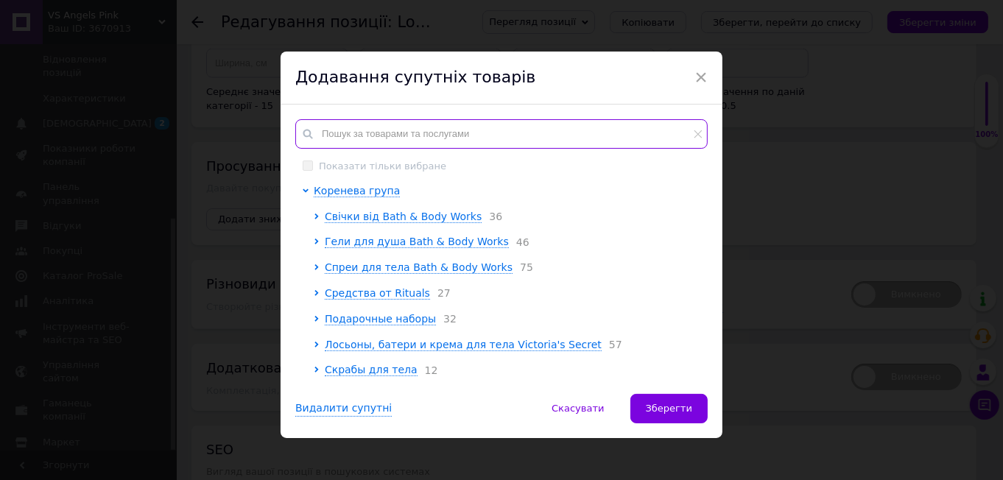
click at [325, 137] on input "text" at bounding box center [501, 133] width 413 height 29
paste input "Love"
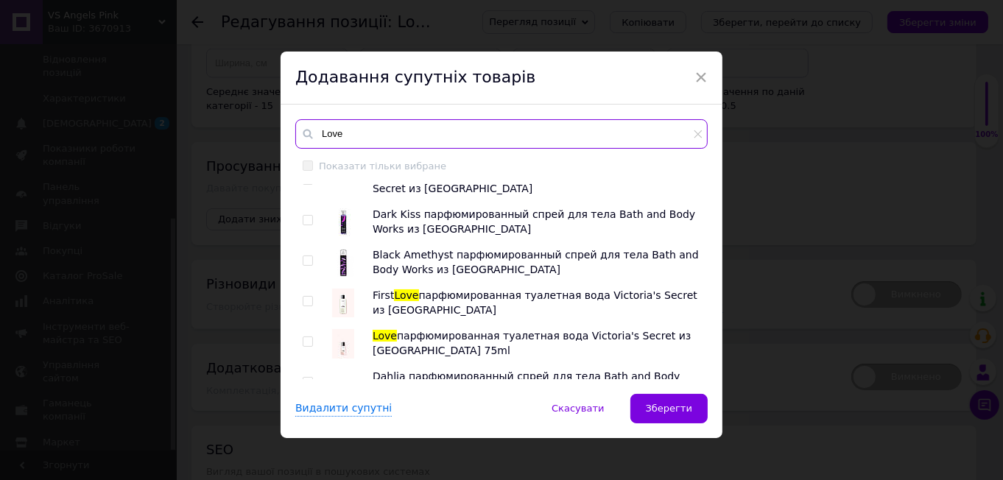
scroll to position [164, 0]
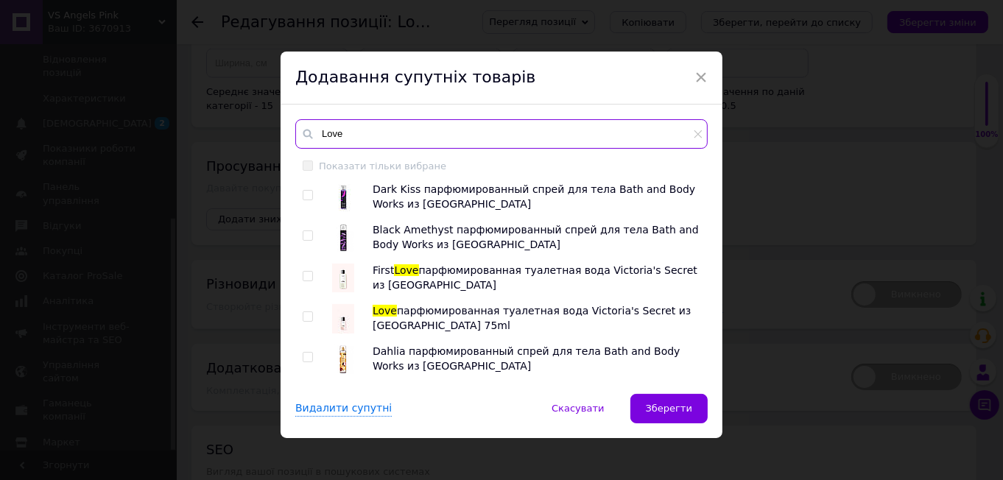
type input "Love"
click at [308, 315] on input "checkbox" at bounding box center [308, 317] width 10 height 10
checkbox input "true"
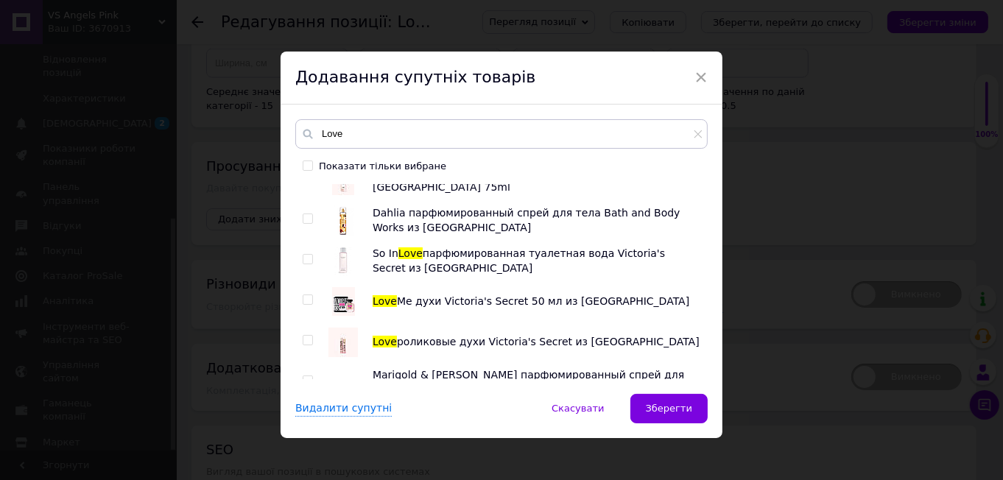
scroll to position [327, 0]
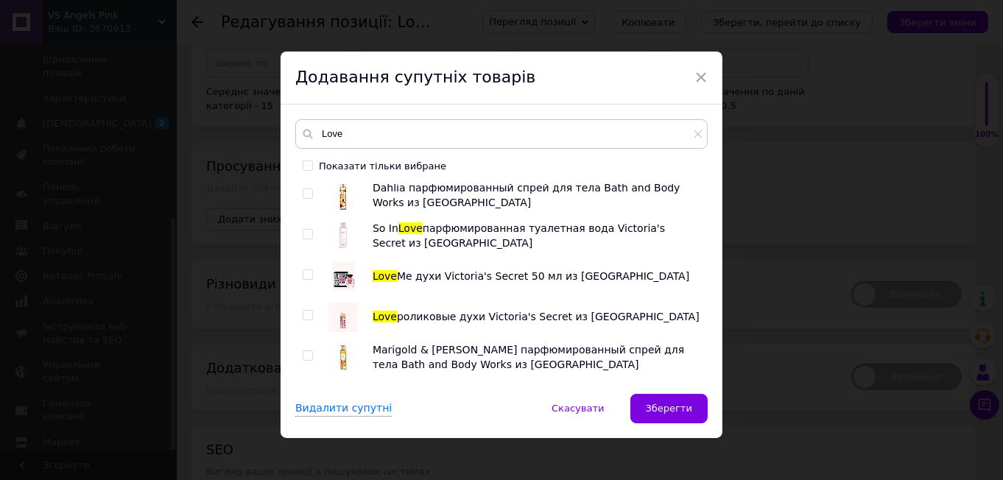
click at [308, 315] on input "checkbox" at bounding box center [308, 316] width 10 height 10
checkbox input "true"
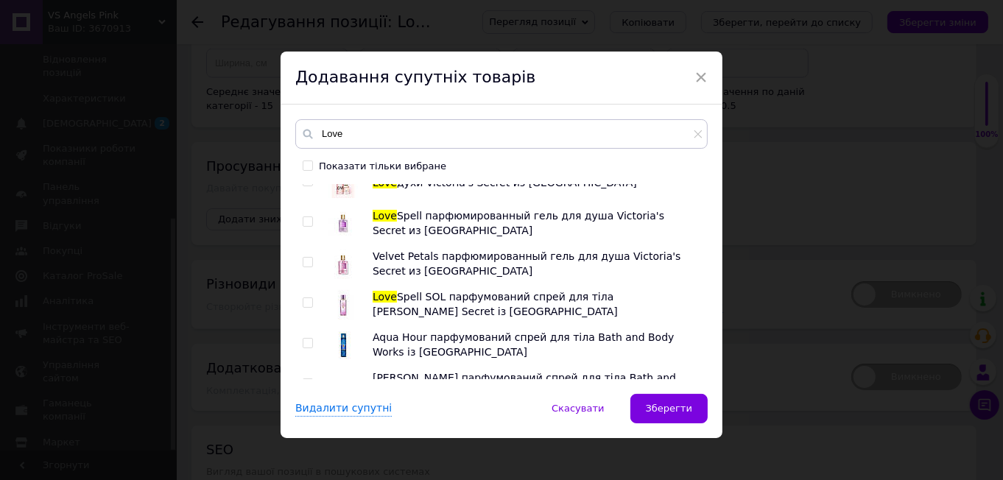
scroll to position [1473, 0]
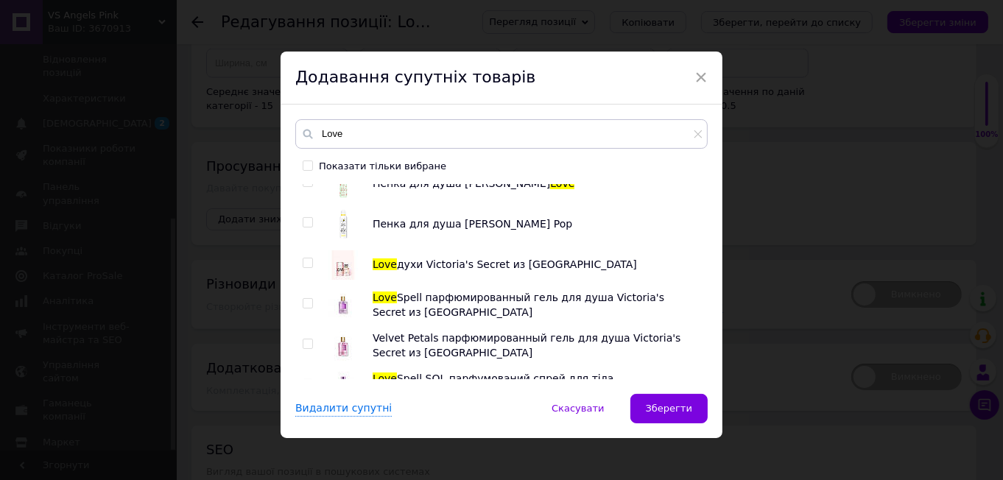
drag, startPoint x: 297, startPoint y: 260, endPoint x: 304, endPoint y: 266, distance: 9.4
click at [304, 266] on div "Love spell парфюмированный лосьон для тела Victoria's Secret из [GEOGRAPHIC_DAT…" at bounding box center [501, 281] width 412 height 195
click at [306, 266] on input "checkbox" at bounding box center [308, 264] width 10 height 10
checkbox input "true"
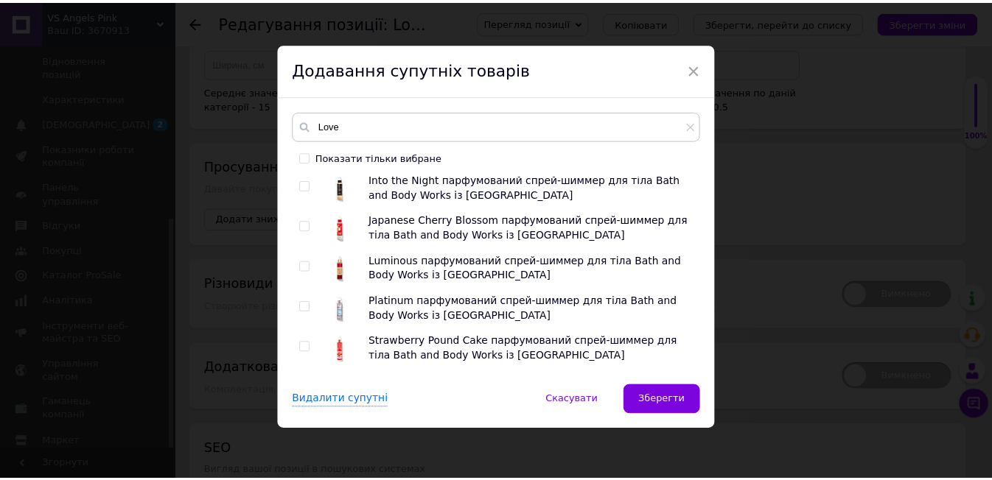
scroll to position [3519, 0]
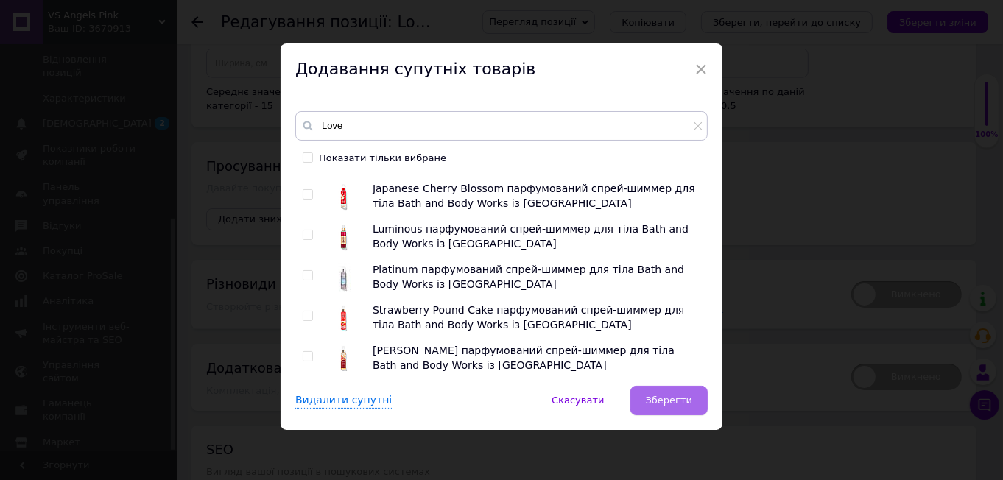
click at [674, 396] on span "Зберегти" at bounding box center [669, 400] width 46 height 11
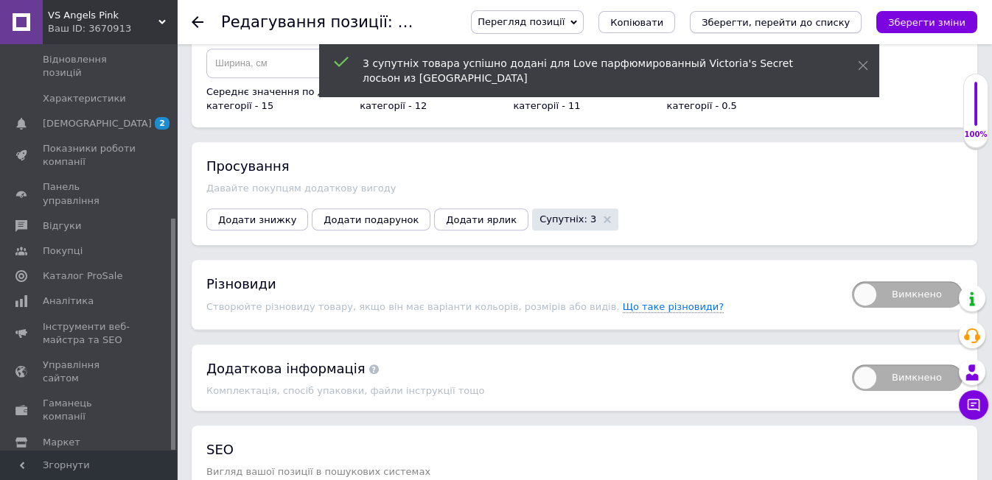
click at [790, 21] on icon "Зберегти, перейти до списку" at bounding box center [775, 22] width 148 height 11
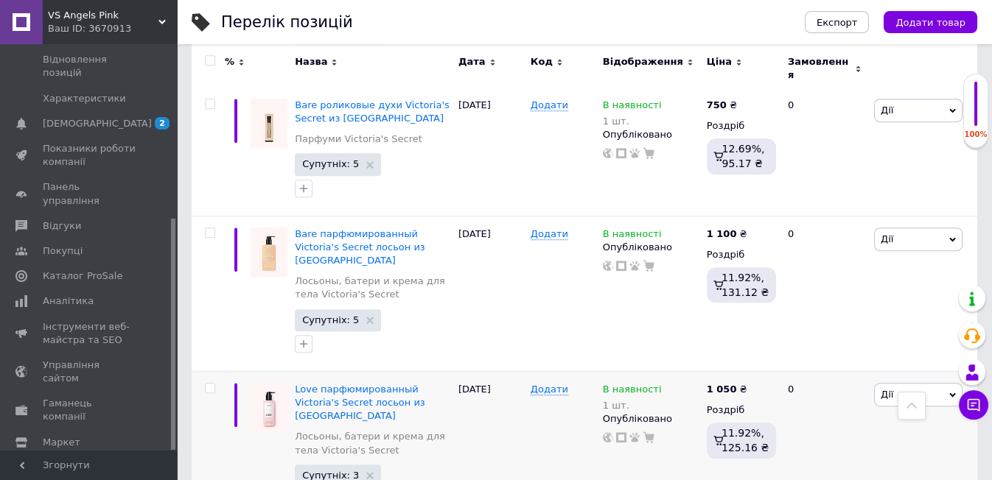
scroll to position [2127, 0]
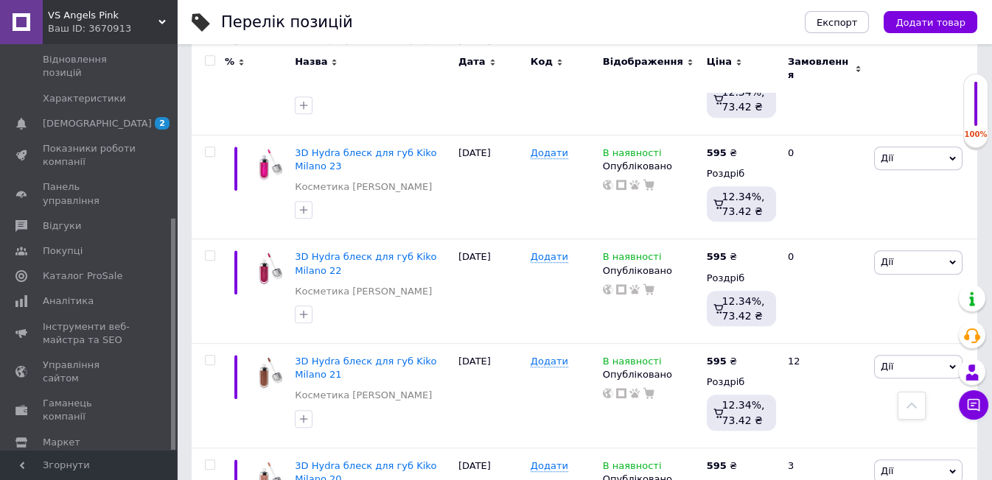
scroll to position [2190, 0]
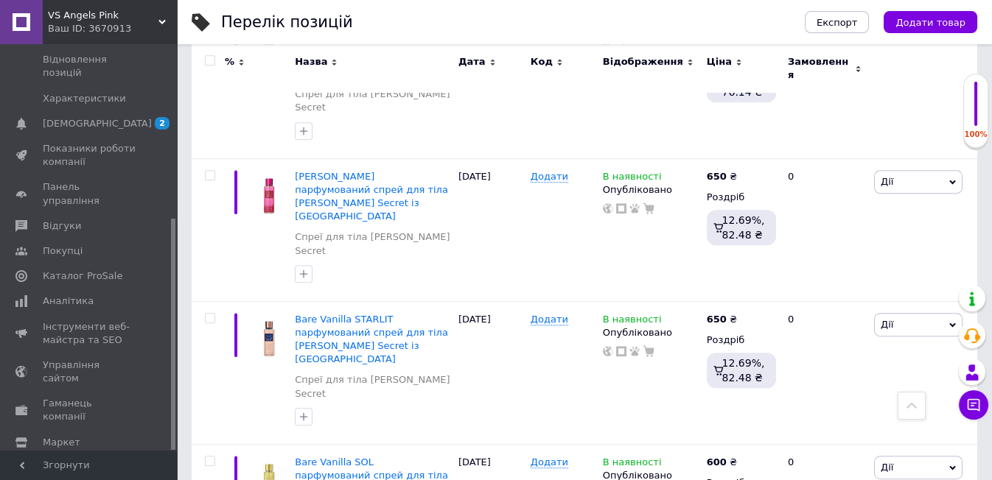
scroll to position [2144, 0]
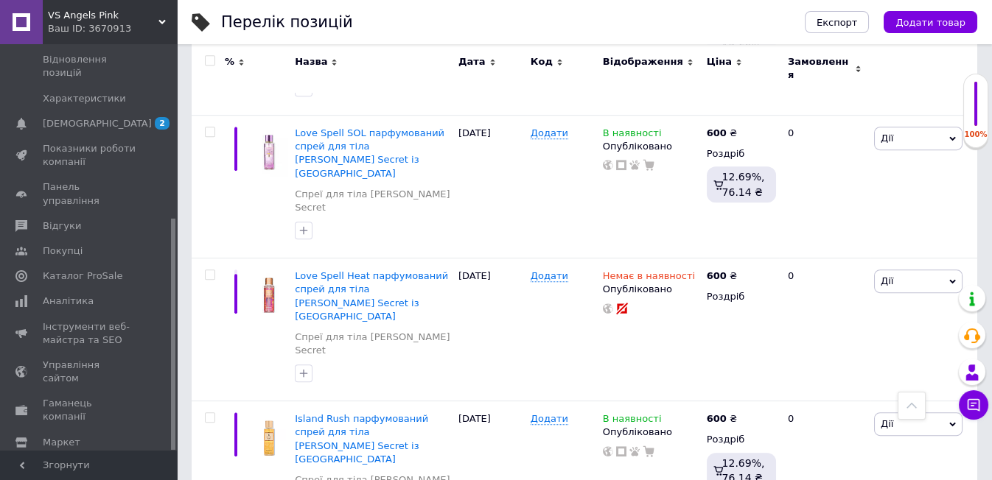
scroll to position [2108, 0]
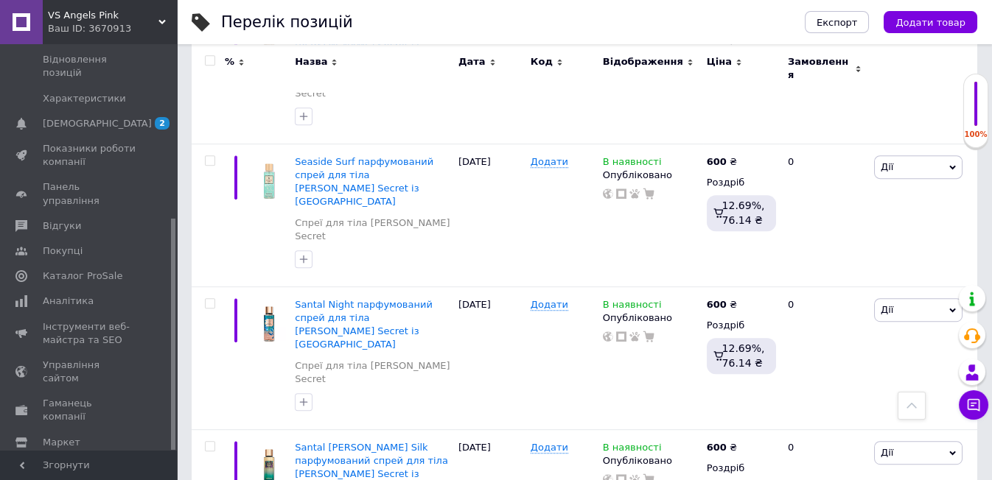
scroll to position [2156, 0]
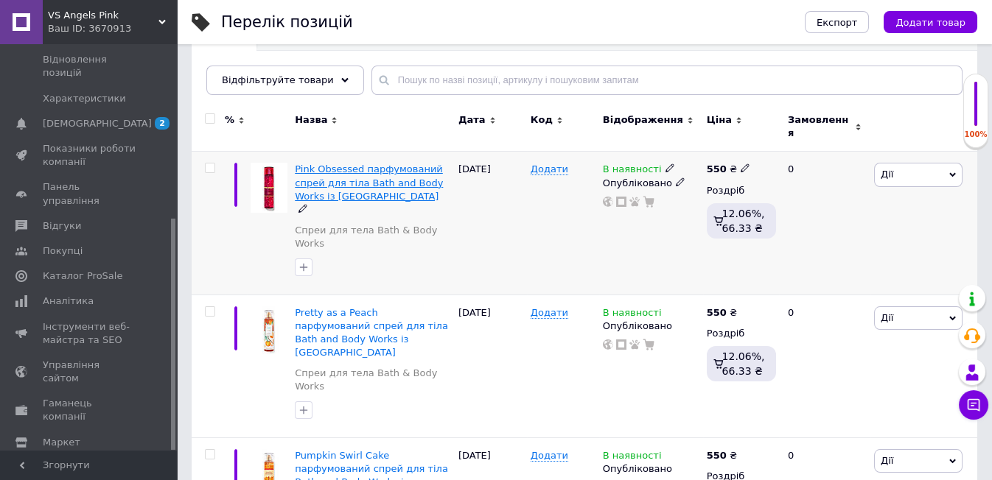
scroll to position [164, 0]
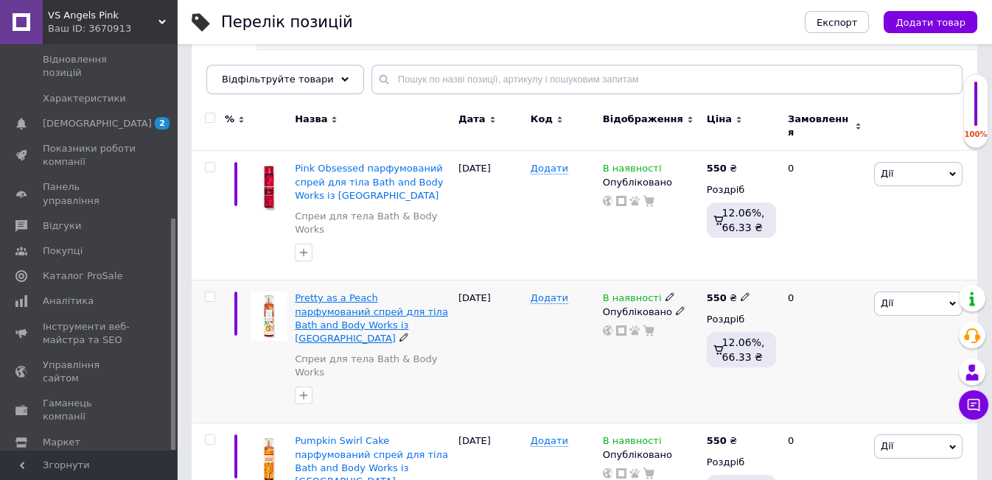
click at [295, 292] on span "Pretty as a Peach парфумований спрей для тіла Bath and Body Works із [GEOGRAPHI…" at bounding box center [371, 318] width 153 height 52
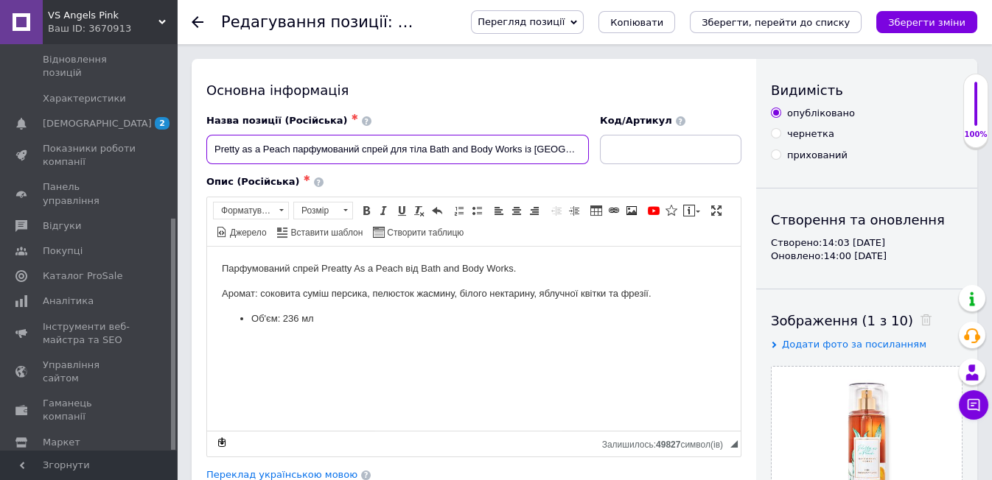
drag, startPoint x: 210, startPoint y: 147, endPoint x: 290, endPoint y: 183, distance: 87.4
click at [290, 183] on div "Назва позиції (Російська) ✱ Pretty as a Peach парфумований спрей для тіла Bath …" at bounding box center [473, 285] width 535 height 343
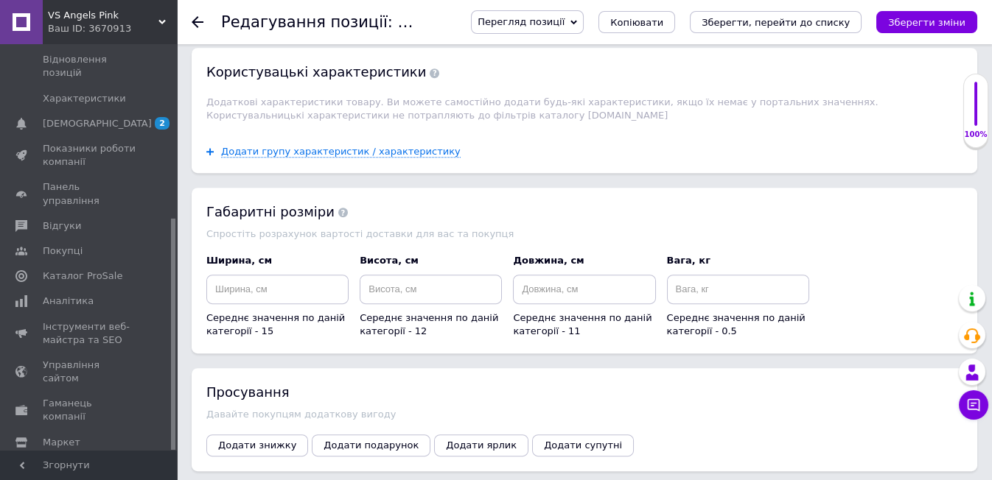
scroll to position [1882, 0]
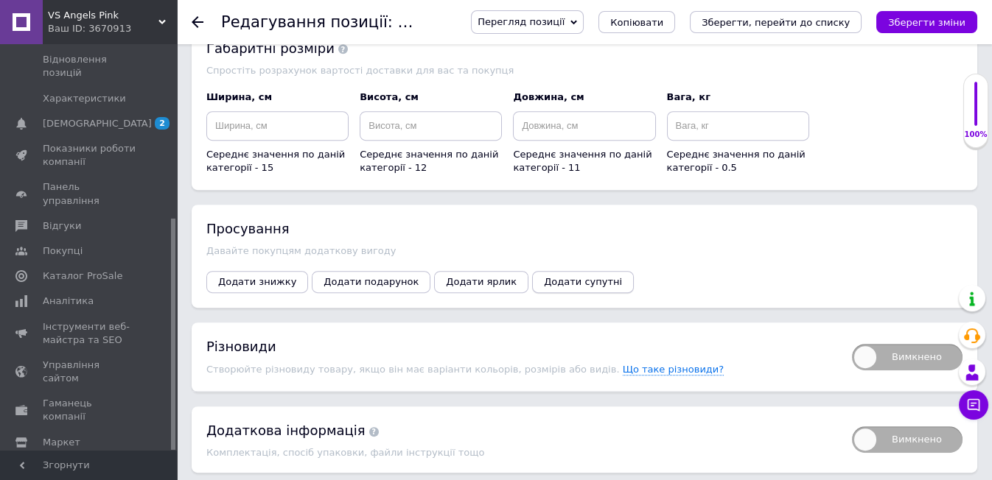
click at [544, 276] on span "Додати супутні" at bounding box center [583, 281] width 78 height 11
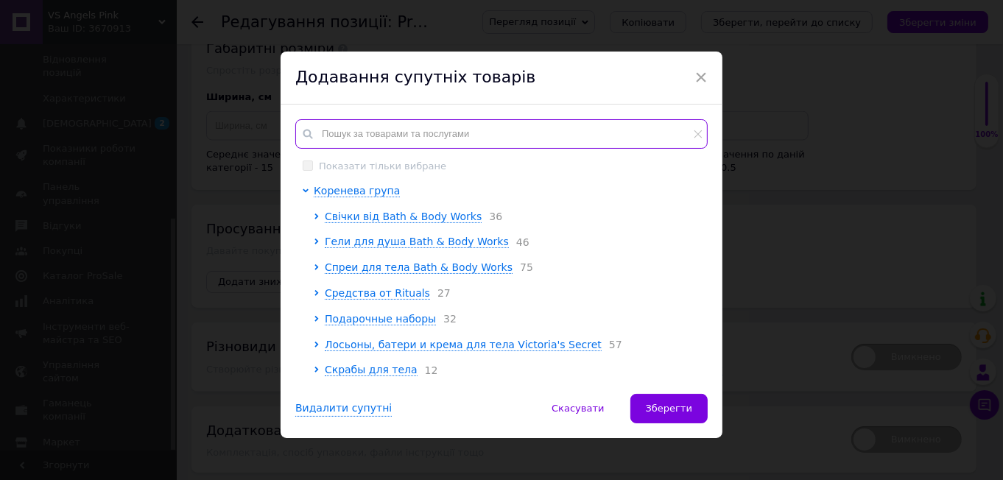
click at [346, 130] on input "text" at bounding box center [501, 133] width 413 height 29
paste input "Pretty as a Peach"
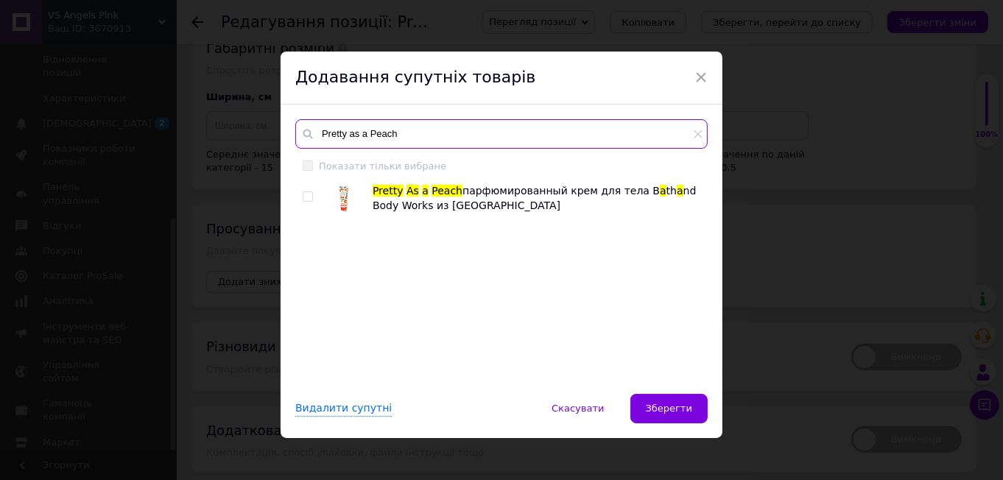
type input "Pretty as a Peach"
click at [306, 199] on input "checkbox" at bounding box center [308, 197] width 10 height 10
checkbox input "true"
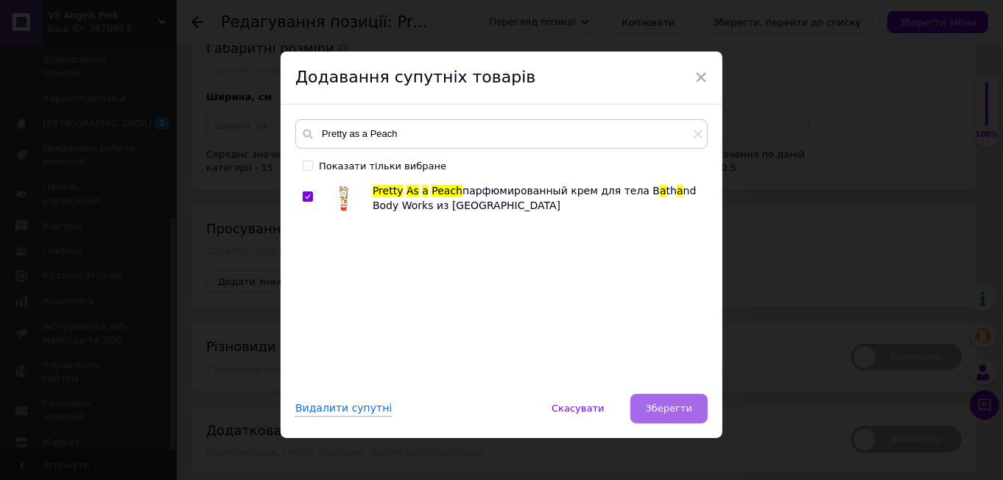
click at [653, 406] on span "Зберегти" at bounding box center [669, 408] width 46 height 11
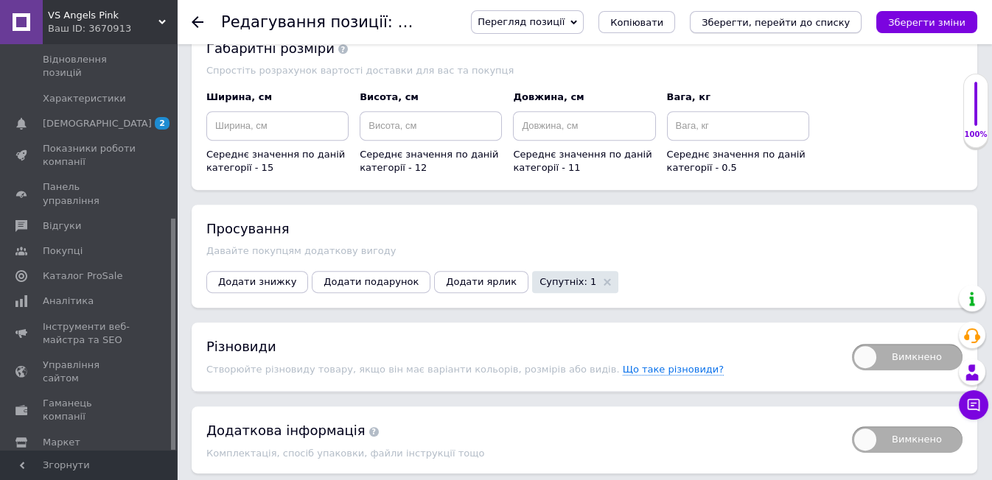
click at [782, 18] on icon "Зберегти, перейти до списку" at bounding box center [775, 22] width 148 height 11
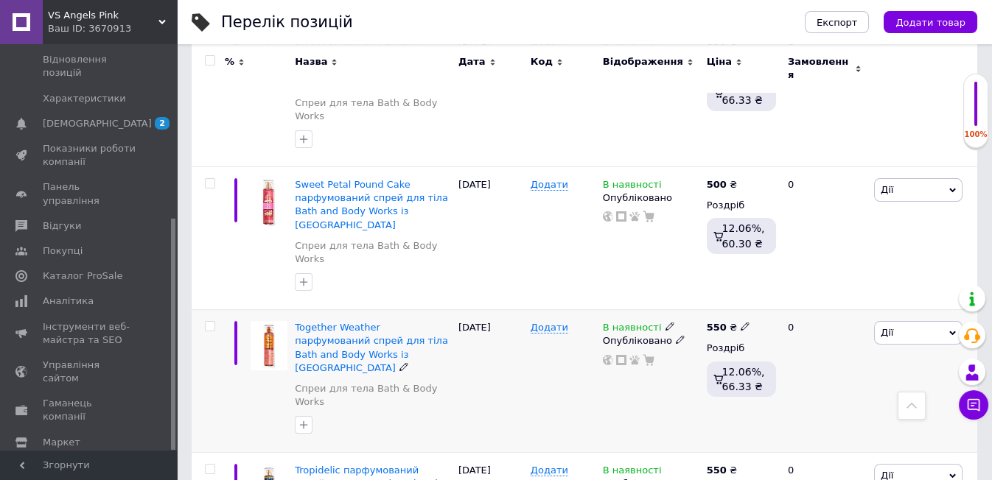
scroll to position [900, 0]
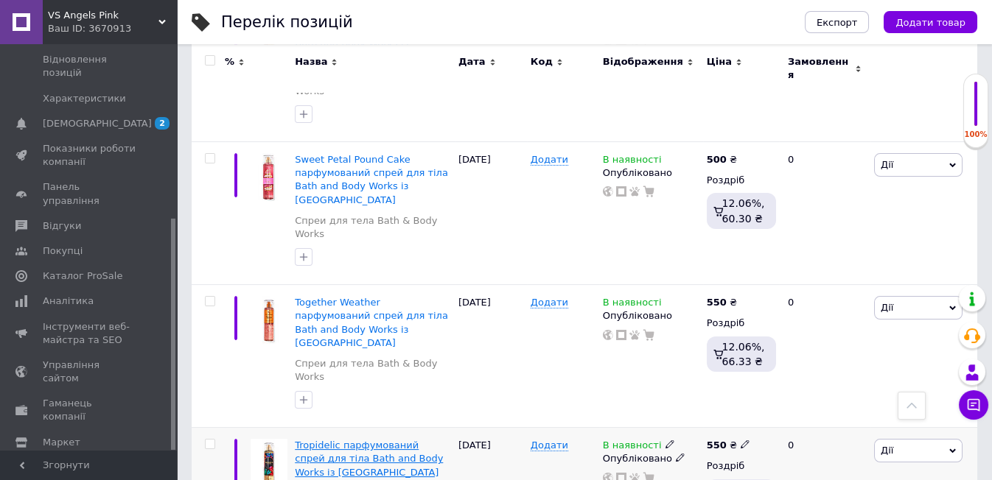
click at [348, 440] on span "Tropidelic парфумований спрей для тіла Bath and Body Works із [GEOGRAPHIC_DATA]" at bounding box center [369, 459] width 148 height 38
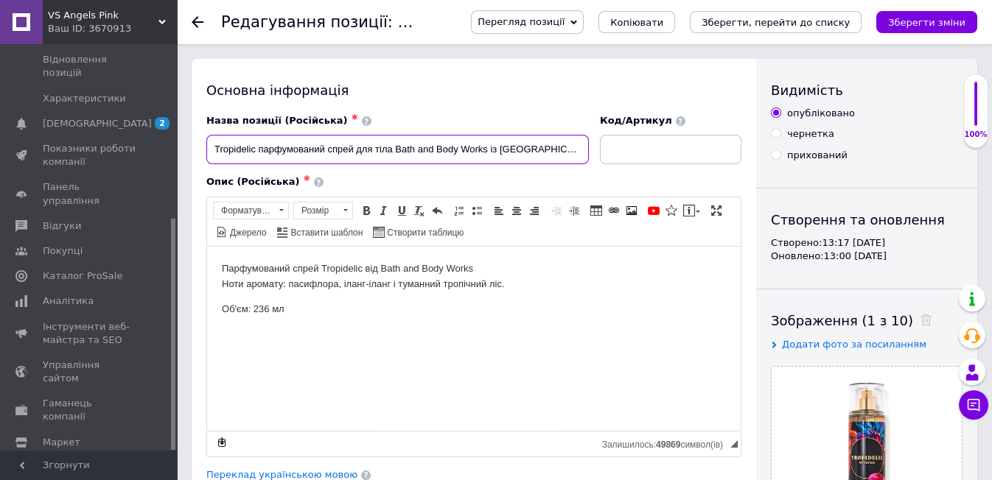
drag, startPoint x: 207, startPoint y: 144, endPoint x: 256, endPoint y: 171, distance: 55.7
click at [256, 171] on div "Назва позиції (Російська) ✱ Tropidelic парфумований спрей для тіла Bath and Bod…" at bounding box center [473, 285] width 535 height 343
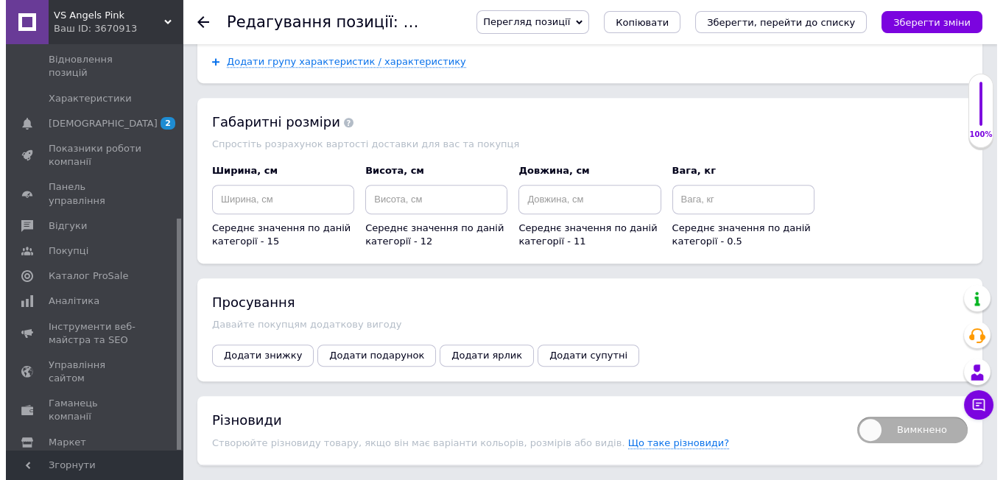
scroll to position [1964, 0]
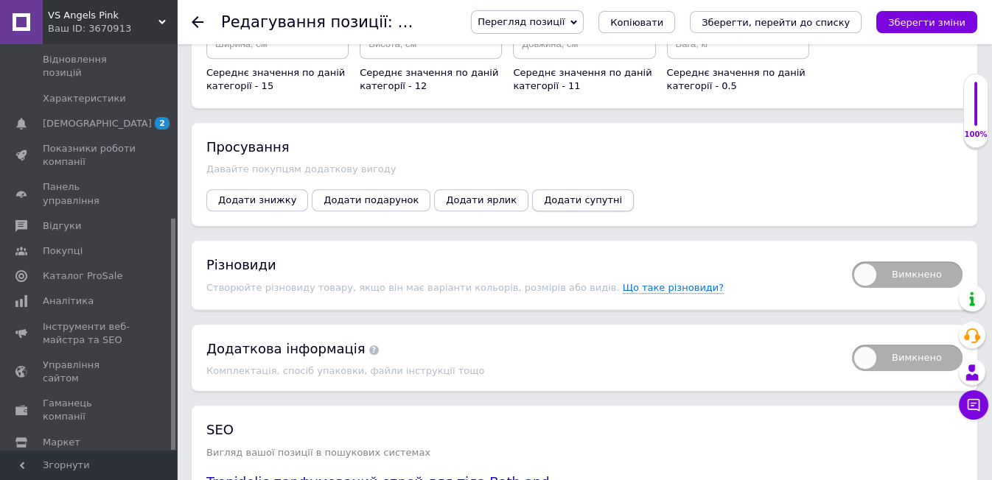
click at [544, 194] on span "Додати супутні" at bounding box center [583, 199] width 78 height 11
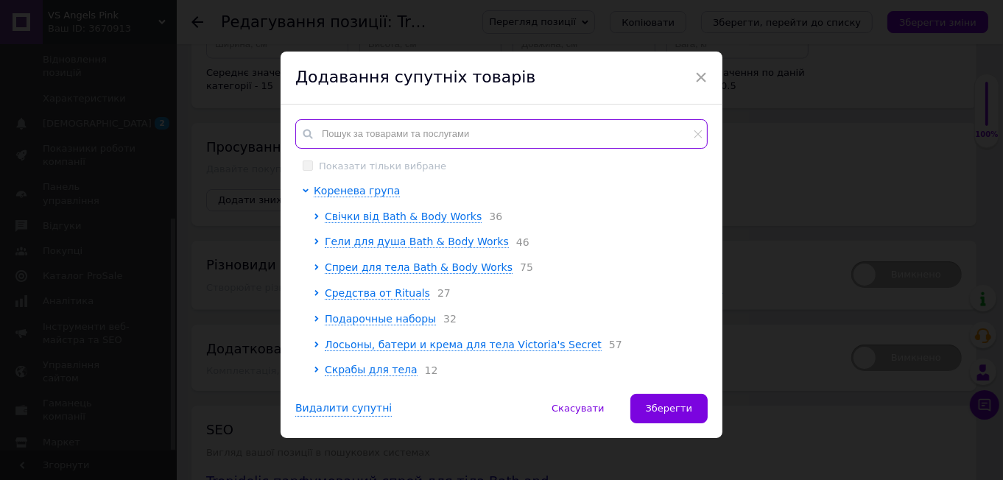
click at [325, 135] on input "text" at bounding box center [501, 133] width 413 height 29
paste input "Tropidelic"
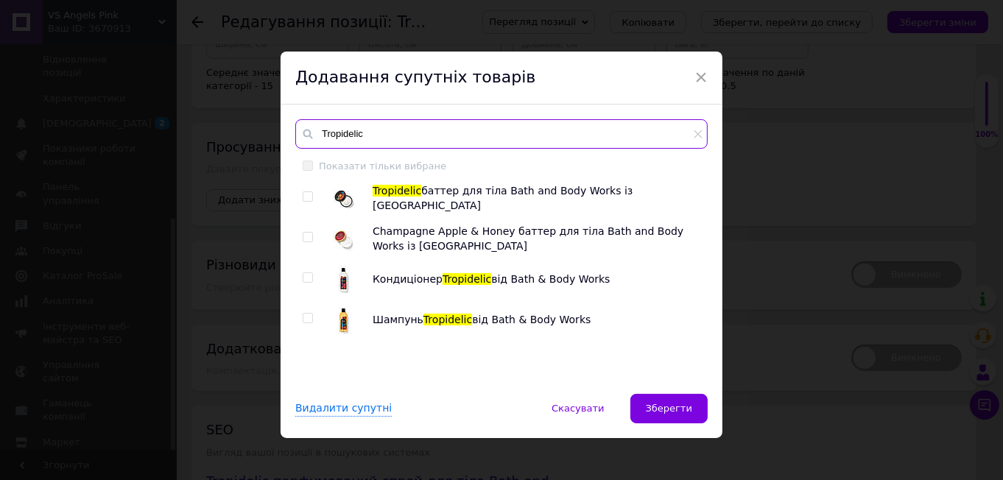
type input "Tropidelic"
click at [308, 197] on input "checkbox" at bounding box center [308, 197] width 10 height 10
checkbox input "true"
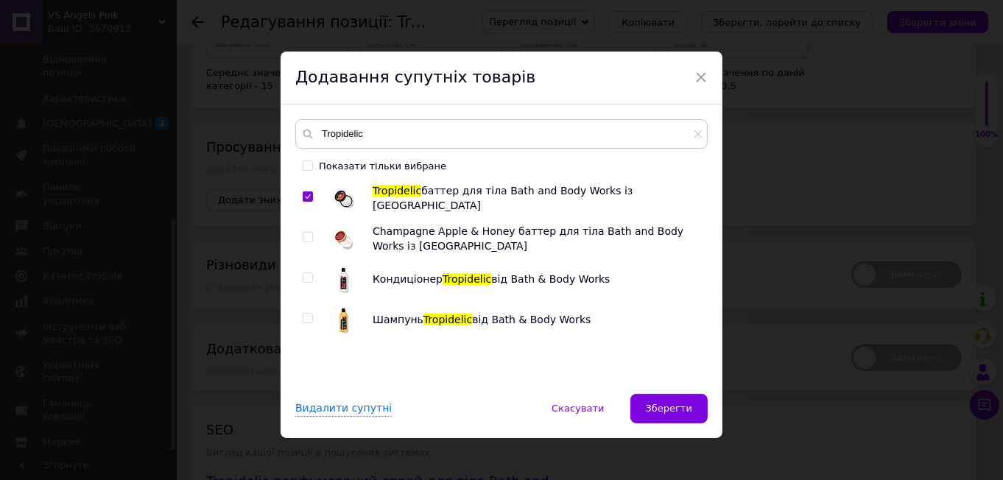
click at [306, 278] on input "checkbox" at bounding box center [308, 278] width 10 height 10
checkbox input "true"
click at [306, 318] on input "checkbox" at bounding box center [308, 319] width 10 height 10
checkbox input "true"
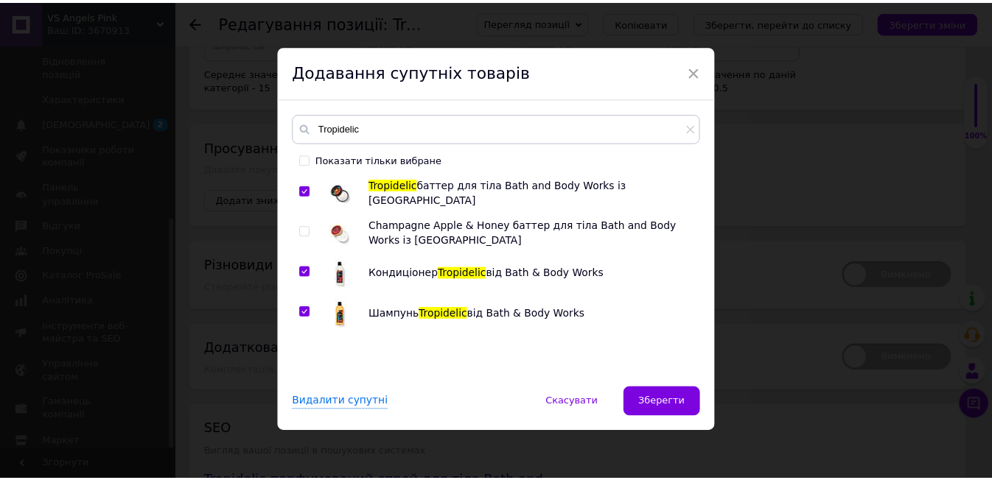
scroll to position [8, 0]
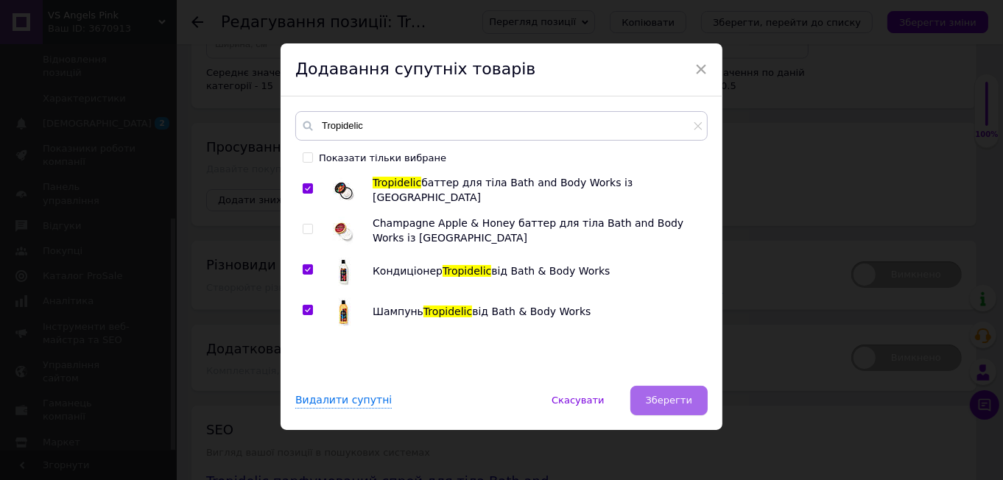
click at [679, 389] on button "Зберегти" at bounding box center [669, 400] width 77 height 29
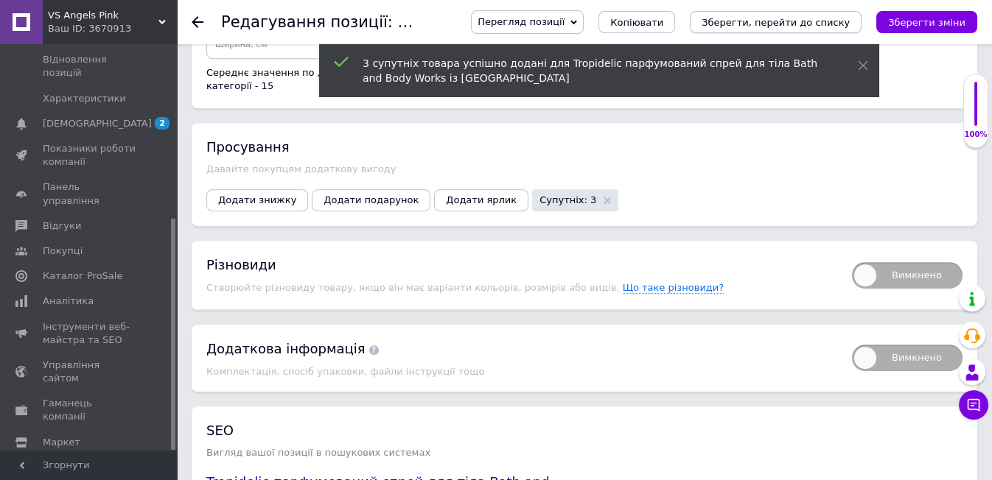
click at [805, 21] on icon "Зберегти, перейти до списку" at bounding box center [775, 22] width 148 height 11
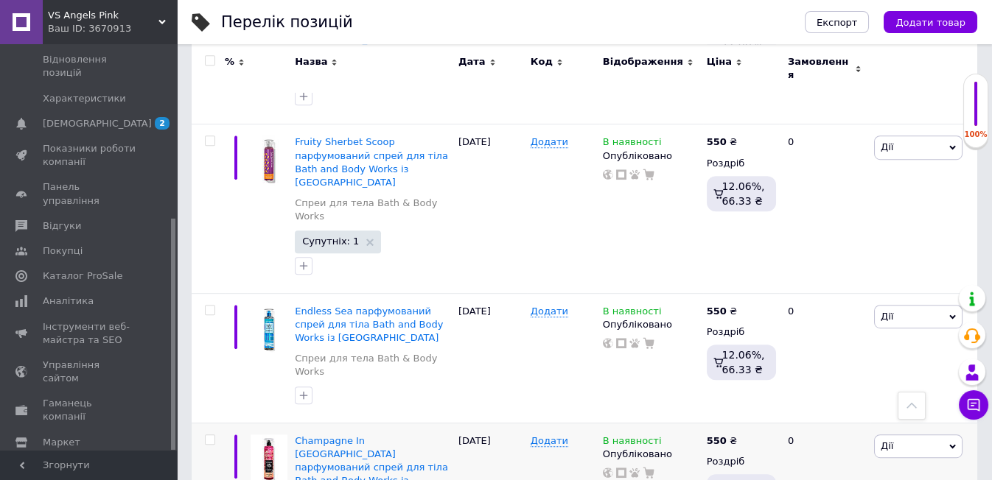
scroll to position [2295, 0]
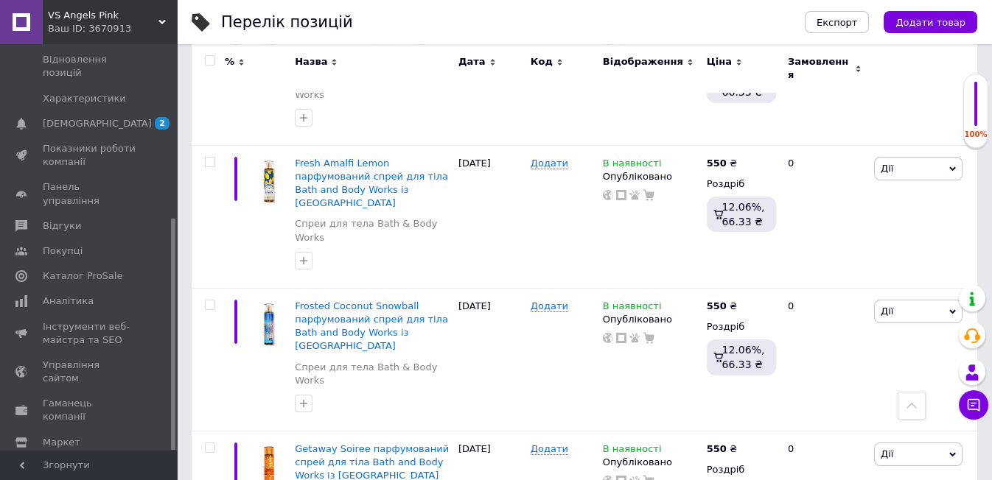
scroll to position [1115, 0]
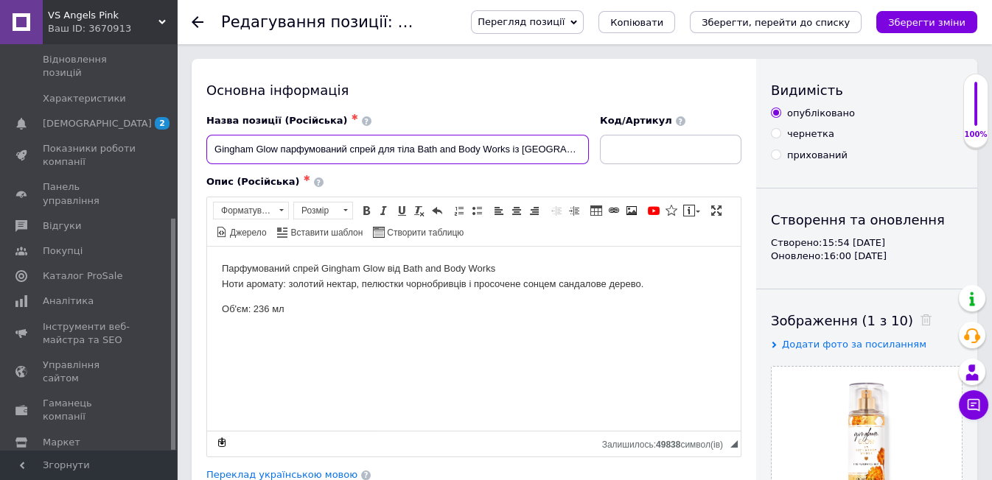
drag, startPoint x: 211, startPoint y: 145, endPoint x: 282, endPoint y: 172, distance: 75.8
click at [282, 172] on div "Назва позиції (Російська) ✱ Gingham Glow парфумований спрей для тіла Bath and B…" at bounding box center [473, 285] width 535 height 343
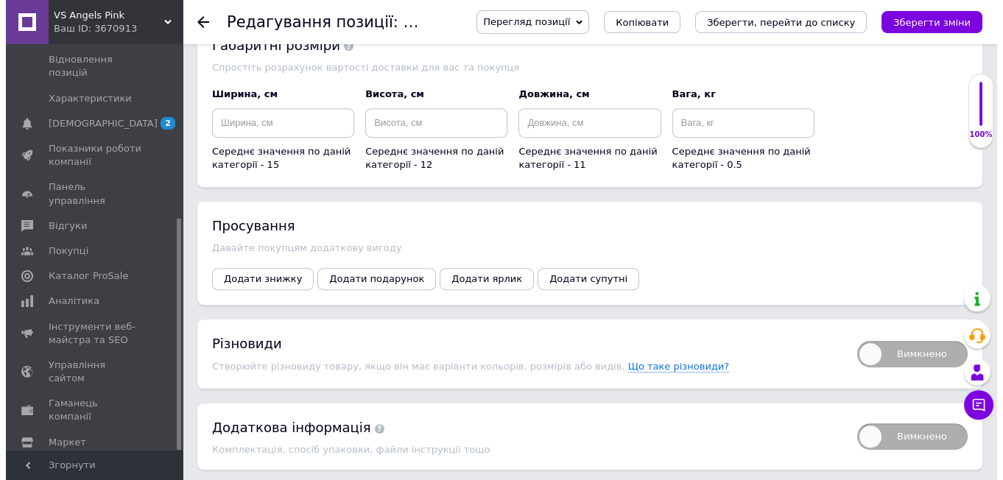
scroll to position [1876, 0]
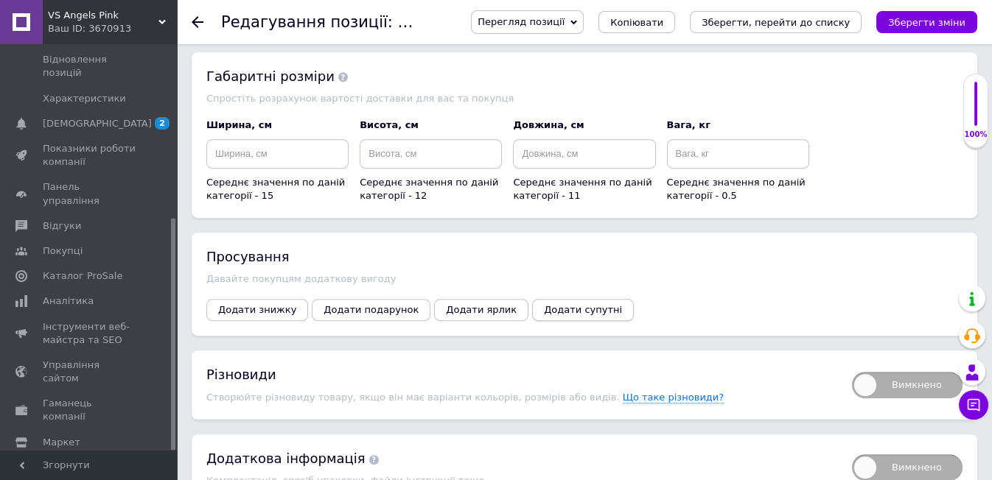
click at [544, 304] on span "Додати супутні" at bounding box center [583, 309] width 78 height 11
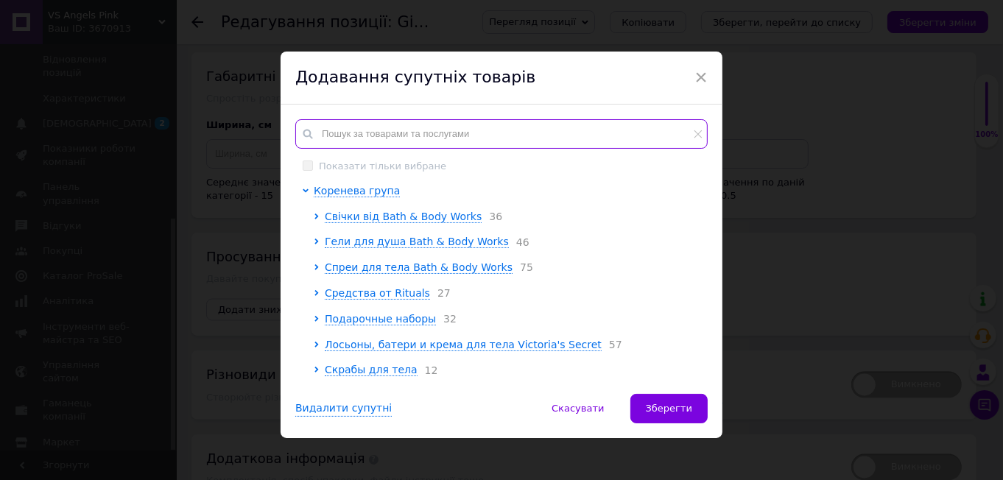
click at [326, 130] on input "text" at bounding box center [501, 133] width 413 height 29
paste input "Gingham Glow"
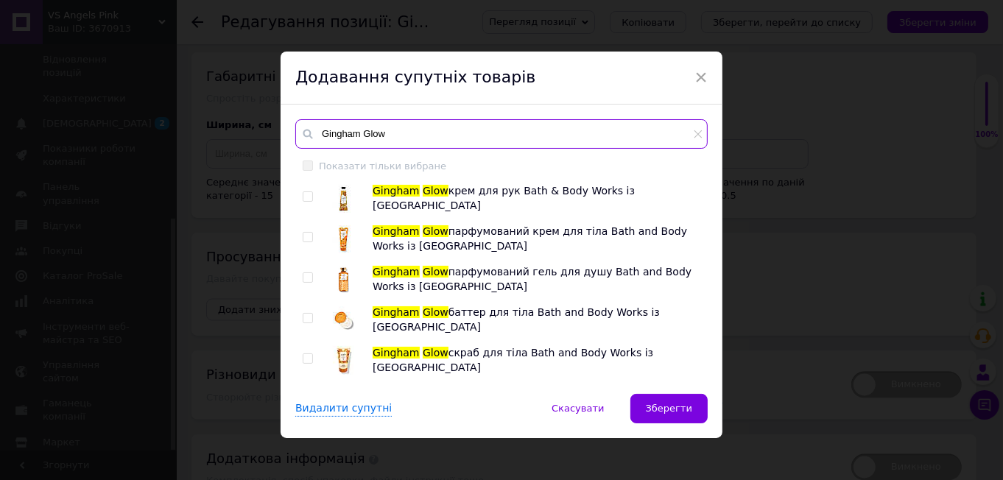
type input "Gingham Glow"
click at [309, 194] on input "checkbox" at bounding box center [308, 197] width 10 height 10
checkbox input "true"
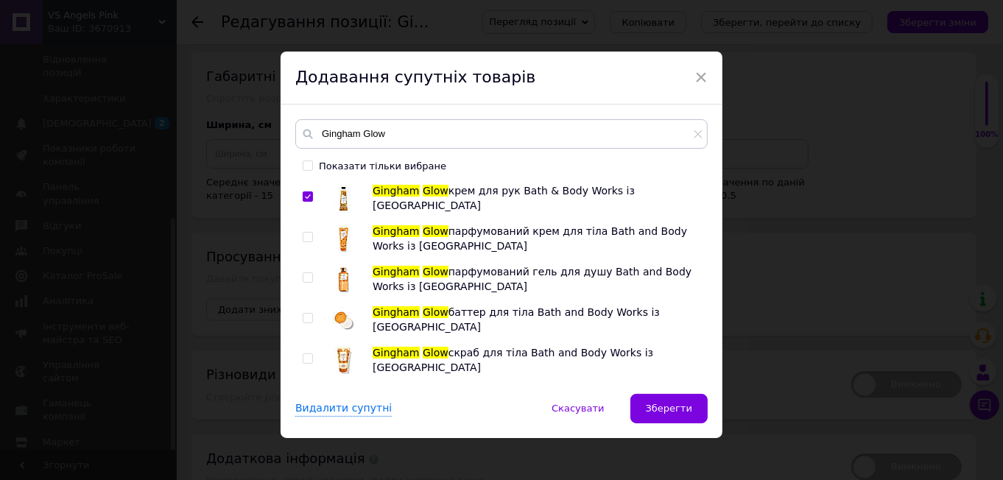
click at [306, 237] on input "checkbox" at bounding box center [308, 238] width 10 height 10
checkbox input "true"
click at [304, 276] on input "checkbox" at bounding box center [308, 278] width 10 height 10
checkbox input "true"
click at [306, 318] on input "checkbox" at bounding box center [308, 319] width 10 height 10
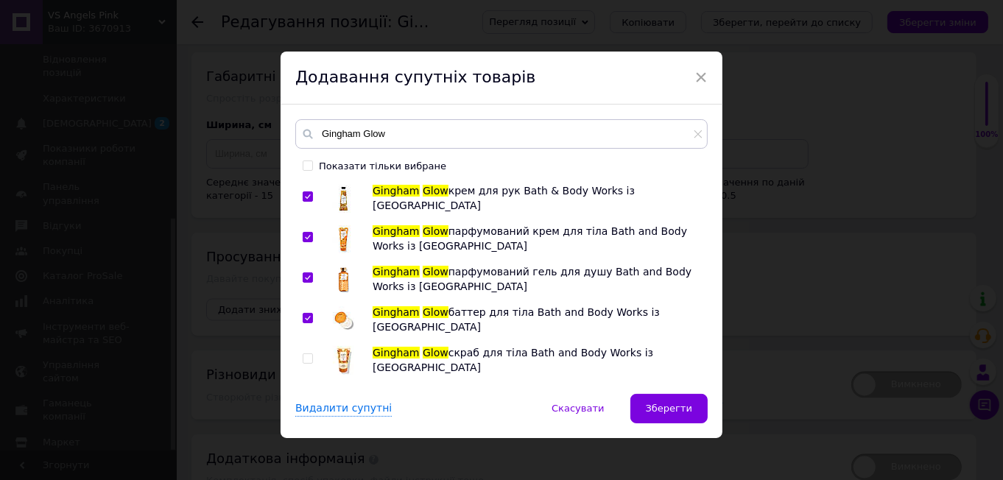
checkbox input "true"
click at [308, 357] on input "checkbox" at bounding box center [308, 359] width 10 height 10
checkbox input "true"
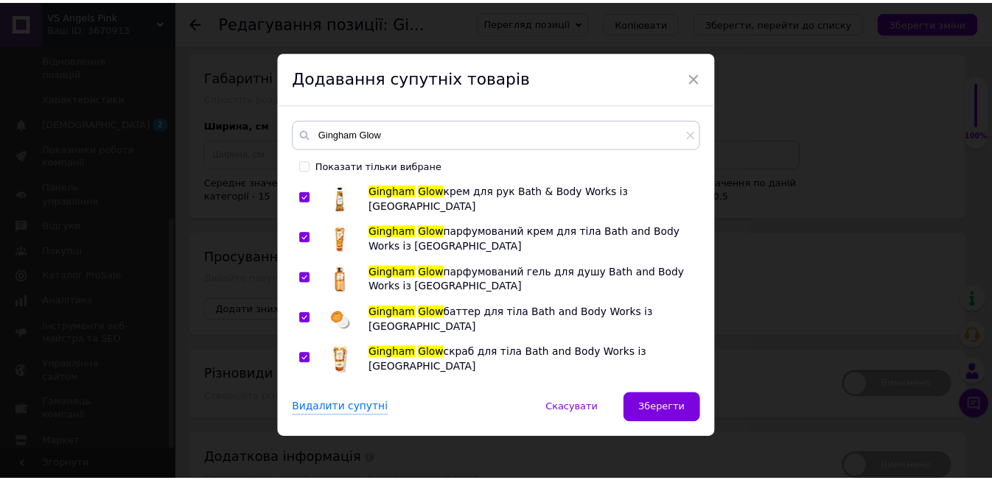
scroll to position [8, 0]
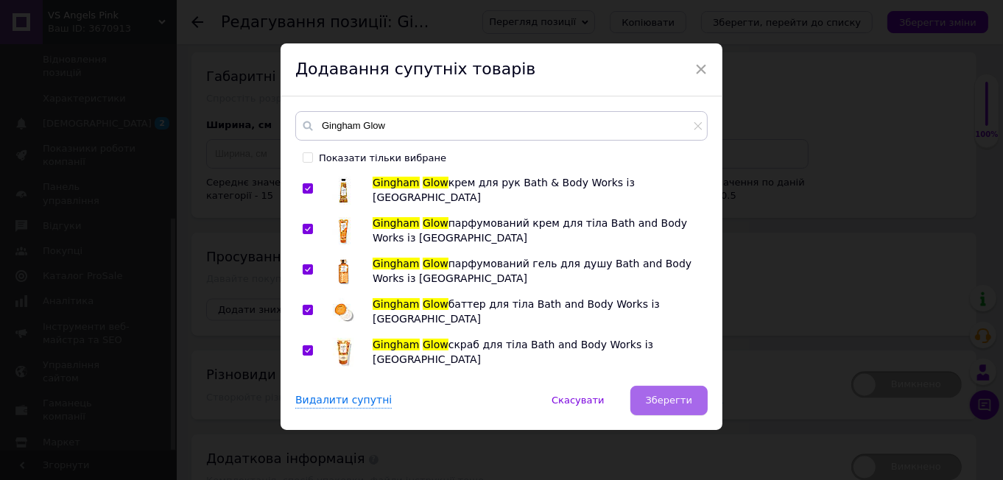
click at [667, 398] on span "Зберегти" at bounding box center [669, 400] width 46 height 11
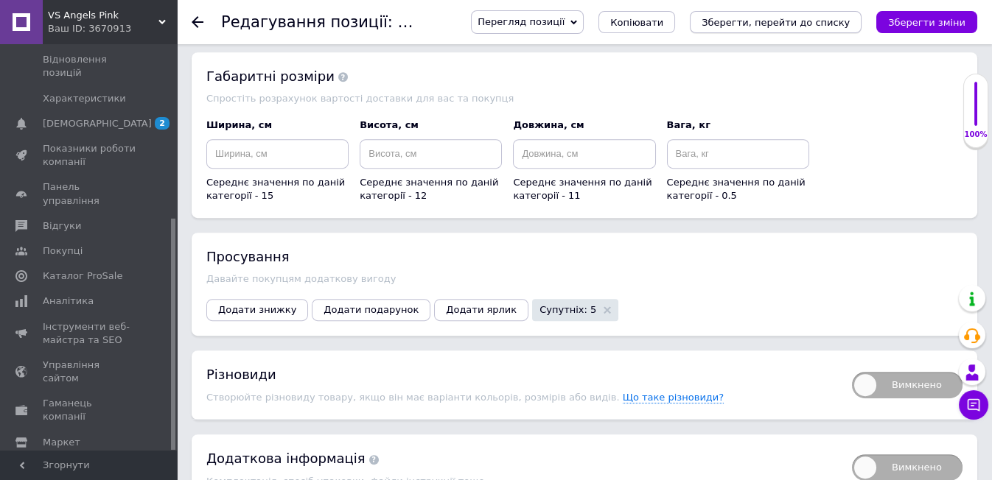
click at [814, 21] on icon "Зберегти, перейти до списку" at bounding box center [775, 22] width 148 height 11
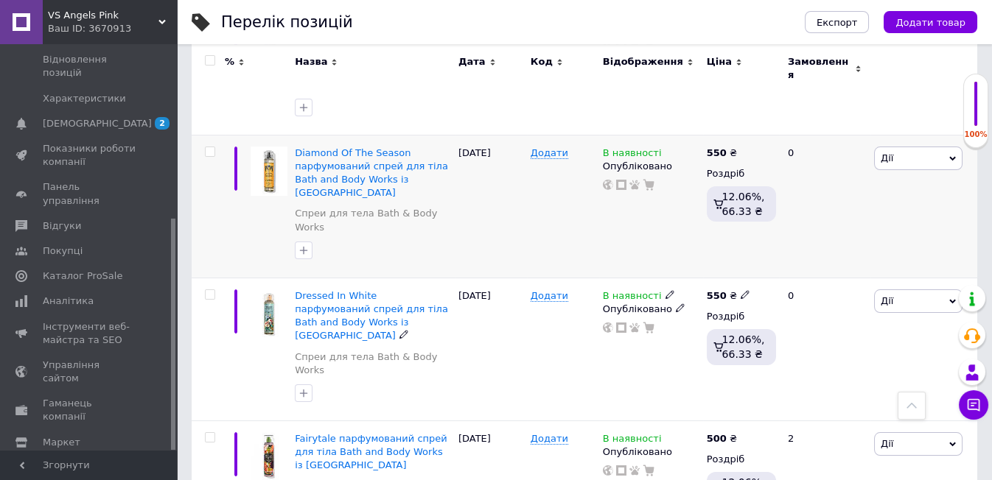
scroll to position [491, 0]
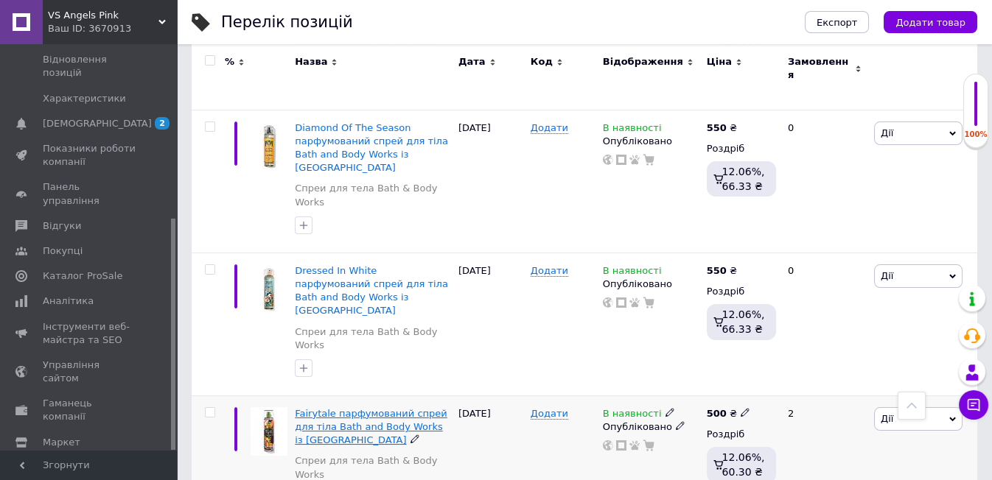
click at [311, 408] on span "Fairytale парфумований спрей для тіла Bath and Body Works із [GEOGRAPHIC_DATA]" at bounding box center [371, 427] width 153 height 38
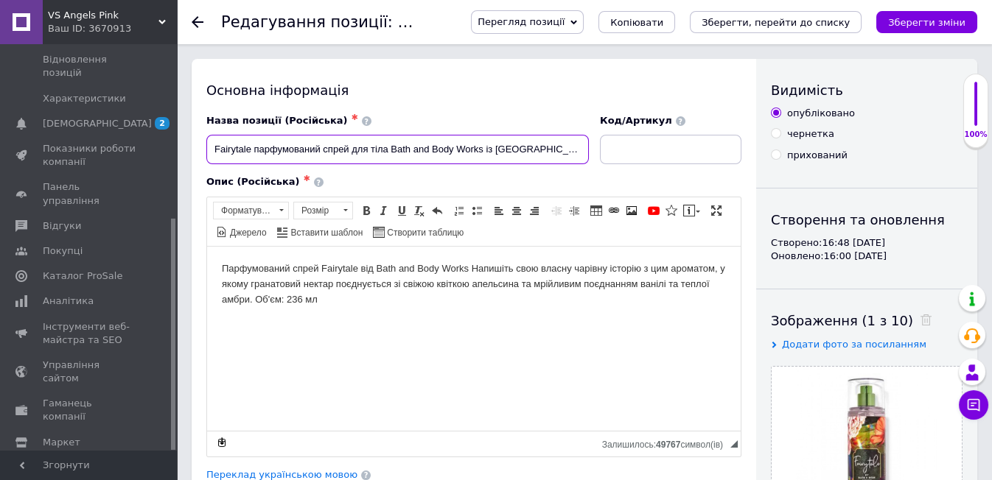
drag, startPoint x: 209, startPoint y: 147, endPoint x: 253, endPoint y: 161, distance: 45.9
click at [253, 161] on input "Fairytale парфумований спрей для тіла Bath and Body Works із [GEOGRAPHIC_DATA]" at bounding box center [397, 149] width 382 height 29
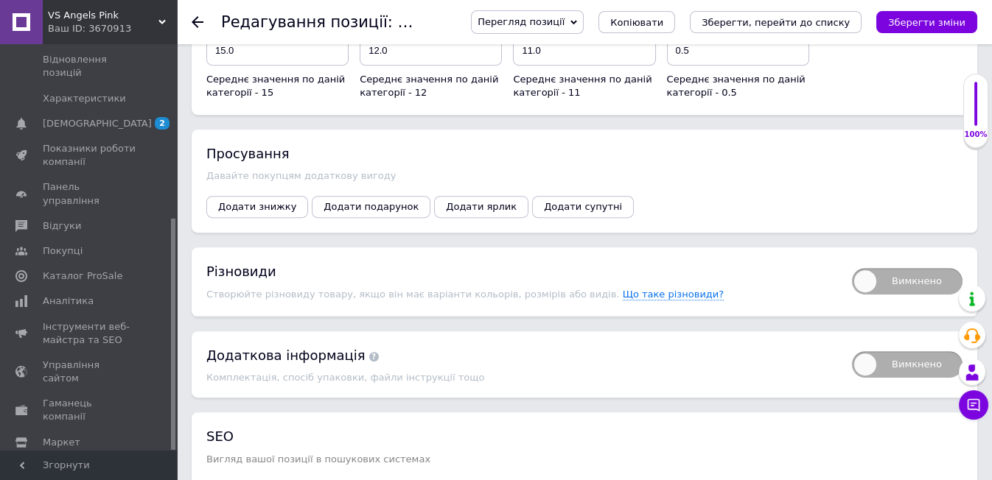
scroll to position [1752, 0]
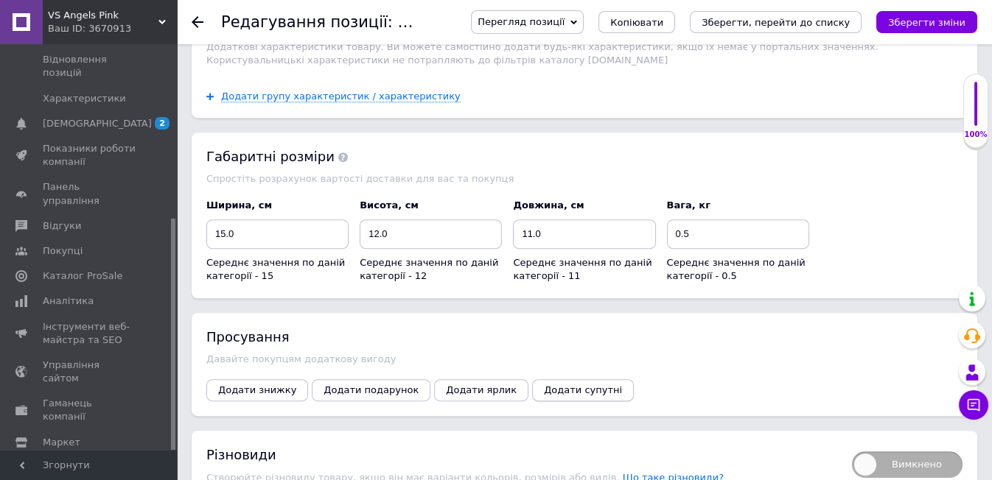
click at [544, 385] on span "Додати супутні" at bounding box center [583, 390] width 78 height 11
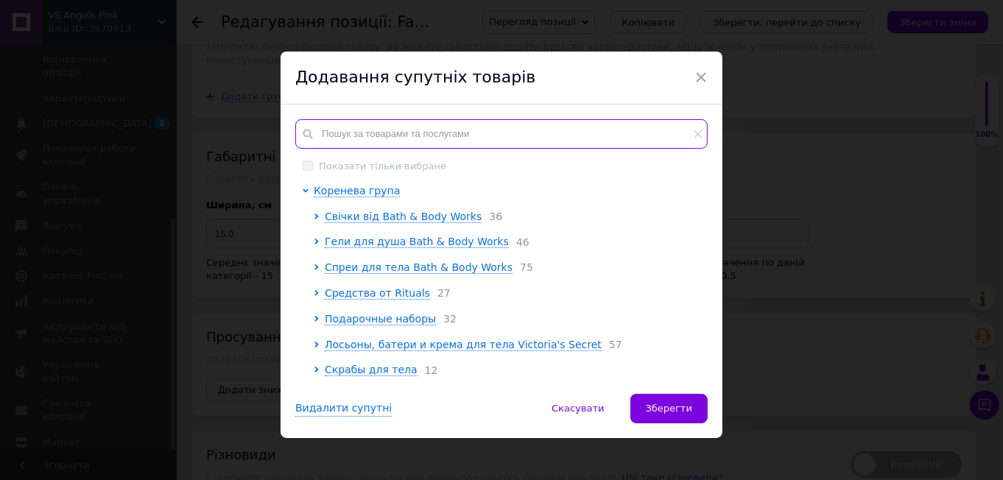
click at [320, 132] on input "text" at bounding box center [501, 133] width 413 height 29
paste input "Fairytale"
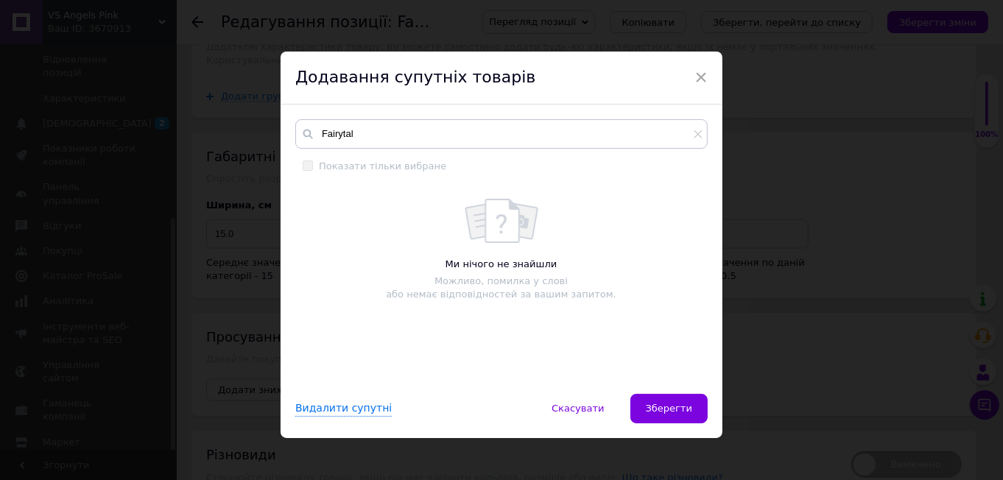
drag, startPoint x: 310, startPoint y: 127, endPoint x: 351, endPoint y: 127, distance: 41.3
click at [351, 127] on div "Fairytal" at bounding box center [501, 133] width 413 height 29
click at [350, 133] on input "Fairytal" at bounding box center [501, 133] width 413 height 29
type input "F"
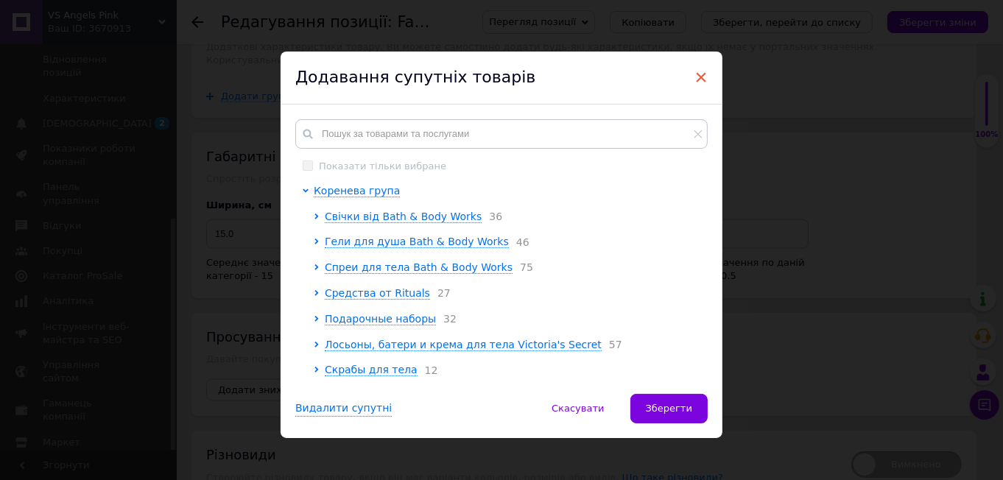
click at [700, 77] on span "×" at bounding box center [701, 77] width 13 height 25
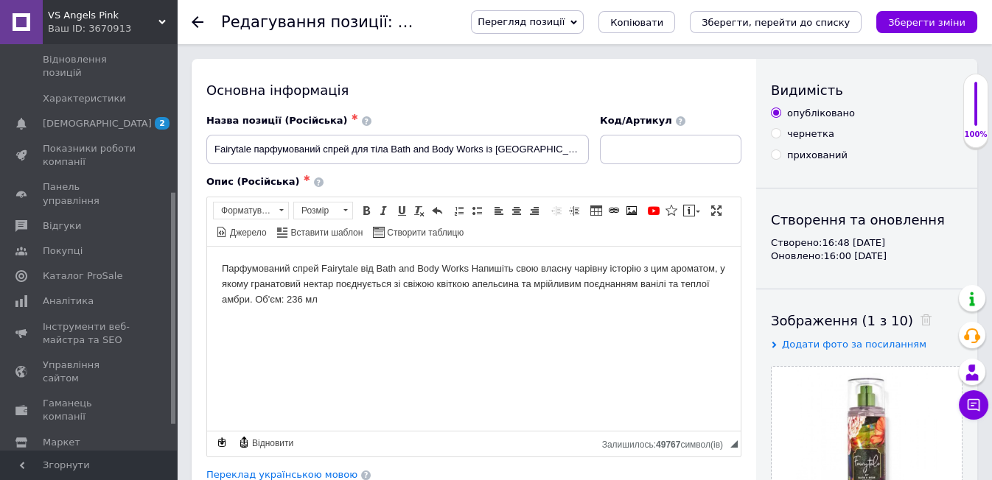
scroll to position [0, 0]
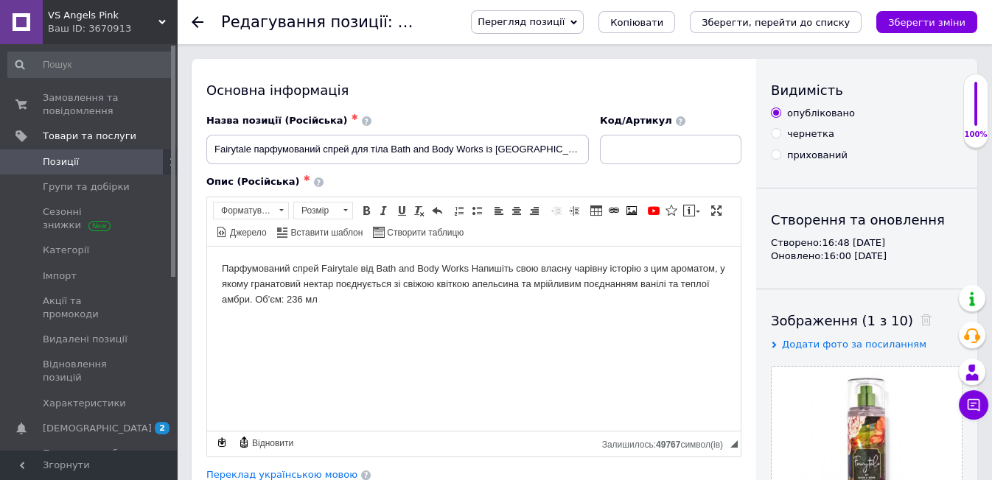
click at [113, 154] on link "Позиції" at bounding box center [90, 162] width 181 height 25
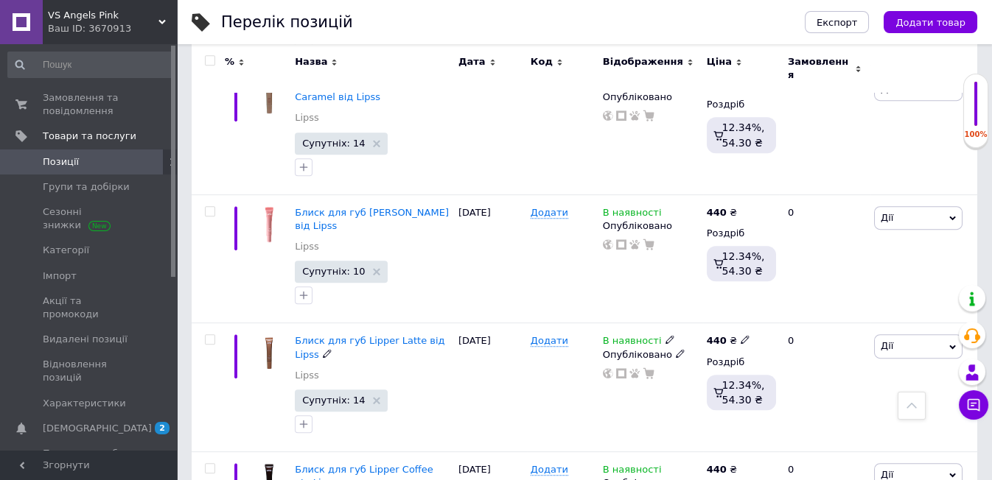
scroll to position [2425, 0]
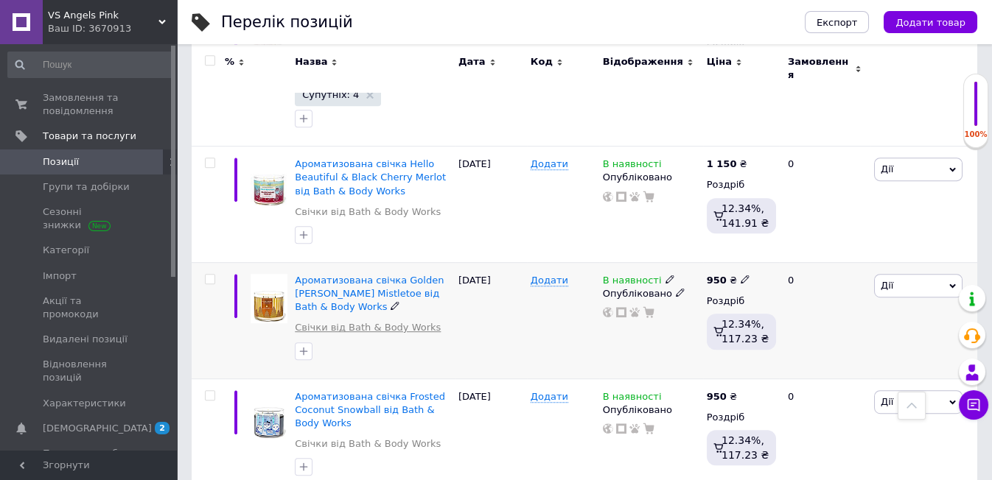
scroll to position [2222, 0]
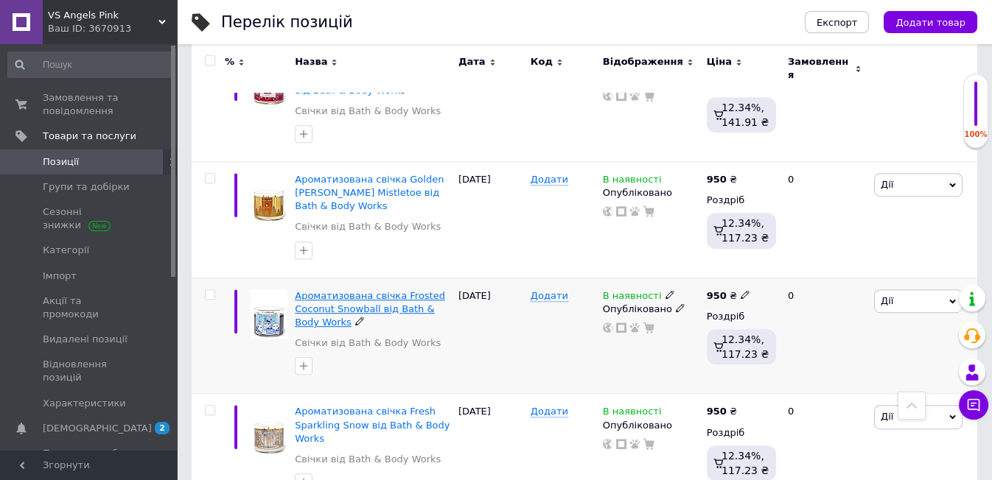
click at [326, 290] on span "Ароматизована свічка Frosted Coconut Snowball від Bath & Body Works" at bounding box center [370, 309] width 150 height 38
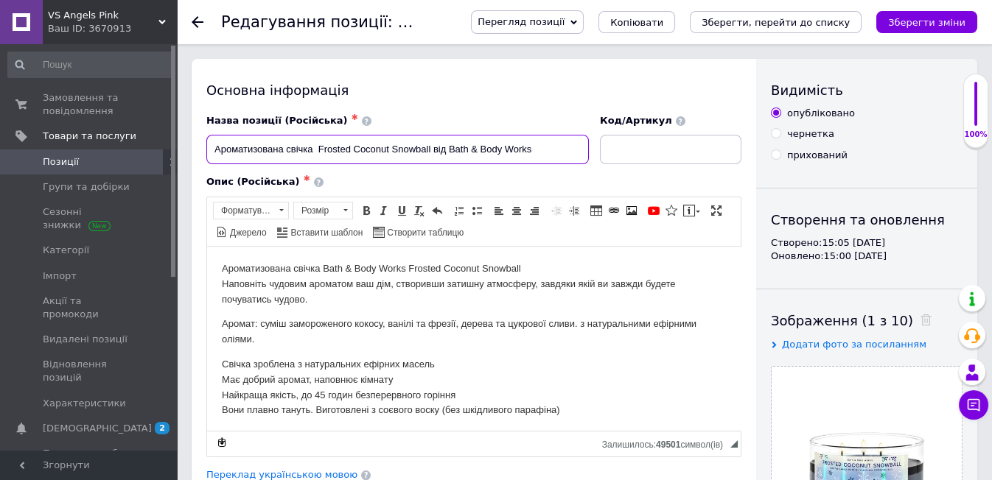
drag, startPoint x: 318, startPoint y: 148, endPoint x: 432, endPoint y: 195, distance: 123.5
click at [432, 195] on div "Назва позиції (Російська) ✱ Ароматизована свічка Frosted Coconut Snowball від B…" at bounding box center [473, 285] width 535 height 343
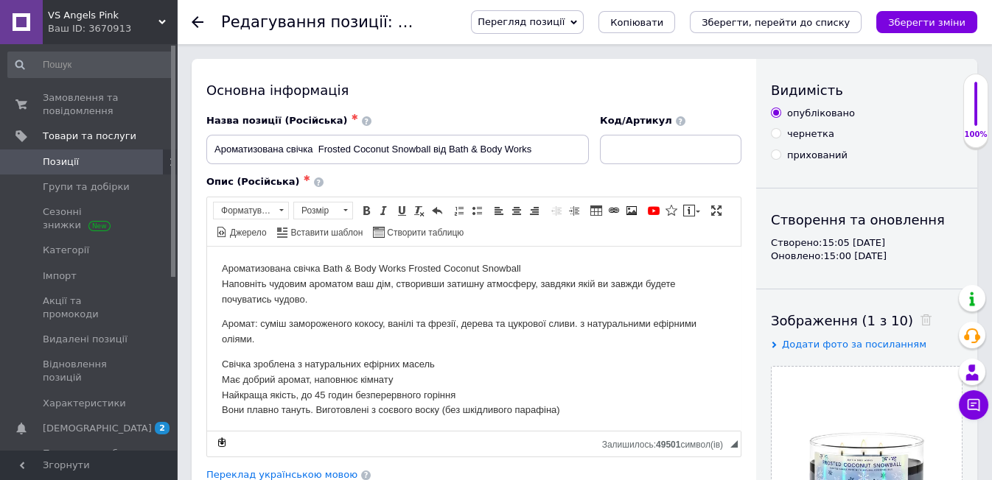
click at [435, 172] on div "Опис (Російська) ✱ Ароматизована свічка Bath & Body Works Frosted Coconut Snowb…" at bounding box center [474, 316] width 550 height 296
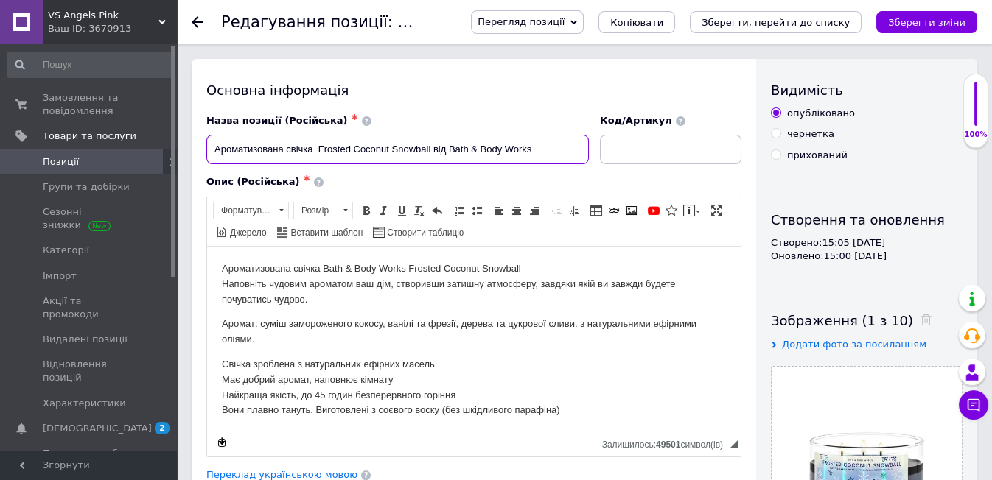
drag, startPoint x: 315, startPoint y: 149, endPoint x: 434, endPoint y: 189, distance: 125.1
click at [434, 189] on div "Назва позиції (Російська) ✱ Ароматизована свічка Frosted Coconut Snowball від B…" at bounding box center [473, 285] width 535 height 343
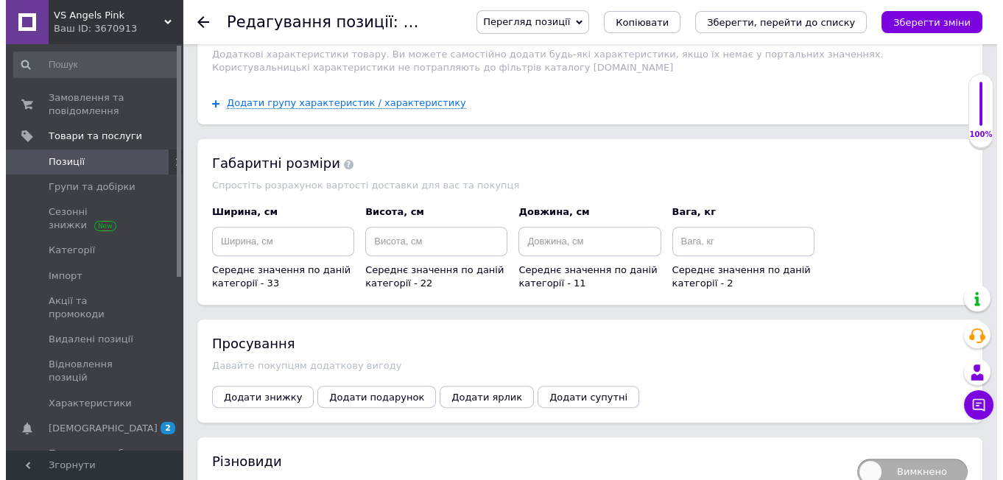
scroll to position [1473, 0]
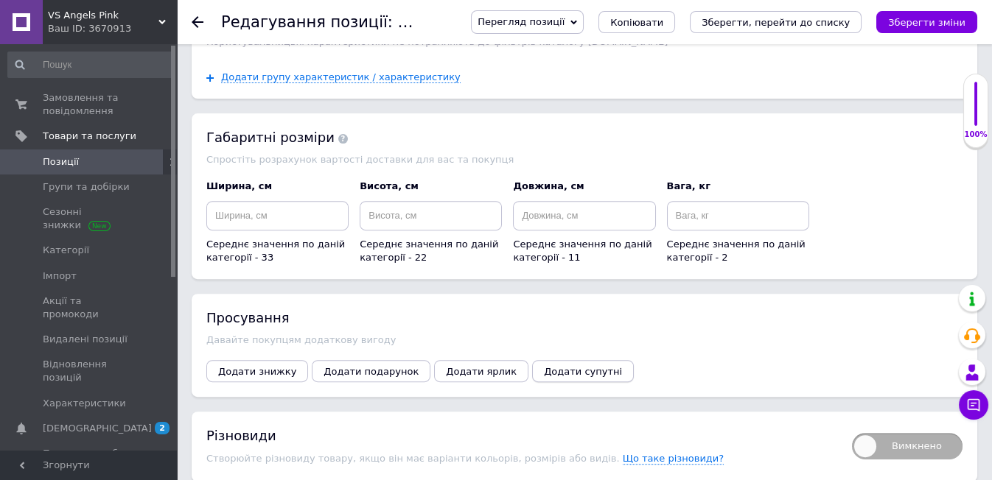
click at [544, 366] on span "Додати супутні" at bounding box center [583, 371] width 78 height 11
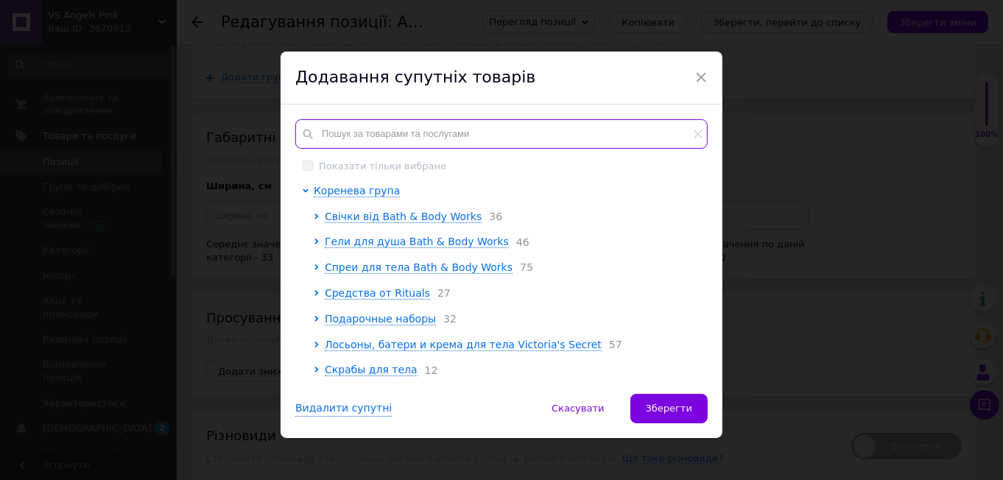
click at [327, 136] on input "text" at bounding box center [501, 133] width 413 height 29
paste input "Frosted Coconut Snowball"
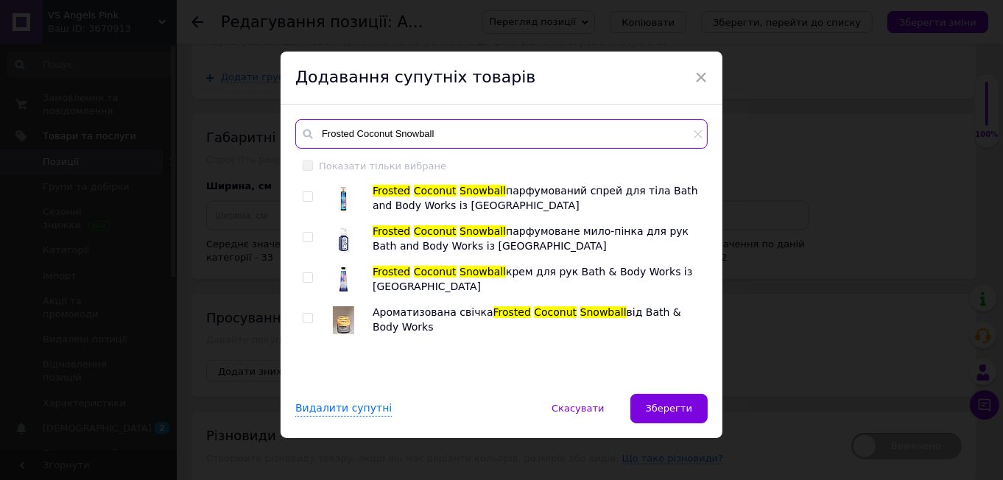
type input "Frosted Coconut Snowball"
click at [310, 199] on span at bounding box center [308, 197] width 10 height 10
click at [310, 199] on input "checkbox" at bounding box center [308, 197] width 10 height 10
checkbox input "true"
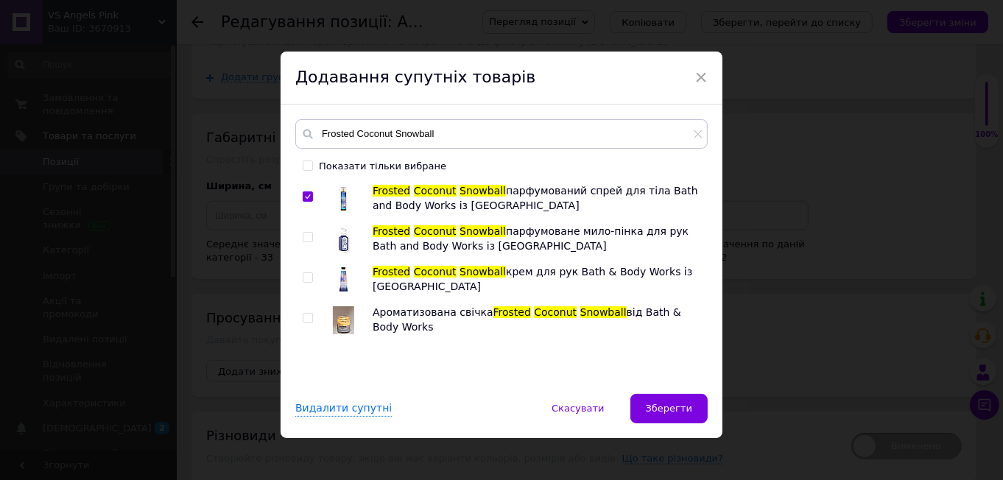
click at [304, 236] on input "checkbox" at bounding box center [308, 238] width 10 height 10
checkbox input "true"
click at [303, 273] on input "checkbox" at bounding box center [308, 278] width 10 height 10
checkbox input "true"
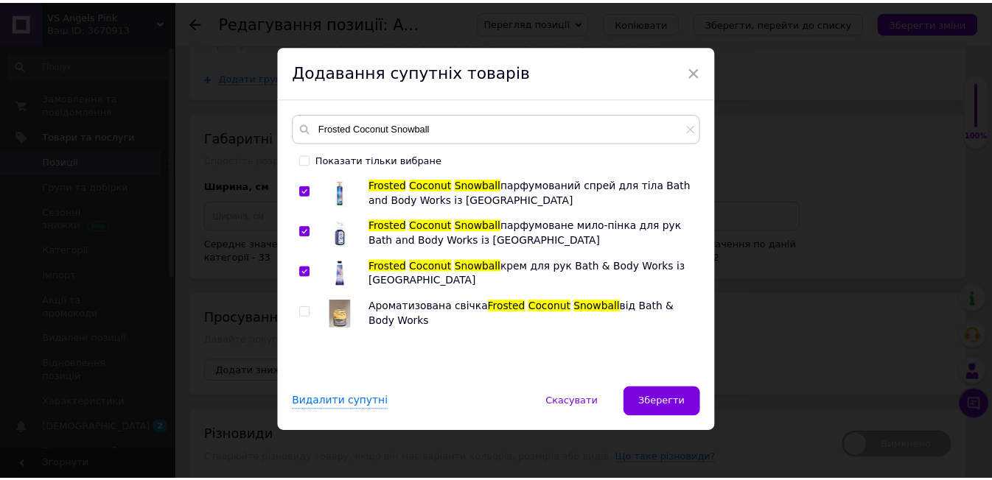
scroll to position [8, 0]
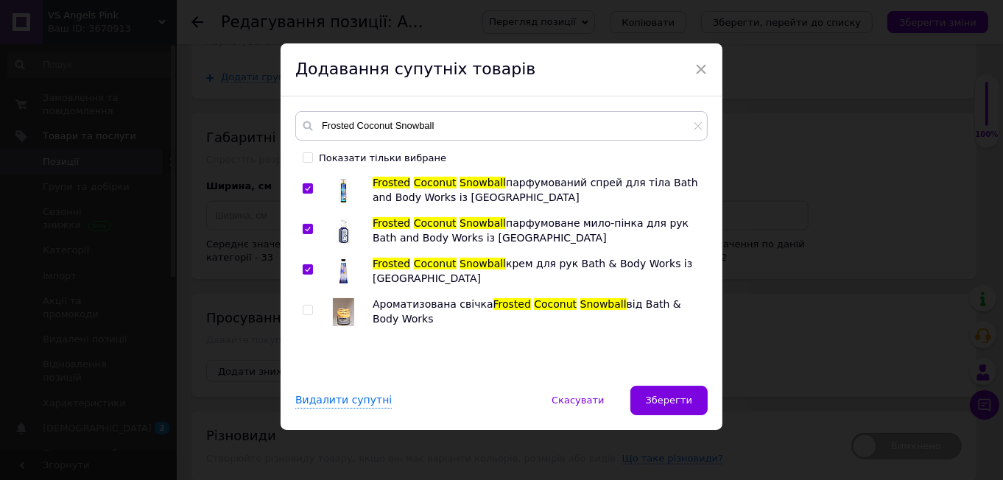
click at [306, 306] on input "checkbox" at bounding box center [308, 311] width 10 height 10
checkbox input "true"
click at [672, 398] on span "Зберегти" at bounding box center [669, 400] width 46 height 11
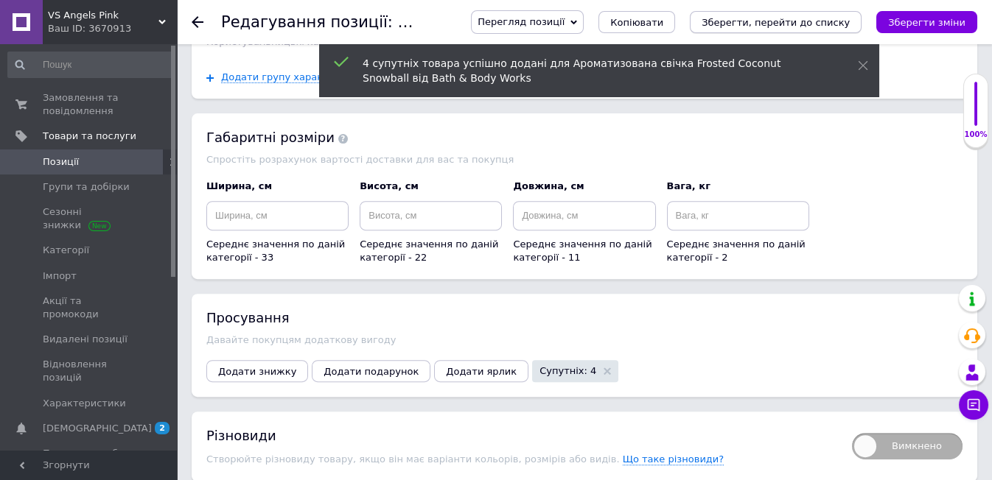
click at [792, 18] on icon "Зберегти, перейти до списку" at bounding box center [775, 22] width 148 height 11
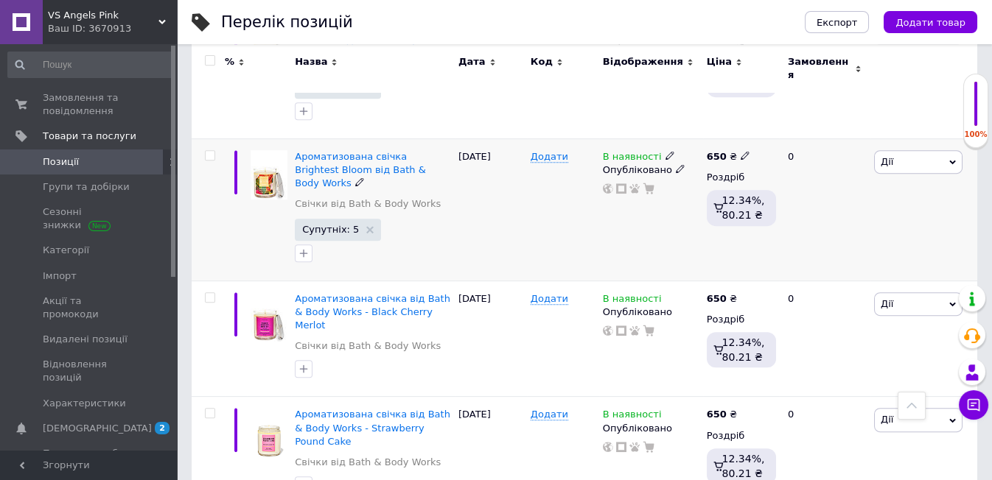
scroll to position [1637, 0]
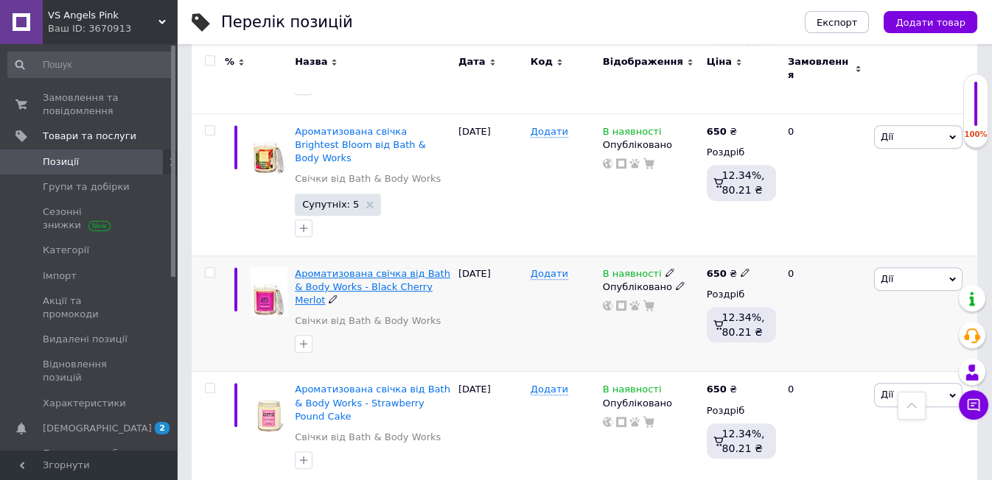
click at [345, 268] on span "Ароматизована свічка від Bath & Body Works - Black Cherry Merlot" at bounding box center [372, 287] width 155 height 38
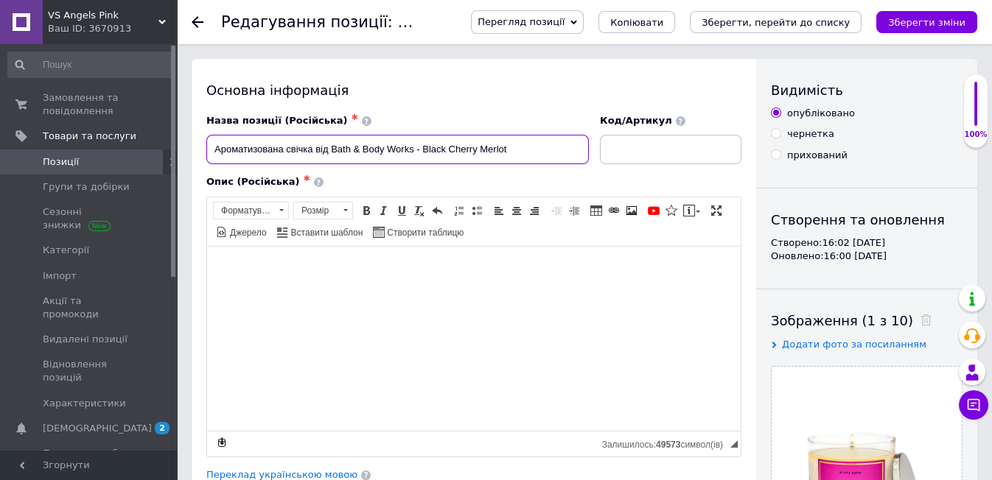
drag, startPoint x: 421, startPoint y: 149, endPoint x: 553, endPoint y: 157, distance: 132.1
click at [553, 157] on input "Ароматизована свічка від Bath & Body Works - Black Cherry Merlot" at bounding box center [397, 149] width 382 height 29
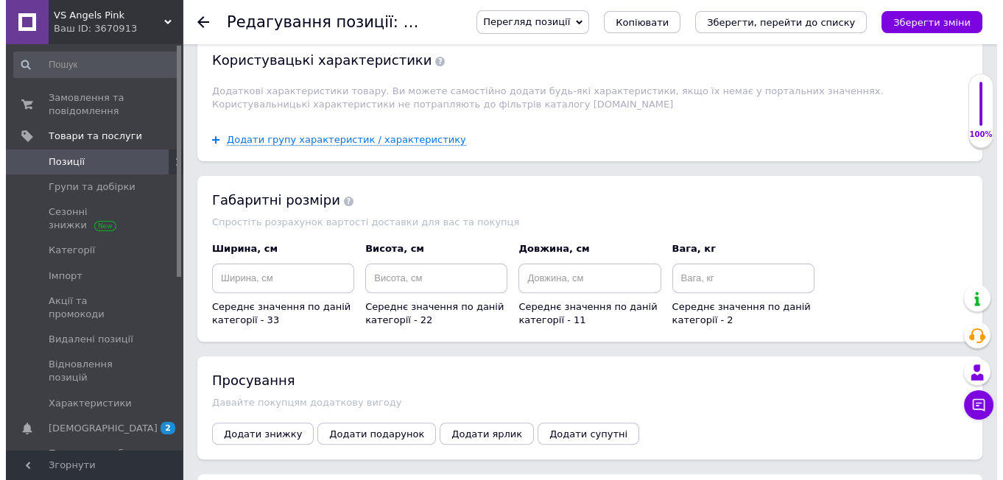
scroll to position [1473, 0]
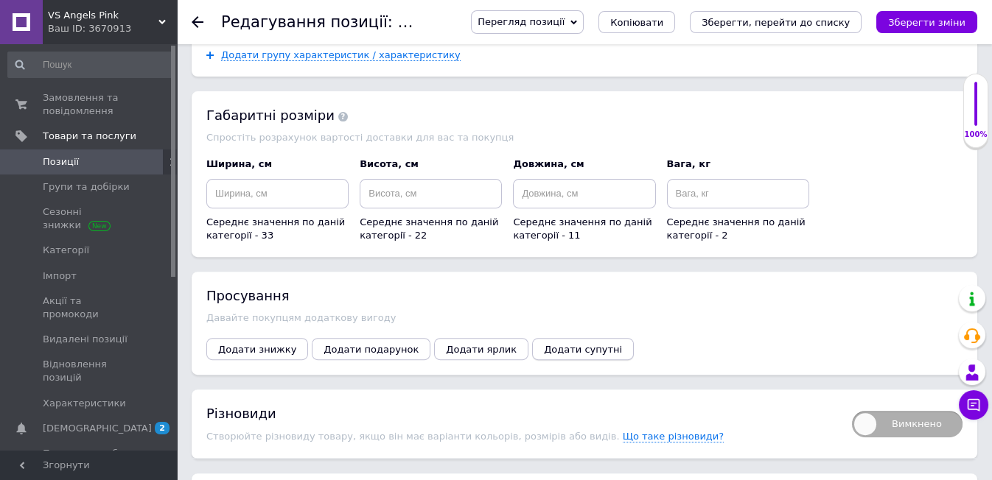
click at [548, 338] on button "Додати супутні" at bounding box center [583, 349] width 102 height 22
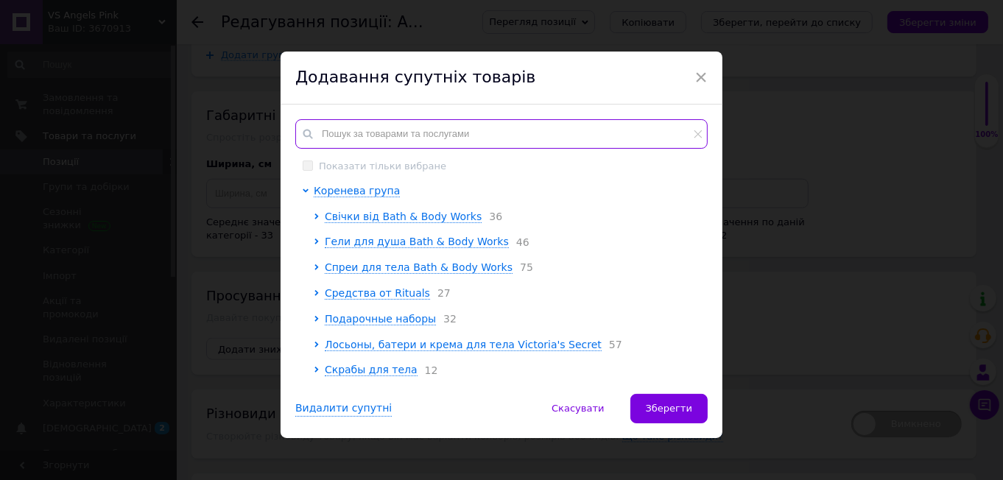
click at [342, 134] on input "text" at bounding box center [501, 133] width 413 height 29
paste input "Black Cherry Merlot"
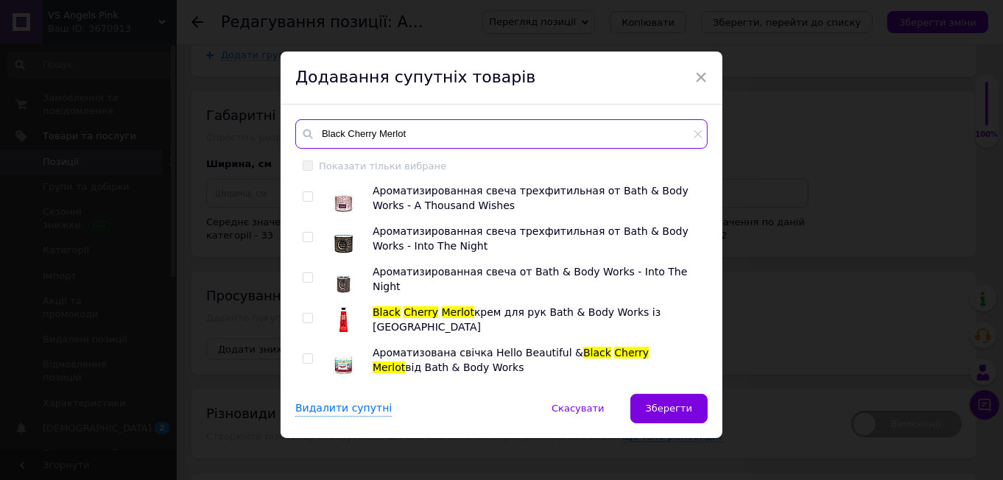
type input "Black Cherry Merlot"
click at [305, 318] on input "checkbox" at bounding box center [308, 319] width 10 height 10
checkbox input "true"
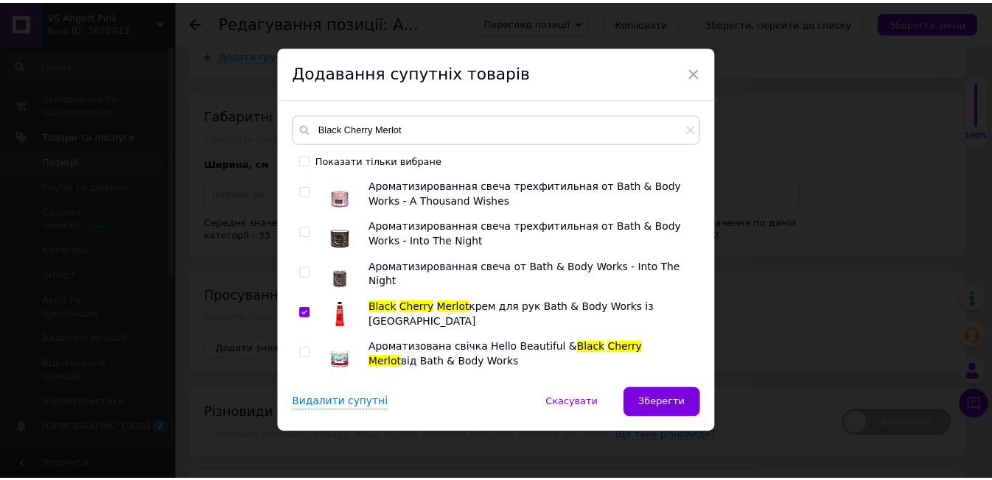
scroll to position [8, 0]
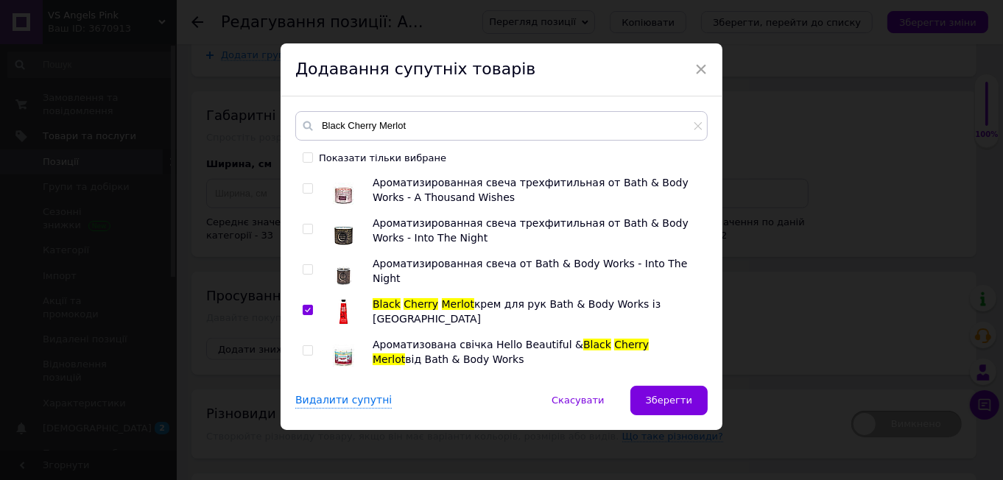
click at [307, 339] on div at bounding box center [310, 352] width 15 height 29
click at [307, 346] on span at bounding box center [308, 351] width 10 height 10
click at [307, 346] on input "checkbox" at bounding box center [308, 351] width 10 height 10
checkbox input "true"
click at [669, 390] on button "Зберегти" at bounding box center [669, 400] width 77 height 29
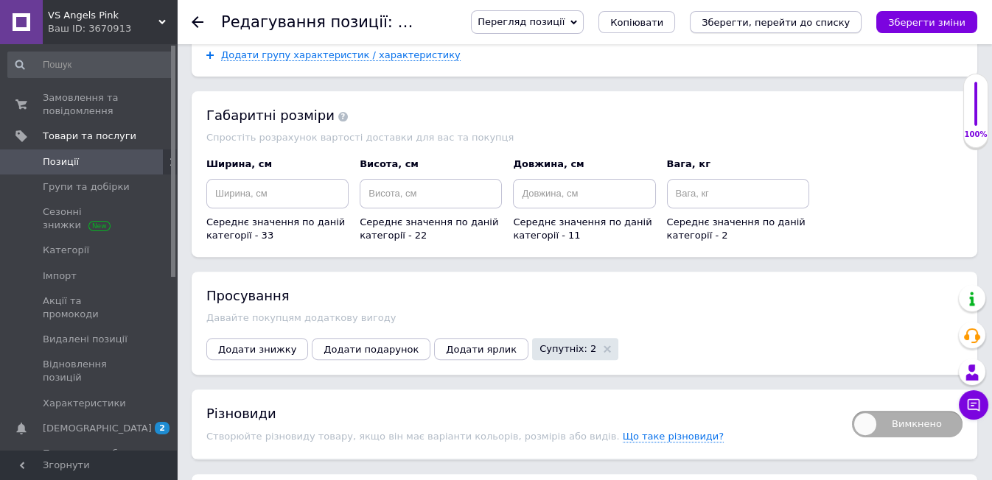
click at [759, 17] on icon "Зберегти, перейти до списку" at bounding box center [775, 22] width 148 height 11
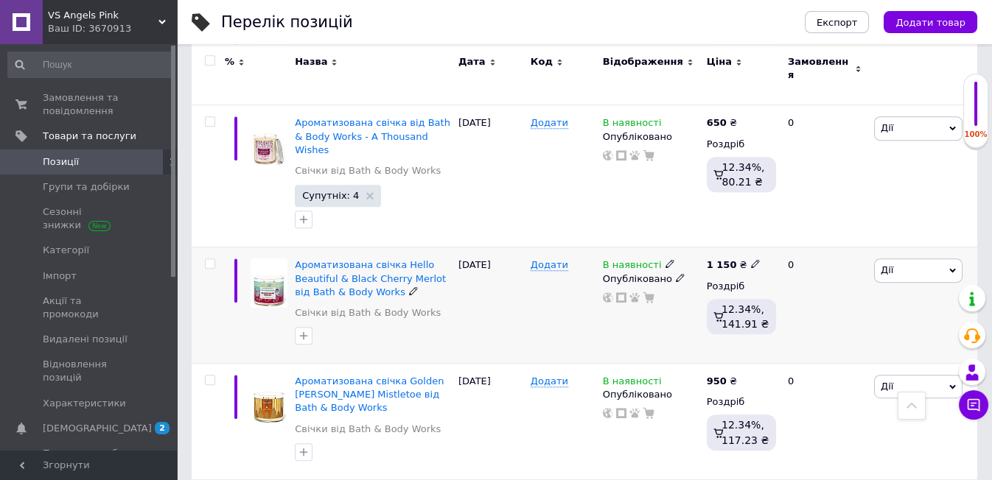
scroll to position [2272, 0]
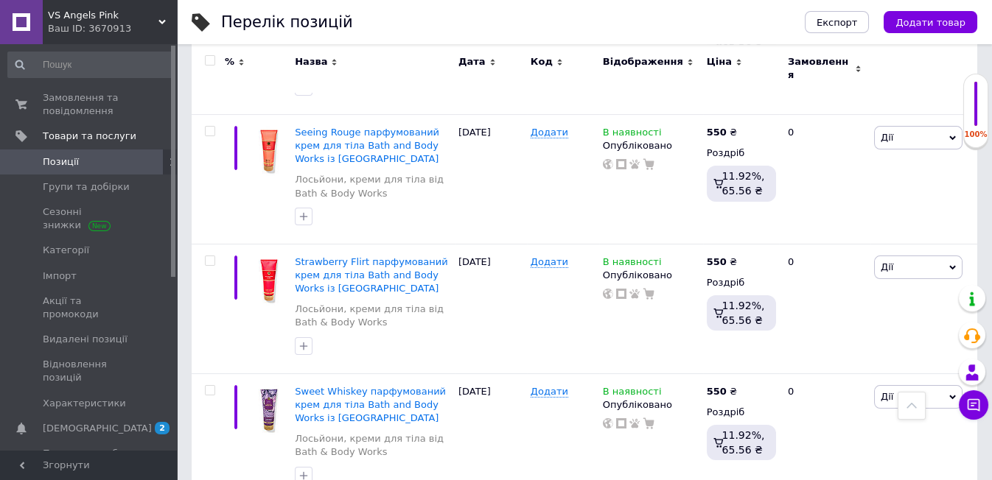
scroll to position [1033, 0]
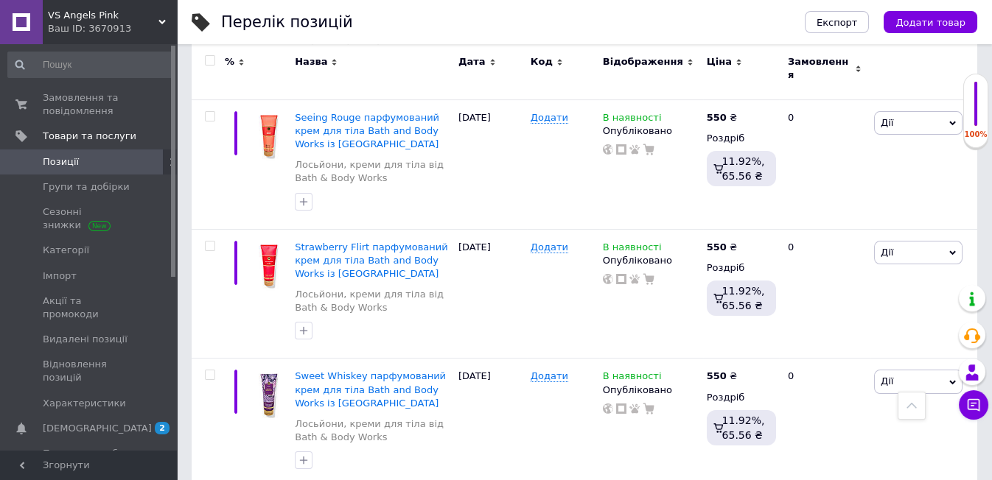
click at [158, 21] on icon at bounding box center [161, 21] width 7 height 7
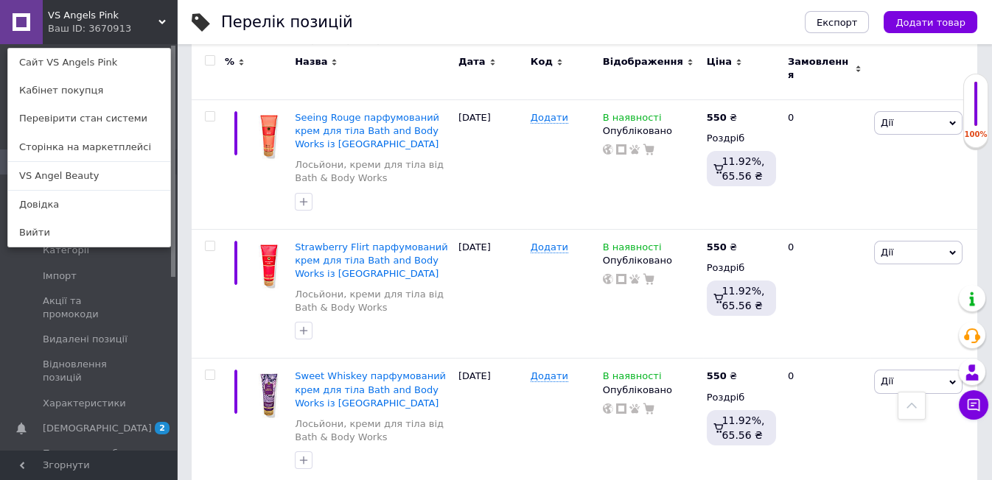
click at [158, 21] on icon at bounding box center [161, 21] width 7 height 7
